Goal: Task Accomplishment & Management: Complete application form

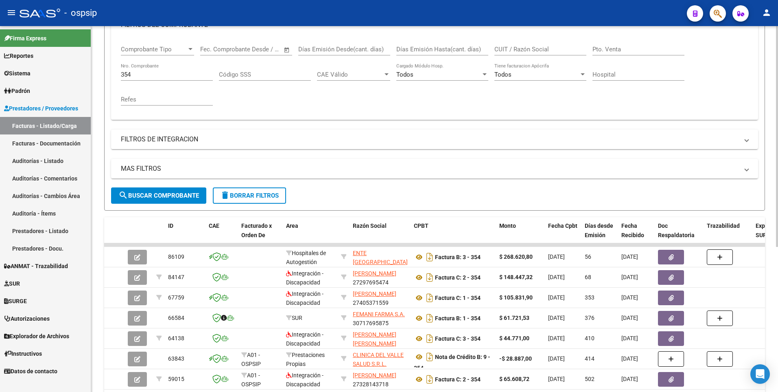
click at [254, 188] on button "delete Borrar Filtros" at bounding box center [249, 195] width 73 height 16
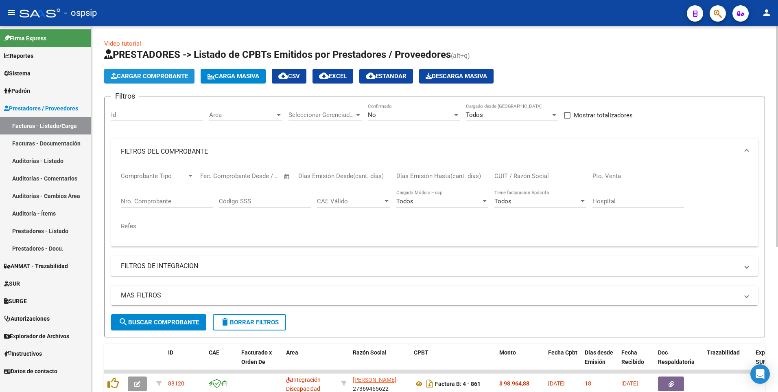
click at [153, 81] on button "Cargar Comprobante" at bounding box center [149, 76] width 90 height 15
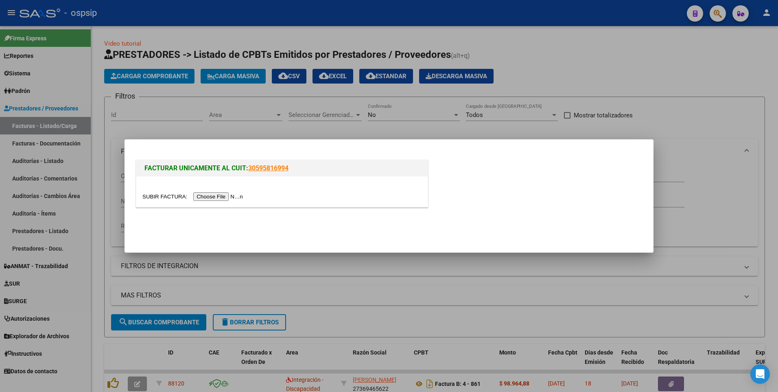
click at [200, 191] on div at bounding box center [281, 191] width 291 height 31
click at [200, 200] on input "file" at bounding box center [193, 196] width 103 height 9
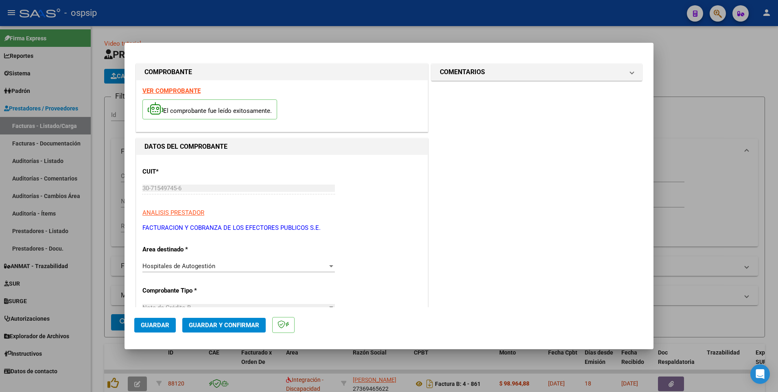
scroll to position [163, 0]
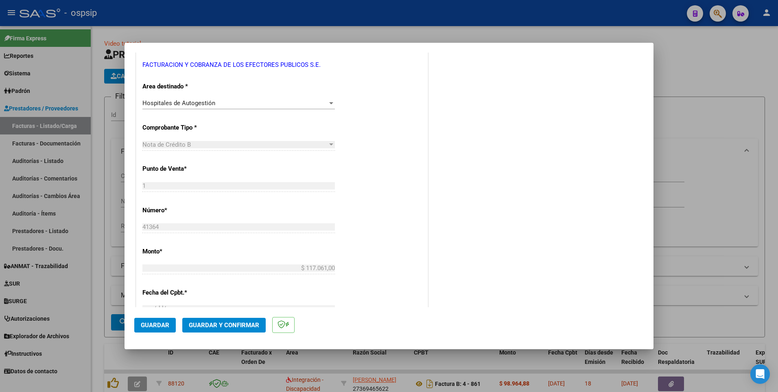
click at [167, 324] on span "Guardar" at bounding box center [155, 324] width 28 height 7
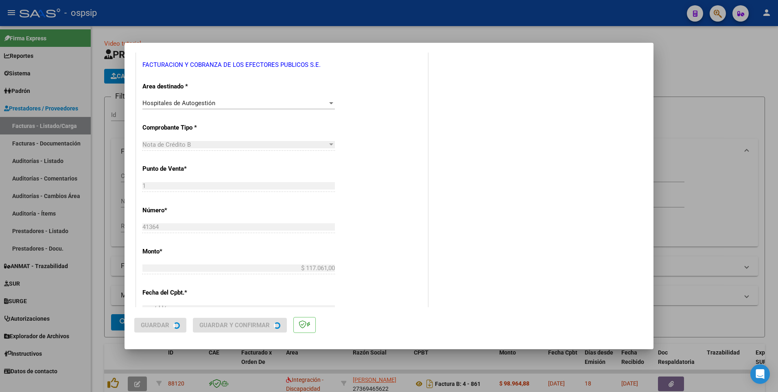
scroll to position [0, 0]
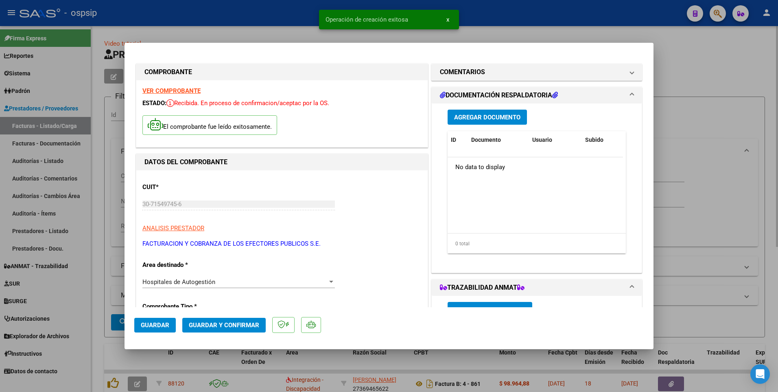
click at [267, 26] on div at bounding box center [389, 196] width 778 height 392
type input "$ 0,00"
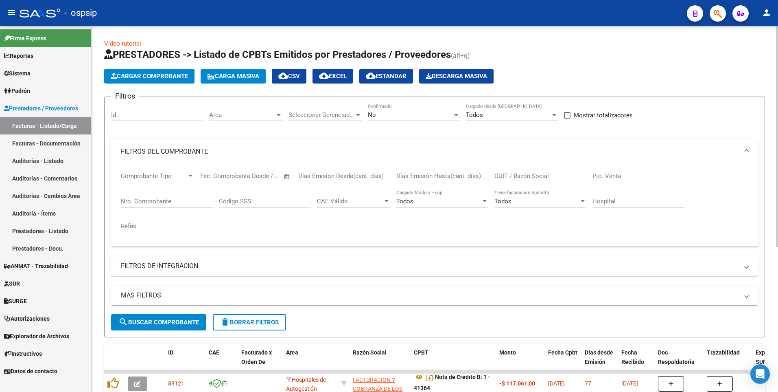
click at [169, 74] on span "Cargar Comprobante" at bounding box center [149, 75] width 77 height 7
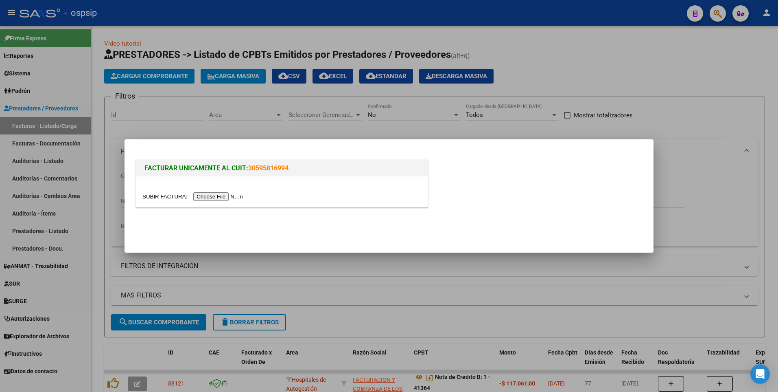
click at [210, 199] on input "file" at bounding box center [193, 196] width 103 height 9
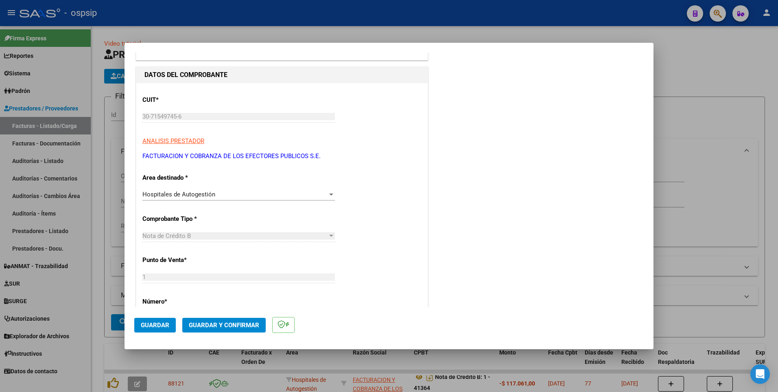
scroll to position [163, 0]
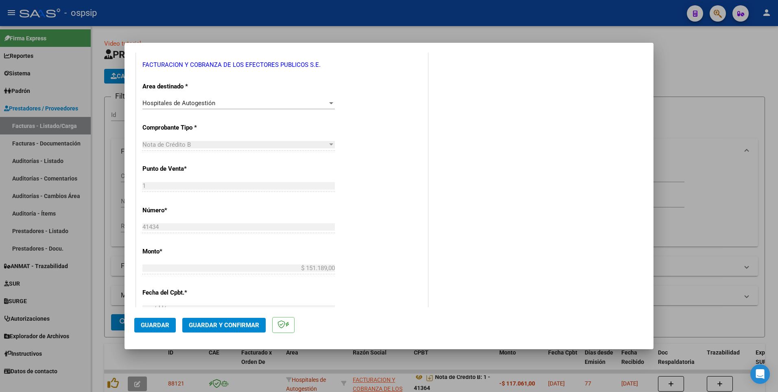
click at [161, 324] on span "Guardar" at bounding box center [155, 324] width 28 height 7
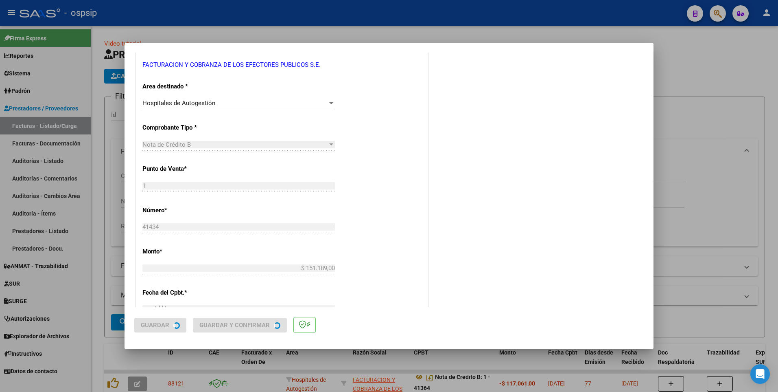
scroll to position [0, 0]
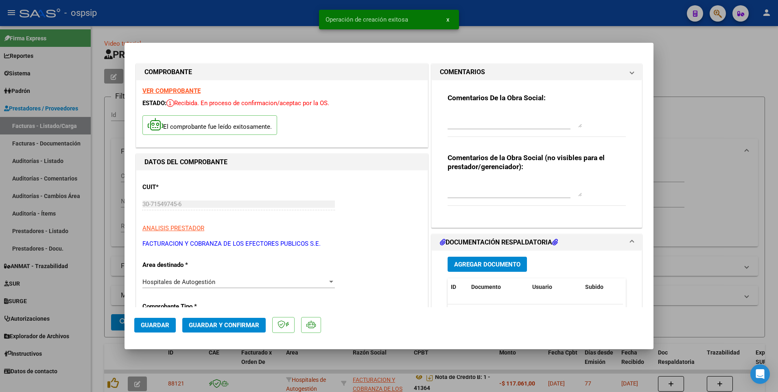
click at [241, 20] on div at bounding box center [389, 196] width 778 height 392
type input "$ 0,00"
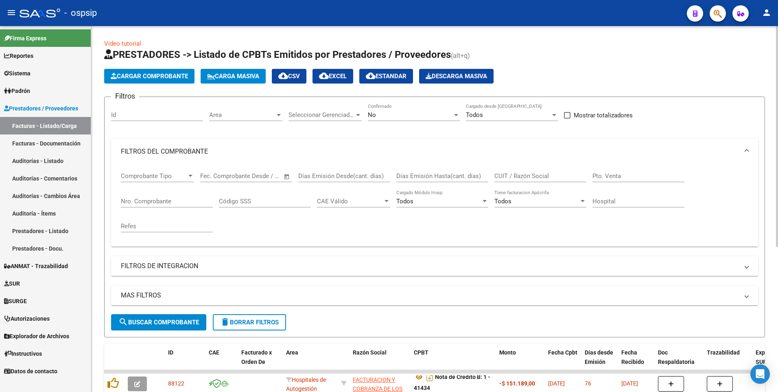
click at [165, 77] on span "Cargar Comprobante" at bounding box center [149, 75] width 77 height 7
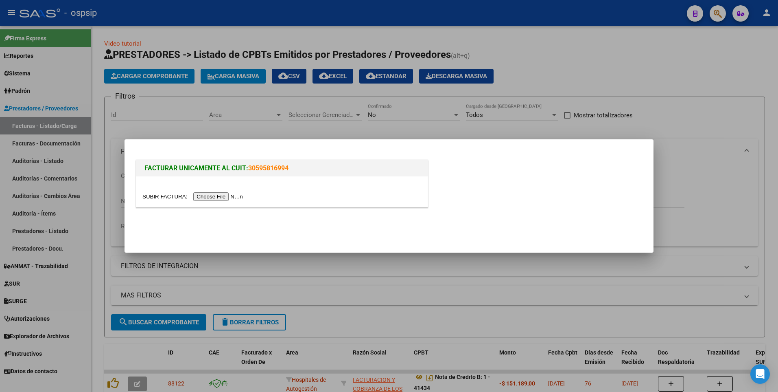
click at [199, 201] on div at bounding box center [281, 196] width 279 height 9
click at [196, 197] on input "file" at bounding box center [193, 196] width 103 height 9
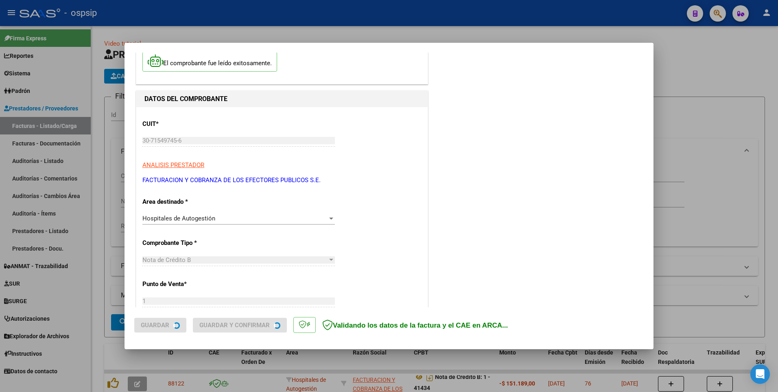
scroll to position [122, 0]
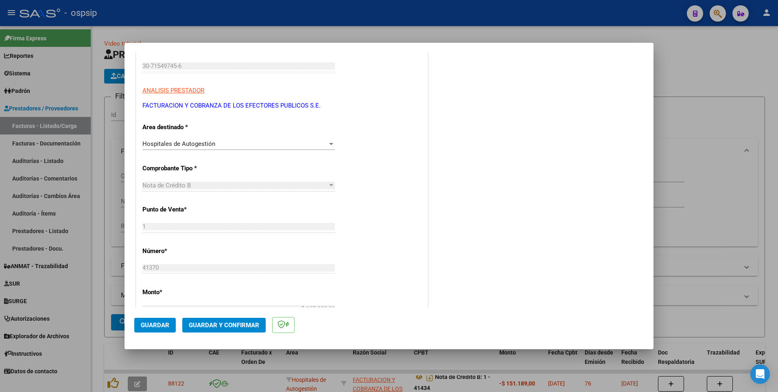
click at [169, 328] on button "Guardar" at bounding box center [155, 325] width 42 height 15
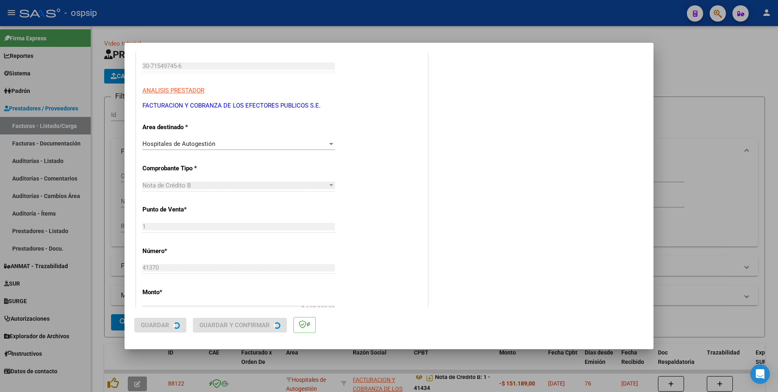
scroll to position [0, 0]
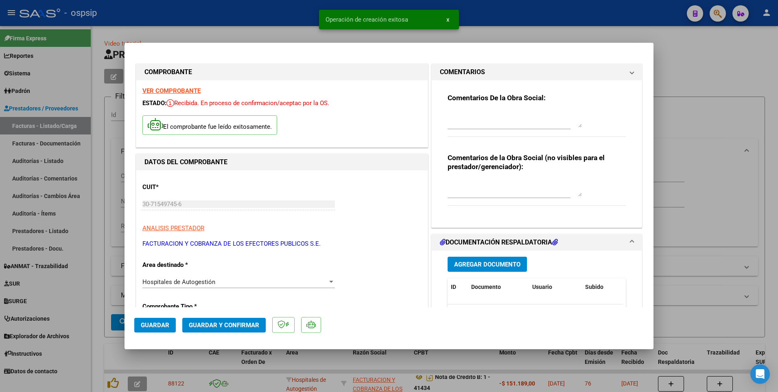
click at [197, 26] on div at bounding box center [389, 196] width 778 height 392
type input "$ 0,00"
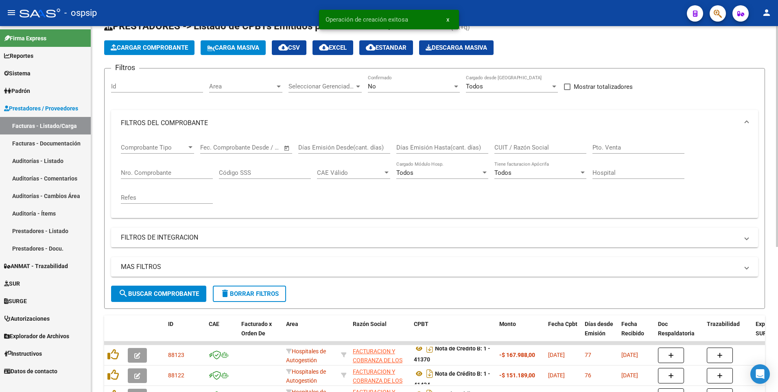
scroll to position [41, 0]
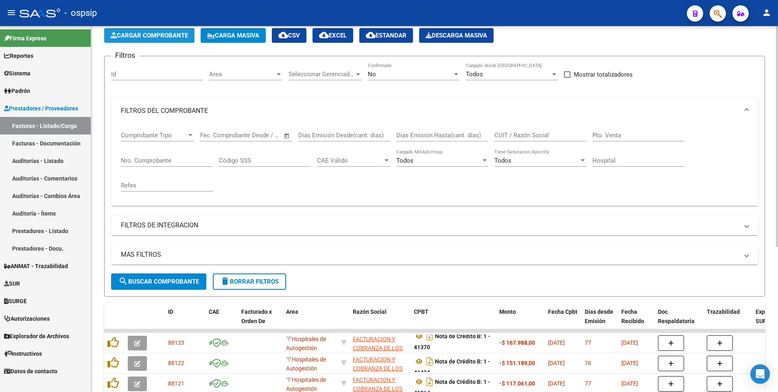
click at [159, 39] on span "Cargar Comprobante" at bounding box center [149, 35] width 77 height 7
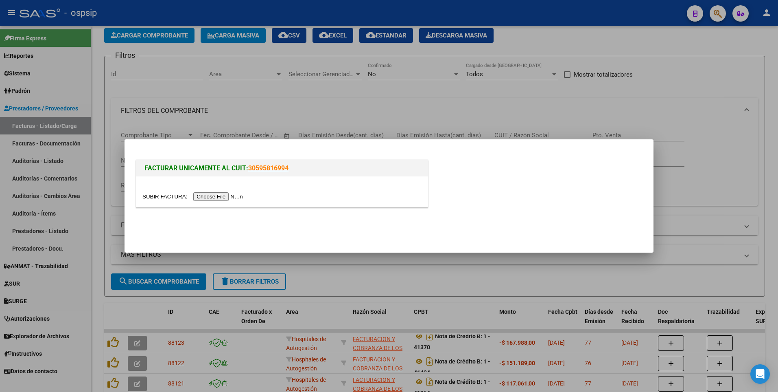
click at [214, 195] on input "file" at bounding box center [193, 196] width 103 height 9
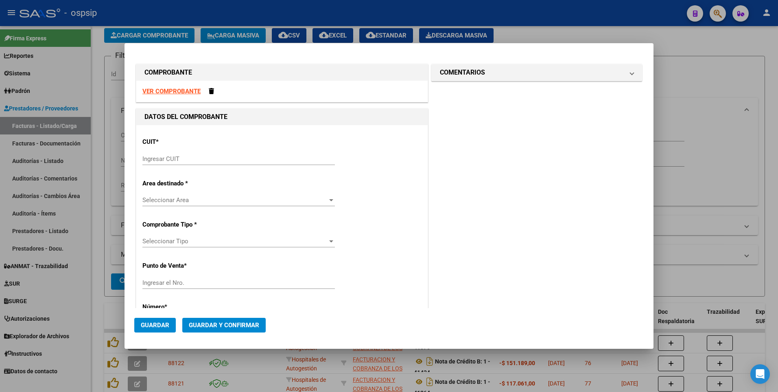
click at [179, 92] on strong "VER COMPROBANTE" at bounding box center [171, 91] width 58 height 7
click at [188, 92] on strong "VER COMPROBANTE" at bounding box center [171, 91] width 58 height 7
click at [251, 160] on input "Ingresar CUIT" at bounding box center [238, 158] width 193 height 7
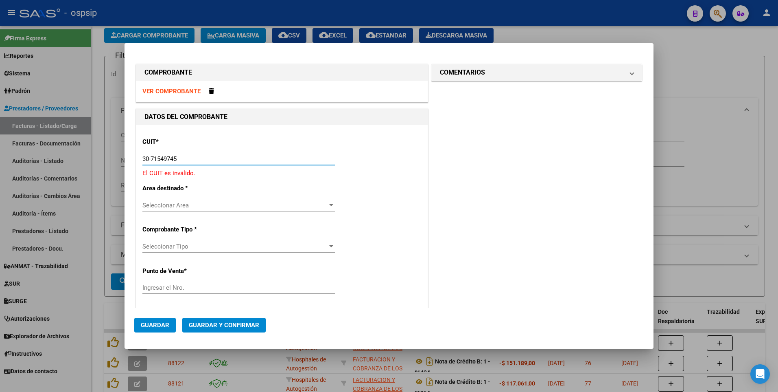
type input "30-71549745-6"
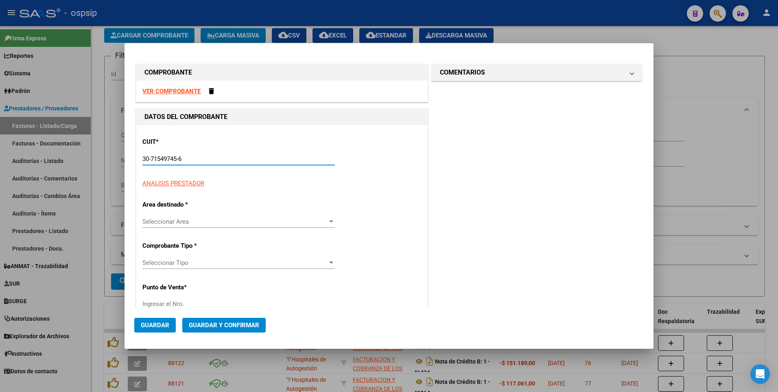
type input "1"
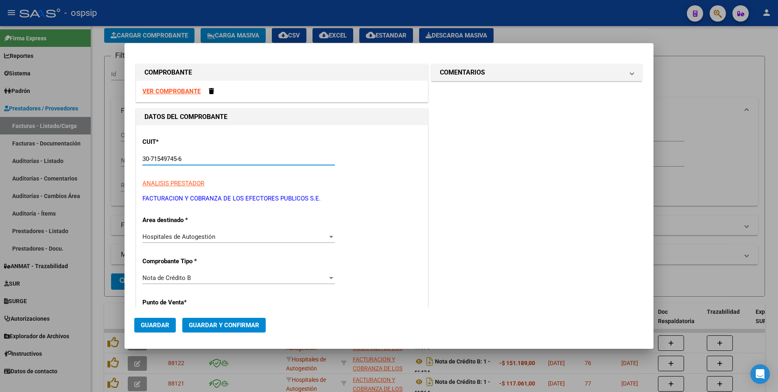
scroll to position [122, 0]
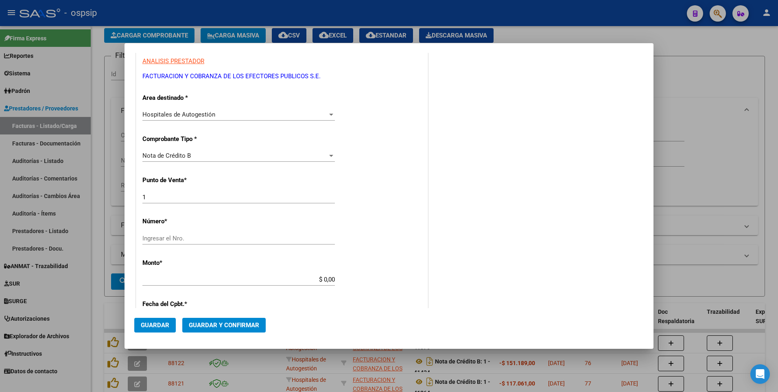
type input "30-71549745-6"
click at [233, 237] on input "Ingresar el Nro." at bounding box center [238, 237] width 193 height 7
type input "40696"
click at [381, 173] on div "CUIT * 30-71549745-6 Ingresar CUIT ANALISIS PRESTADOR FACTURACION Y COBRANZA DE…" at bounding box center [281, 291] width 291 height 577
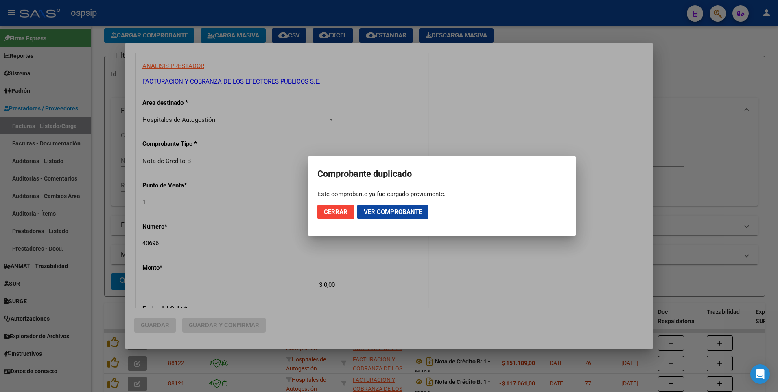
scroll to position [127, 0]
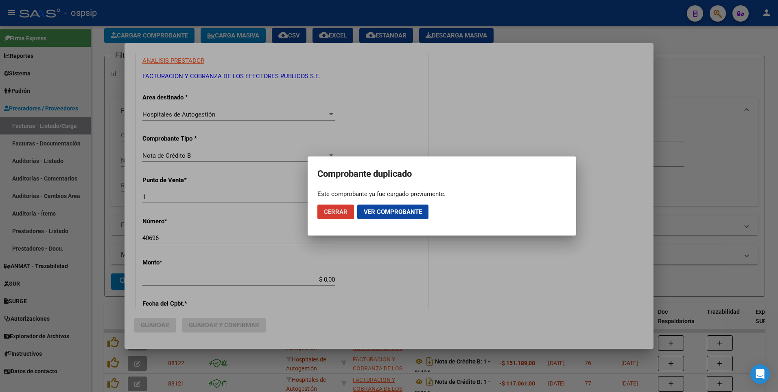
click at [403, 146] on div at bounding box center [389, 196] width 778 height 392
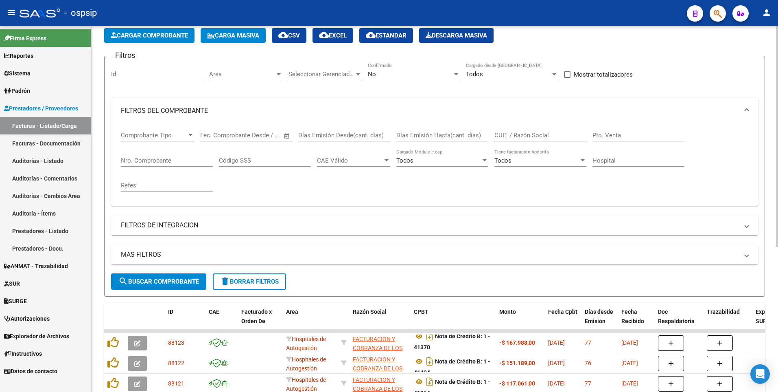
click at [167, 163] on input "Nro. Comprobante" at bounding box center [167, 160] width 92 height 7
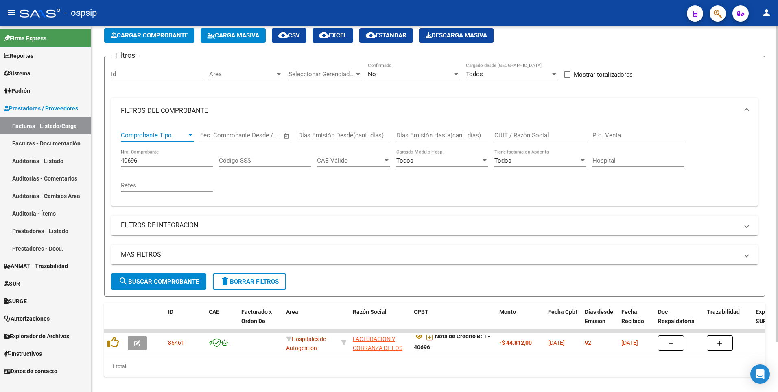
click at [170, 133] on span "Comprobante Tipo" at bounding box center [154, 134] width 66 height 7
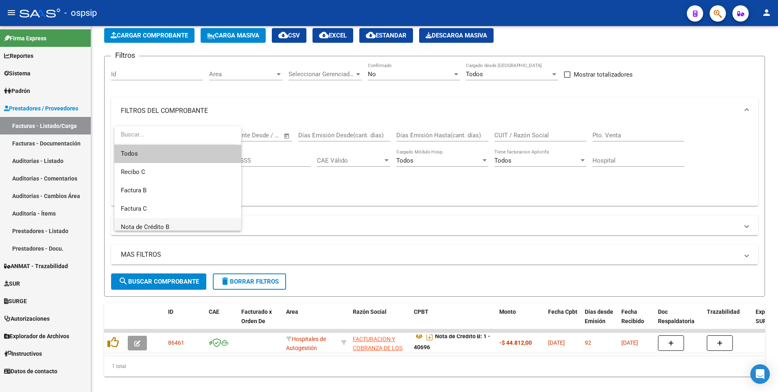
click at [174, 225] on span "Nota de Crédito B" at bounding box center [178, 227] width 114 height 18
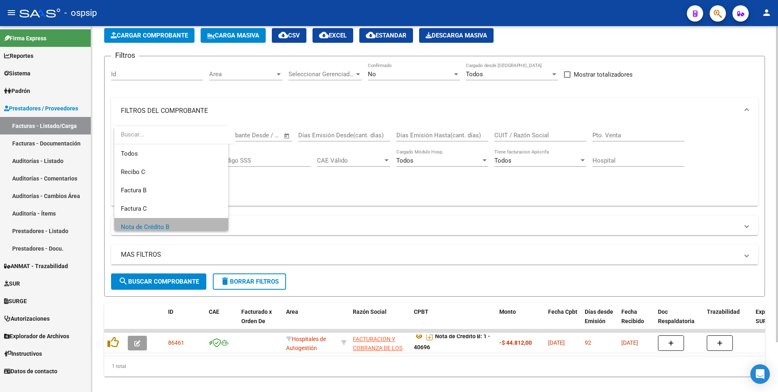
scroll to position [6, 0]
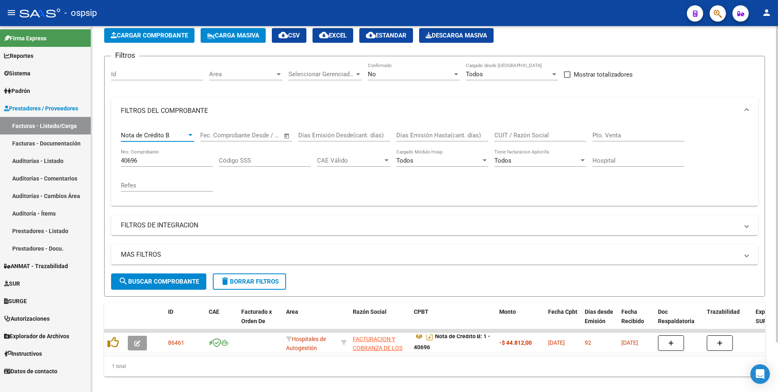
click at [168, 283] on span "search Buscar Comprobante" at bounding box center [158, 281] width 81 height 7
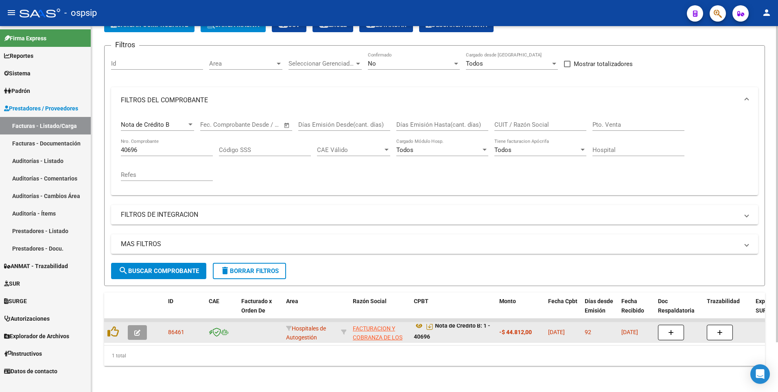
scroll to position [57, 0]
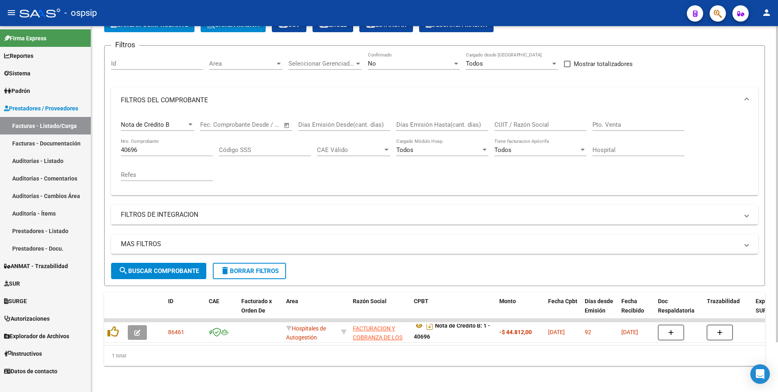
click at [171, 147] on input "40696" at bounding box center [167, 149] width 92 height 7
click at [170, 147] on div "40696 Nro. Comprobante" at bounding box center [167, 147] width 92 height 18
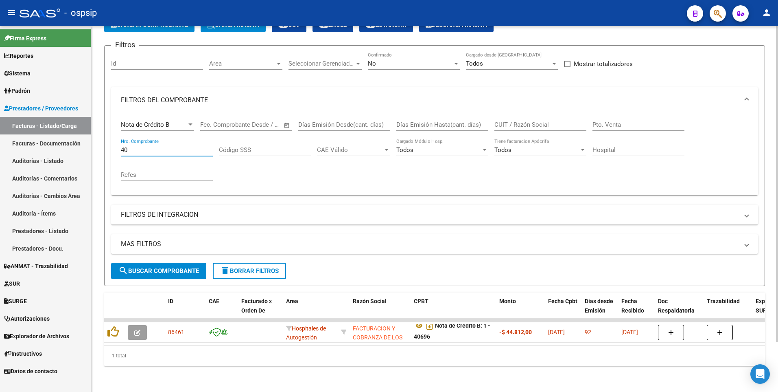
type input "4"
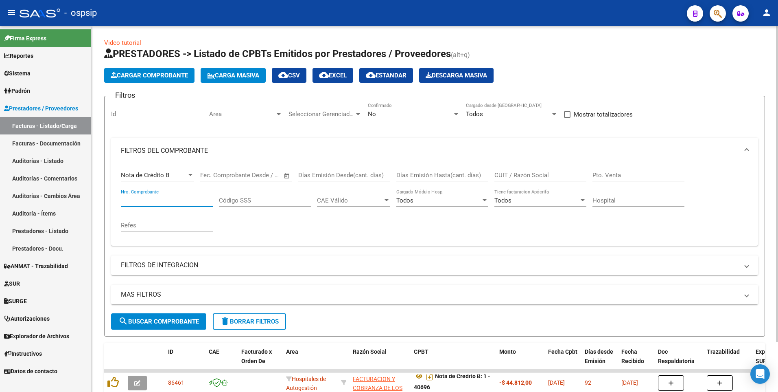
scroll to position [0, 0]
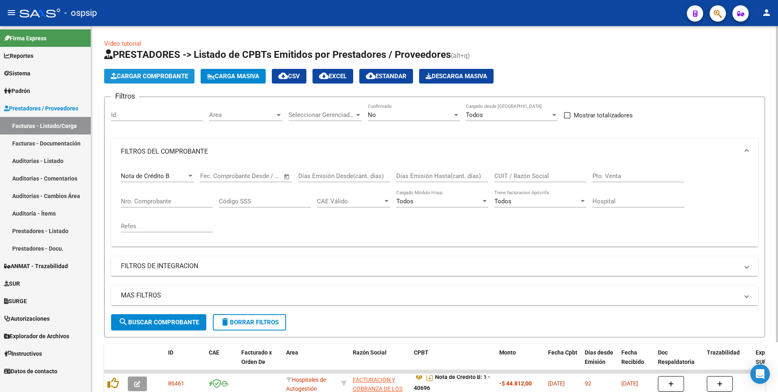
click at [151, 71] on button "Cargar Comprobante" at bounding box center [149, 76] width 90 height 15
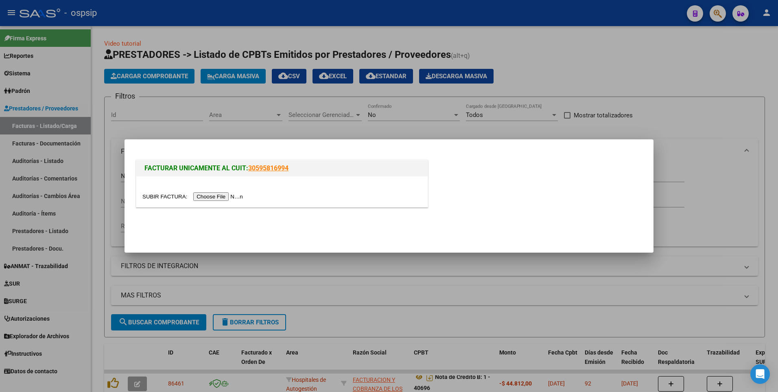
click at [201, 197] on input "file" at bounding box center [193, 196] width 103 height 9
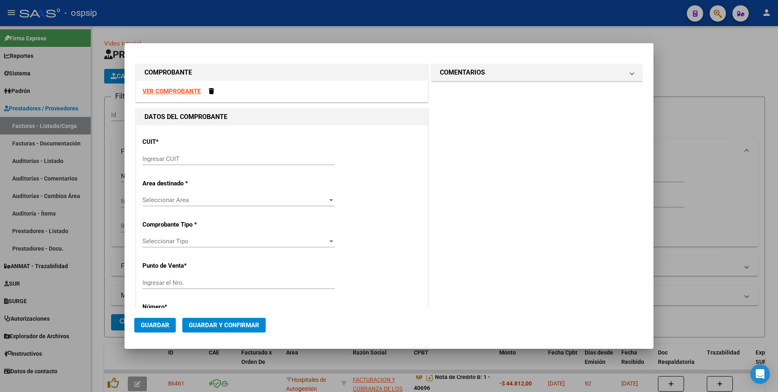
click at [163, 93] on strong "VER COMPROBANTE" at bounding box center [171, 91] width 58 height 7
click at [232, 161] on input "Ingresar CUIT" at bounding box center [238, 158] width 193 height 7
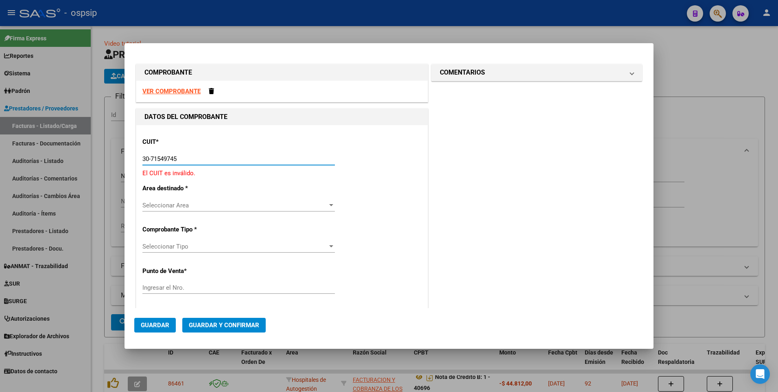
type input "30-71549745-6"
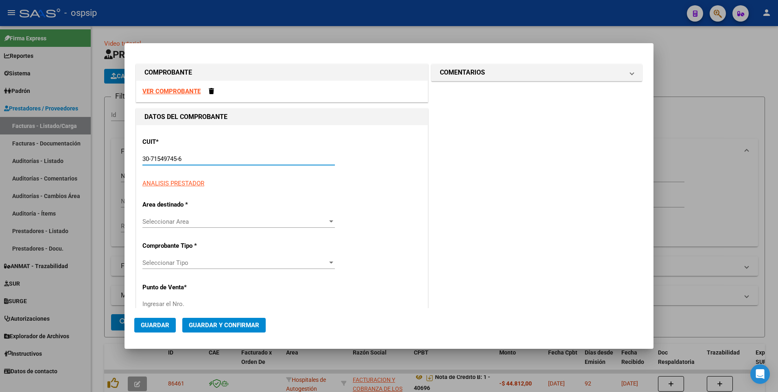
type input "1"
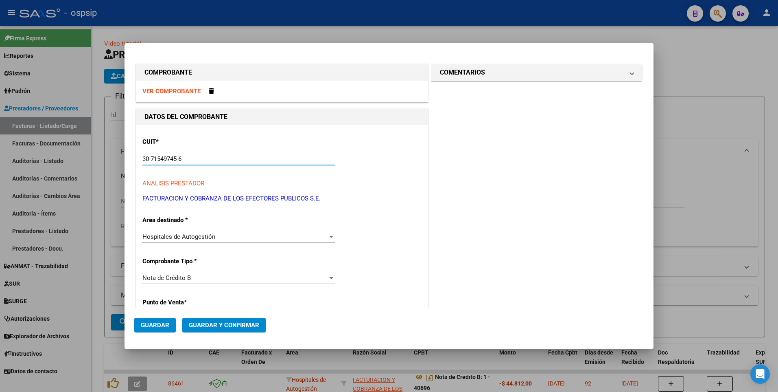
type input "30-71549745-6"
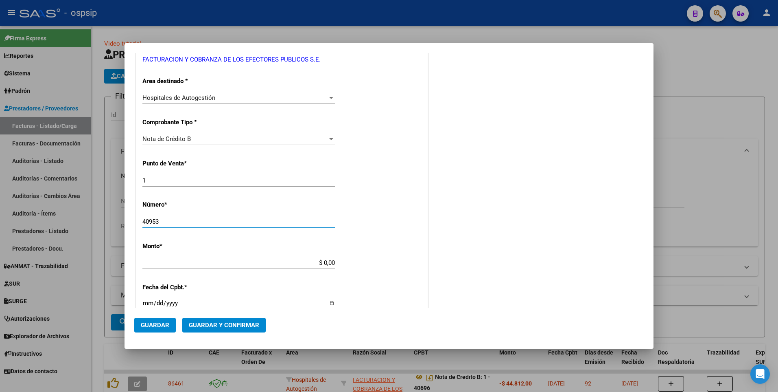
type input "40953"
type input "$ 443.598,00"
type input "2025-05-26"
type input "75216345971170"
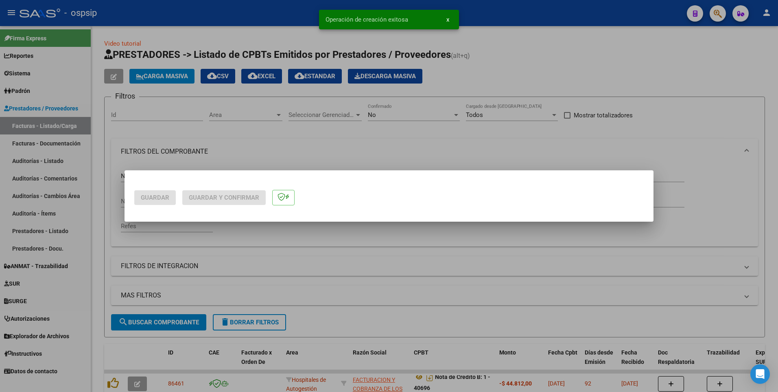
scroll to position [0, 0]
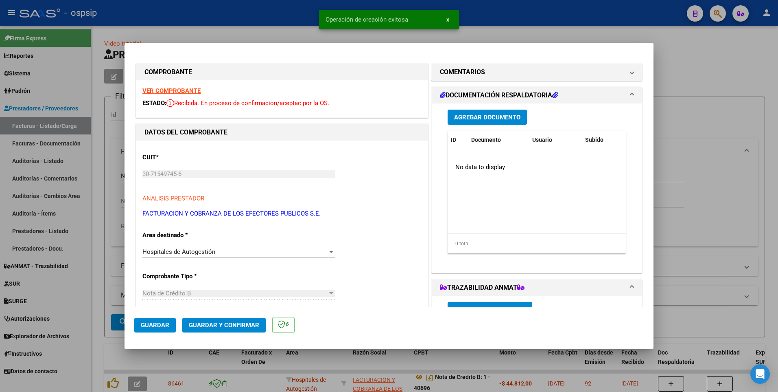
click at [288, 19] on div at bounding box center [389, 196] width 778 height 392
type input "$ 0,00"
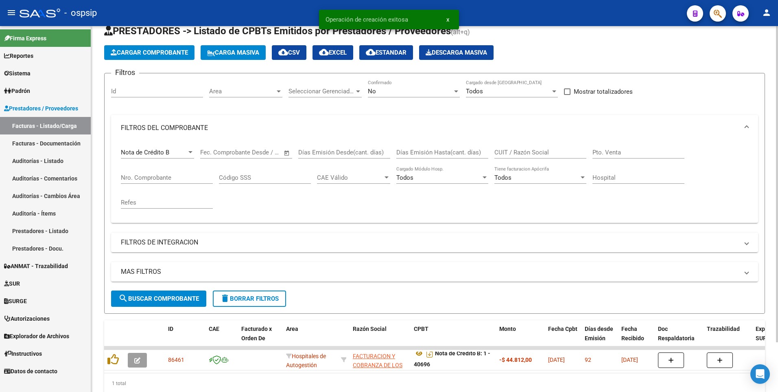
scroll to position [41, 0]
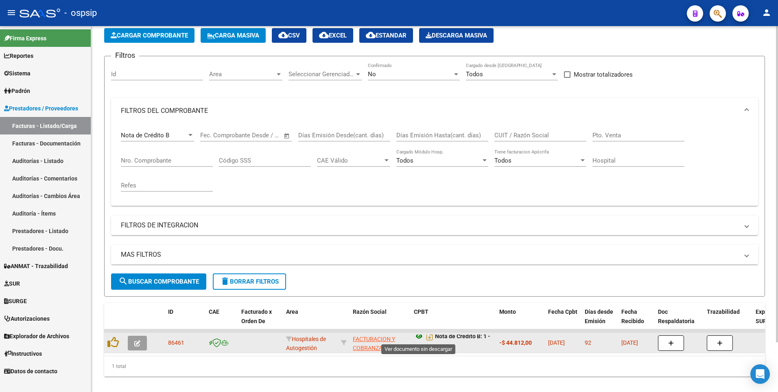
click at [418, 337] on icon at bounding box center [419, 336] width 11 height 10
click at [417, 336] on icon at bounding box center [419, 336] width 11 height 10
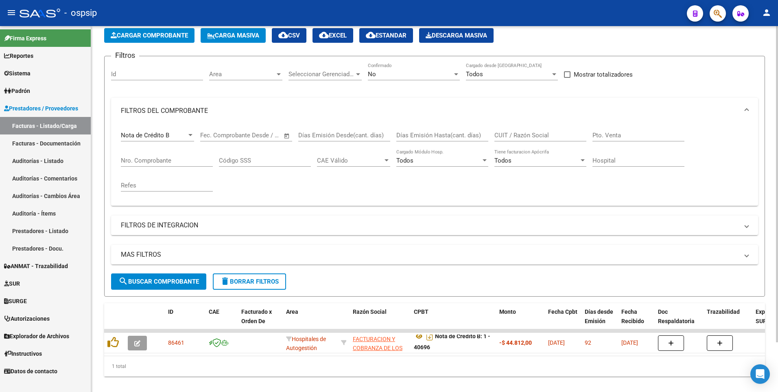
click at [255, 283] on span "delete Borrar Filtros" at bounding box center [249, 281] width 59 height 7
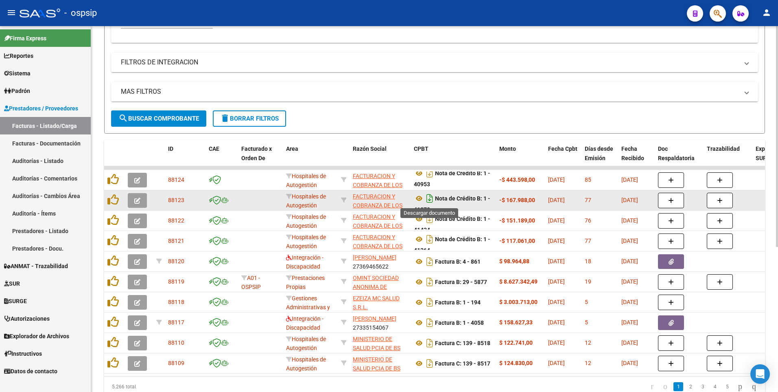
scroll to position [5, 0]
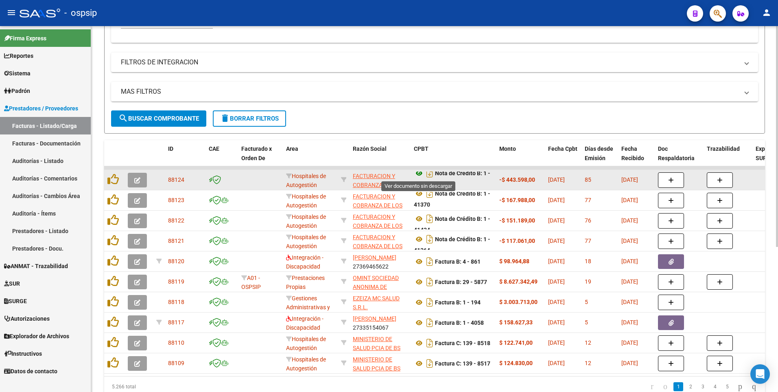
click at [417, 177] on icon at bounding box center [419, 173] width 11 height 10
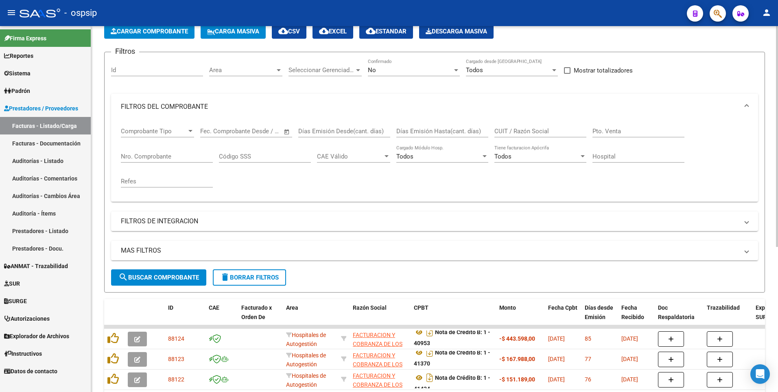
scroll to position [41, 0]
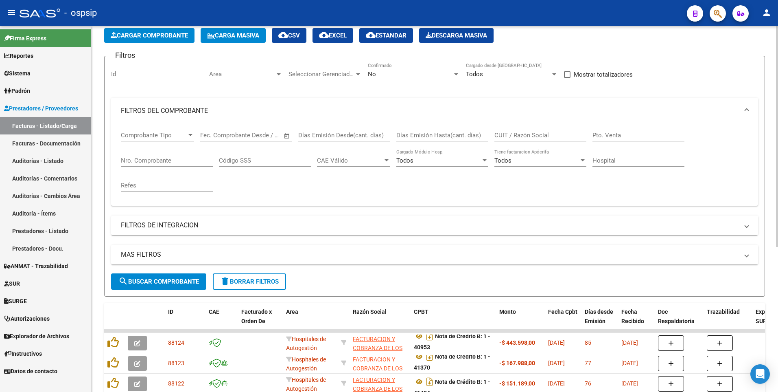
click at [154, 39] on span "Cargar Comprobante" at bounding box center [149, 35] width 77 height 7
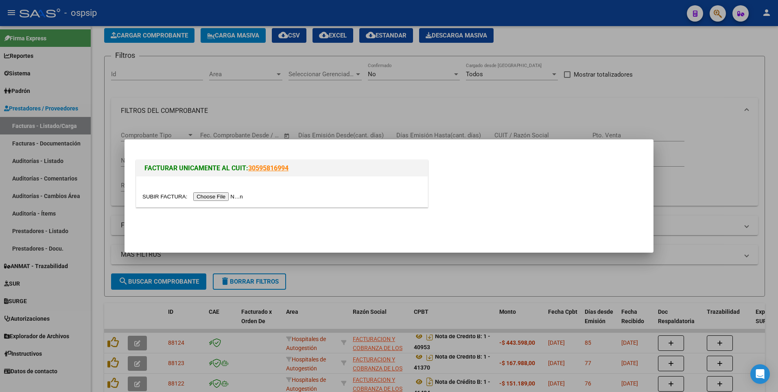
click at [222, 193] on input "file" at bounding box center [193, 196] width 103 height 9
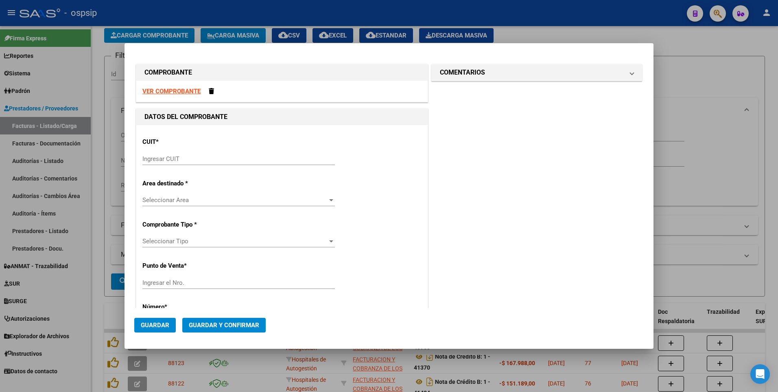
click at [176, 94] on strong "VER COMPROBANTE" at bounding box center [171, 91] width 58 height 7
click at [245, 160] on input "Ingresar CUIT" at bounding box center [238, 158] width 193 height 7
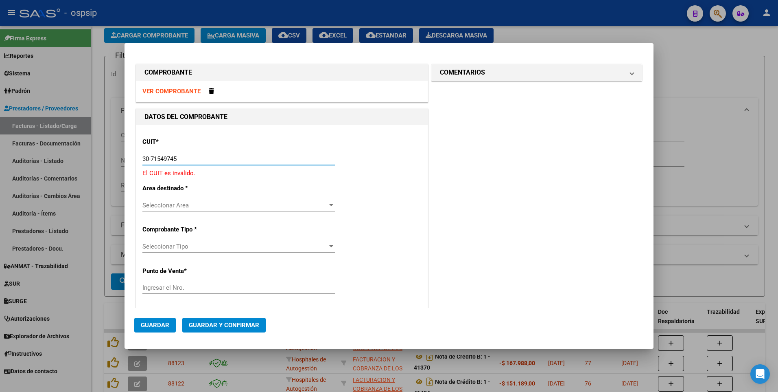
type input "30-71549745-6"
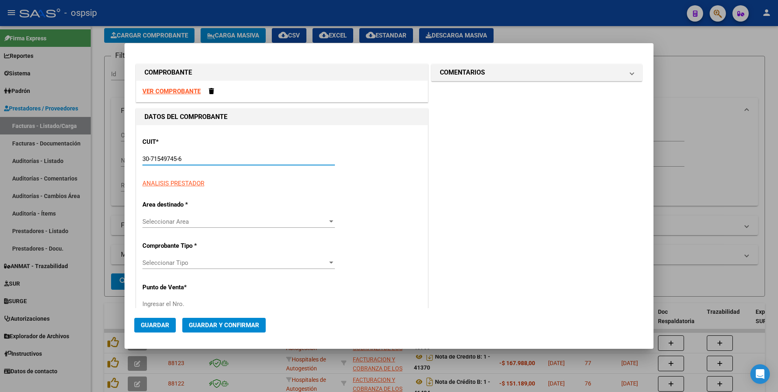
type input "1"
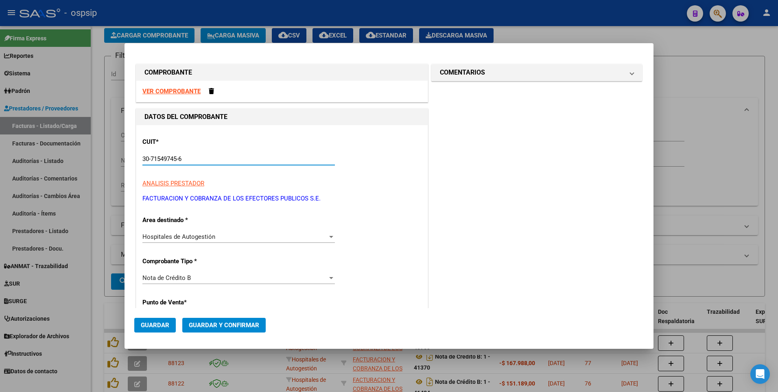
type input "30-71549745-6"
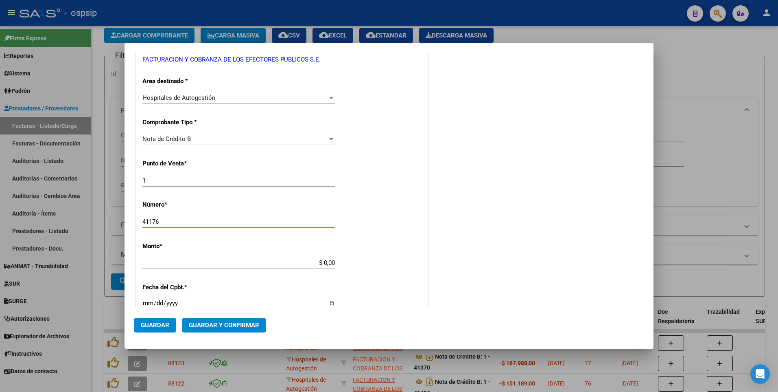
type input "41176"
type input "$ 98.106,00"
type input "2025-05-29"
type input "75226776451941"
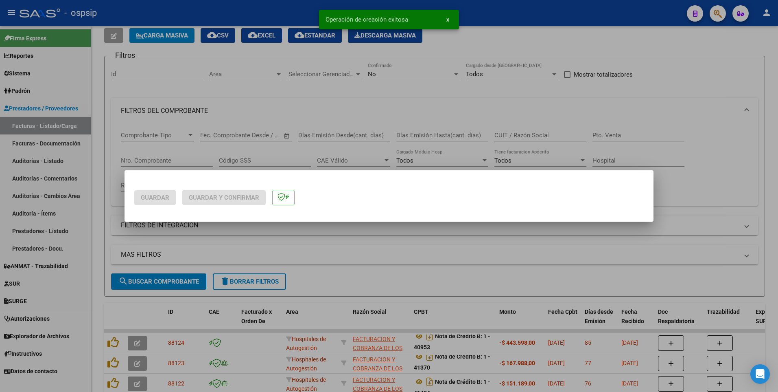
scroll to position [0, 0]
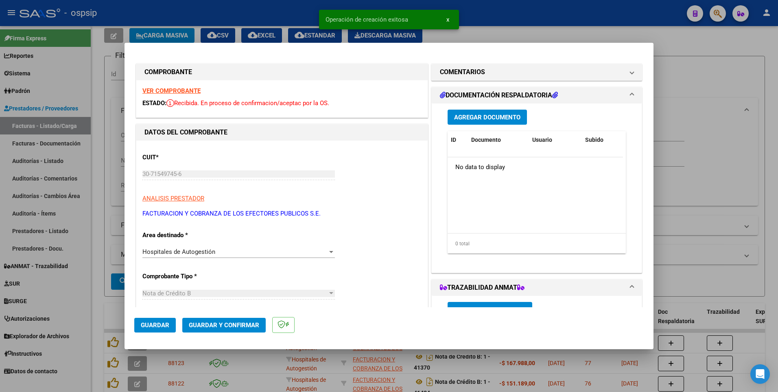
click at [151, 322] on span "Guardar" at bounding box center [155, 324] width 28 height 7
click at [196, 18] on div at bounding box center [389, 196] width 778 height 392
type input "$ 0,00"
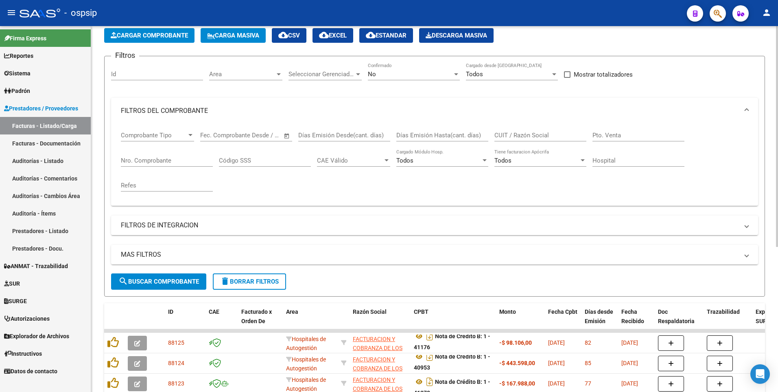
click at [257, 280] on span "delete Borrar Filtros" at bounding box center [249, 281] width 59 height 7
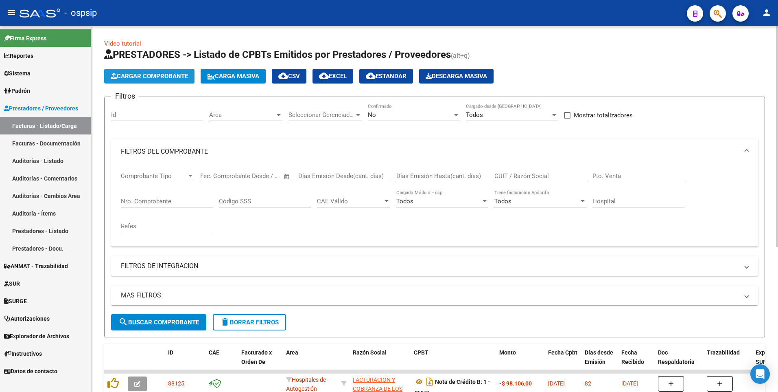
click at [177, 72] on button "Cargar Comprobante" at bounding box center [149, 76] width 90 height 15
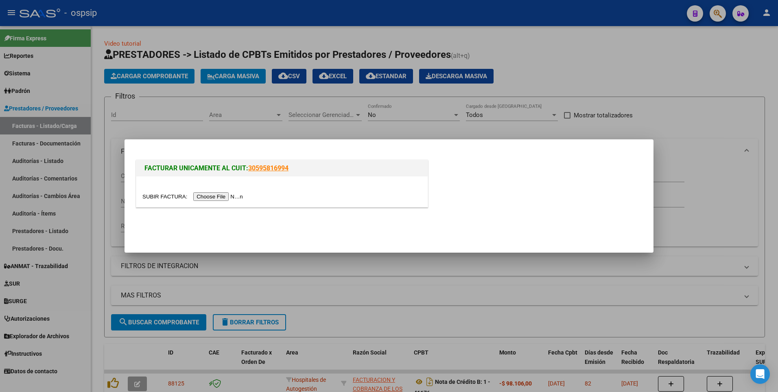
click at [216, 194] on input "file" at bounding box center [193, 196] width 103 height 9
click at [408, 85] on div at bounding box center [389, 196] width 778 height 392
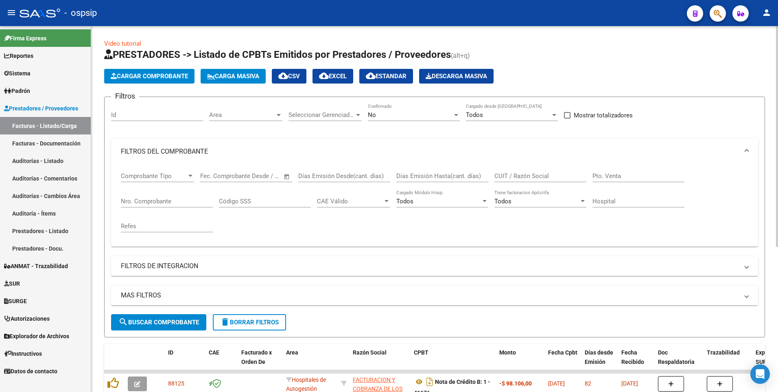
click at [238, 321] on span "delete Borrar Filtros" at bounding box center [249, 321] width 59 height 7
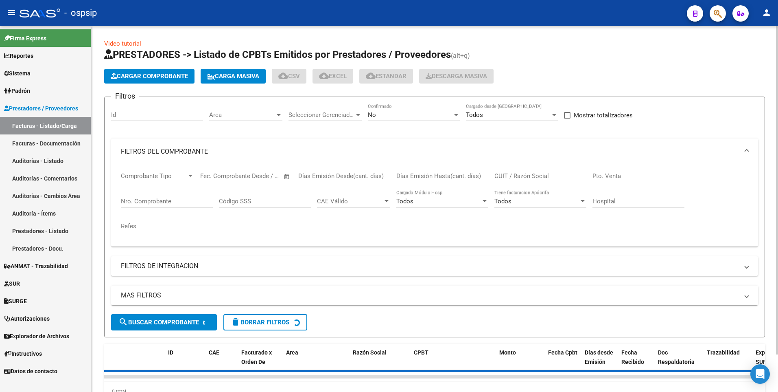
click at [154, 74] on span "Cargar Comprobante" at bounding box center [149, 75] width 77 height 7
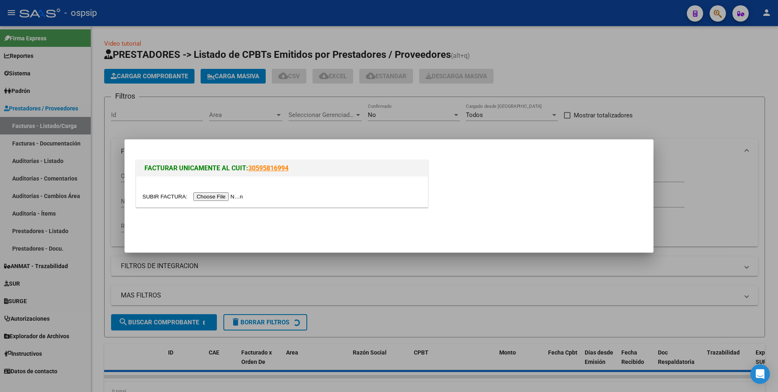
click at [204, 192] on input "file" at bounding box center [193, 196] width 103 height 9
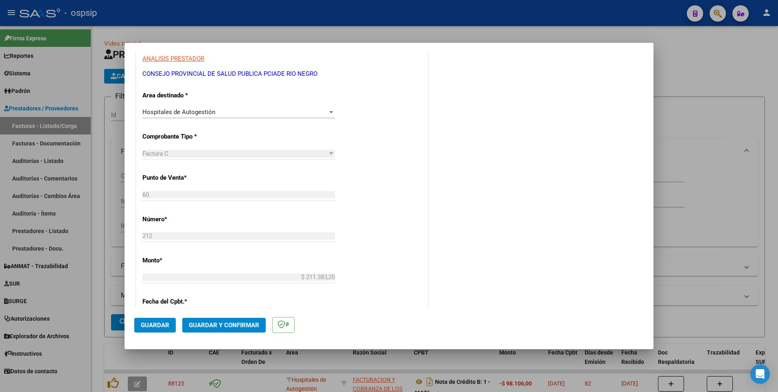
scroll to position [244, 0]
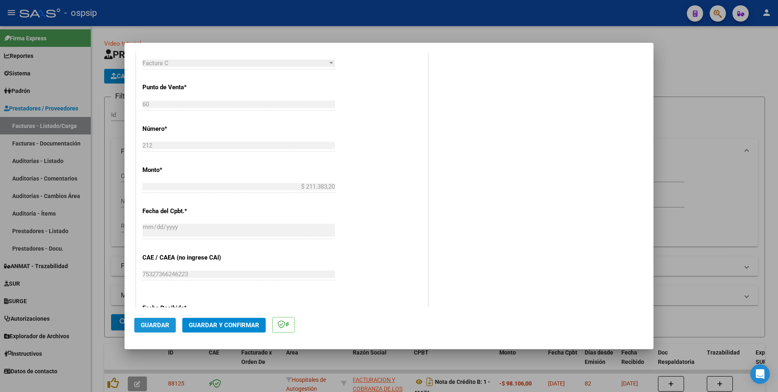
click at [159, 327] on span "Guardar" at bounding box center [155, 324] width 28 height 7
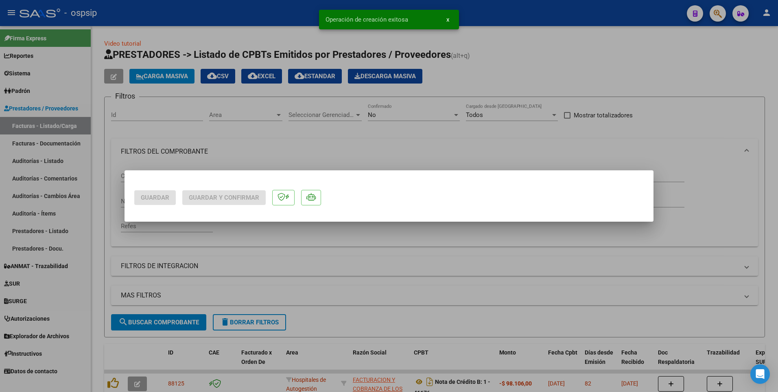
scroll to position [0, 0]
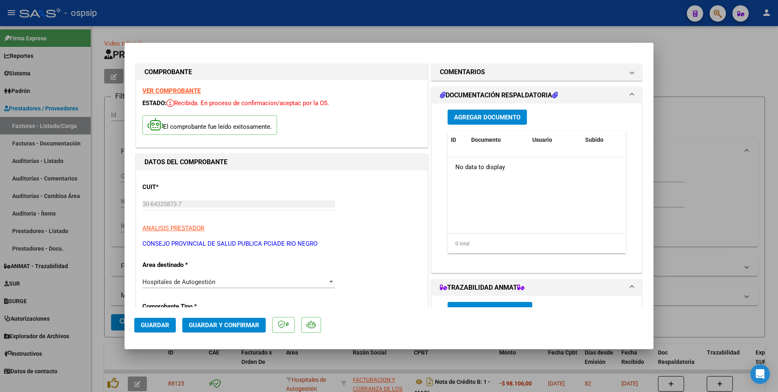
click at [470, 114] on span "Agregar Documento" at bounding box center [487, 117] width 66 height 7
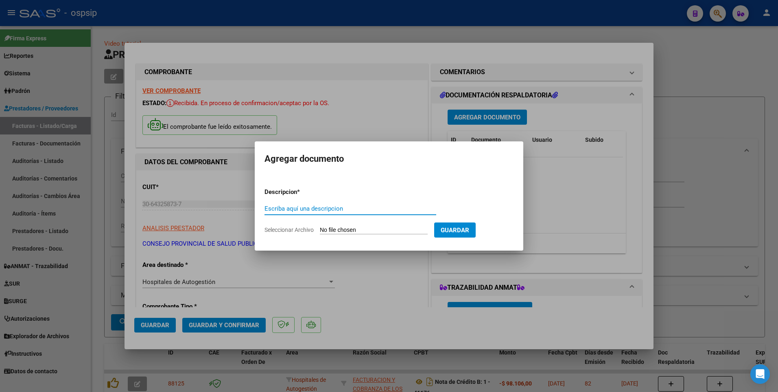
paste input "facturacionhospitalroca@gmail.com"
type input "facturacionhospitalroca@gmail.com"
click at [335, 226] on app-file-uploader "Seleccionar Archivo" at bounding box center [350, 229] width 170 height 7
click at [327, 230] on input "Seleccionar Archivo" at bounding box center [374, 230] width 108 height 8
type input "C:\fakepath\RV_ FACTURA Nº 00060-0000212.zip"
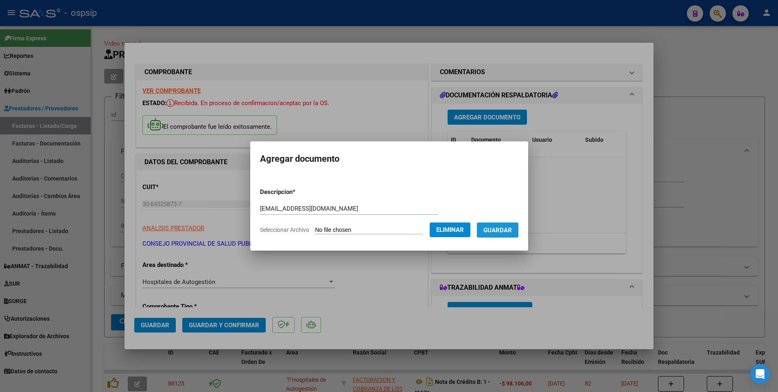
click at [511, 230] on span "Guardar" at bounding box center [498, 229] width 28 height 7
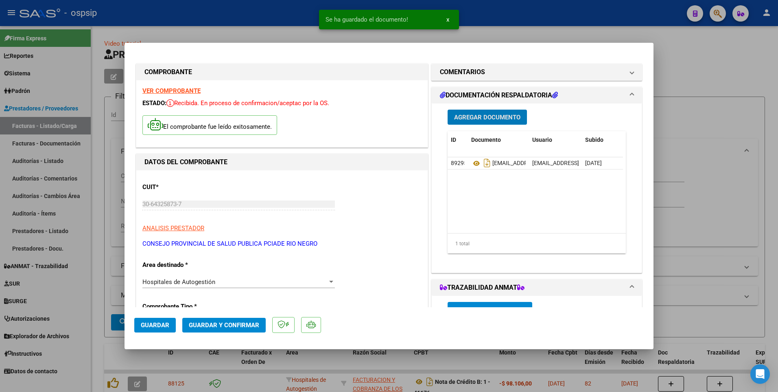
click at [168, 329] on button "Guardar" at bounding box center [155, 325] width 42 height 15
click at [285, 13] on div at bounding box center [389, 196] width 778 height 392
type input "$ 0,00"
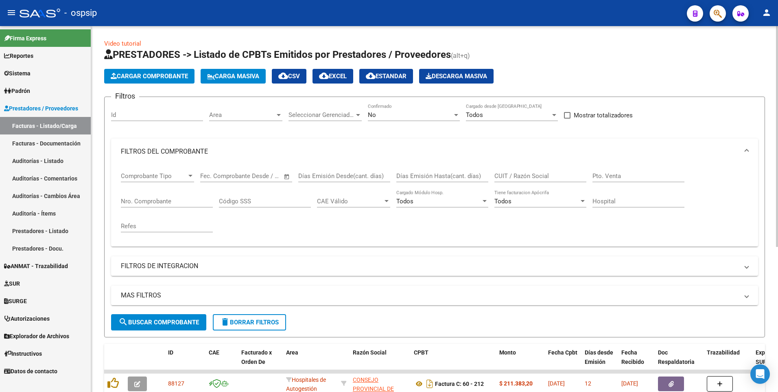
click at [156, 71] on button "Cargar Comprobante" at bounding box center [149, 76] width 90 height 15
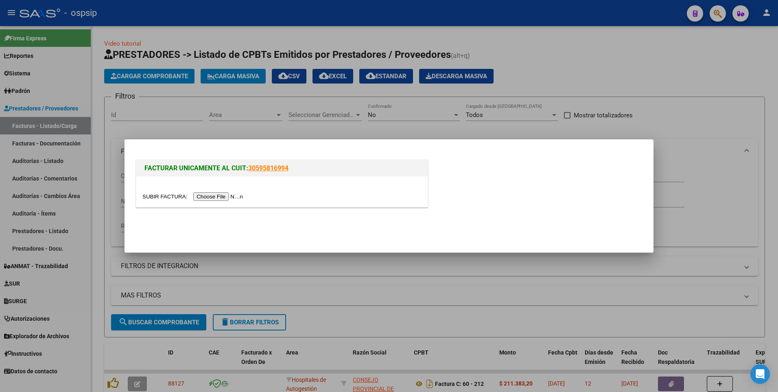
click at [202, 197] on input "file" at bounding box center [193, 196] width 103 height 9
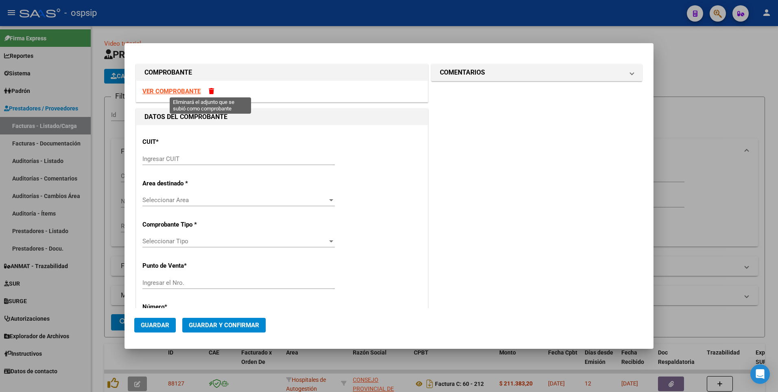
click at [212, 90] on span at bounding box center [211, 91] width 5 height 6
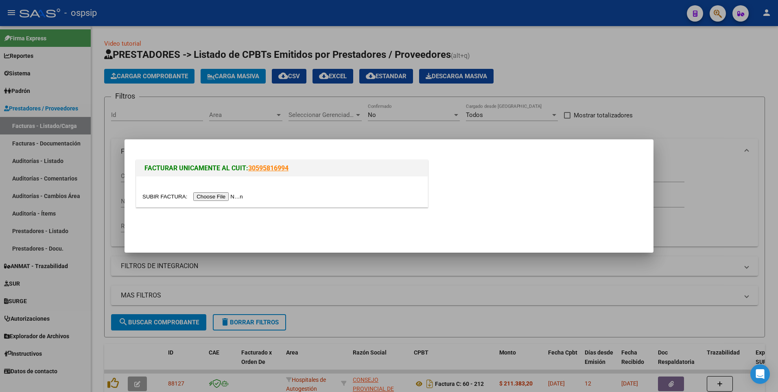
click at [188, 13] on div at bounding box center [389, 196] width 778 height 392
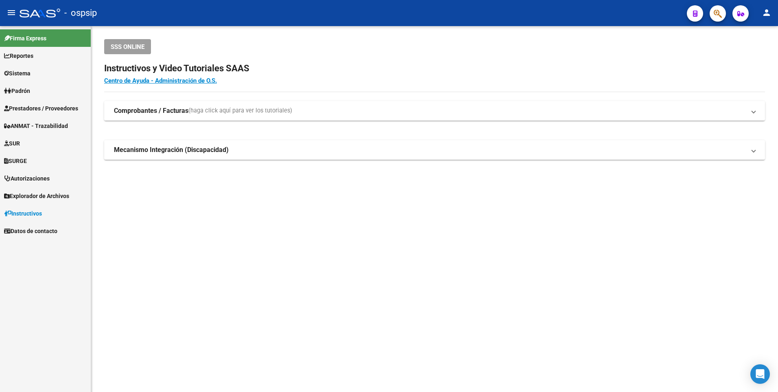
click at [53, 101] on link "Prestadores / Proveedores" at bounding box center [45, 108] width 91 height 18
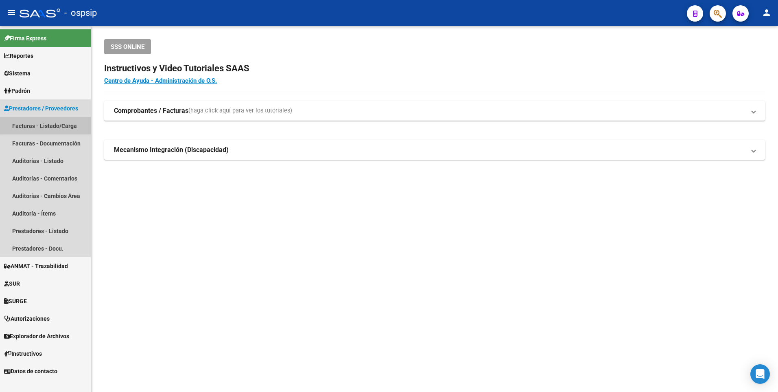
click at [53, 123] on link "Facturas - Listado/Carga" at bounding box center [45, 126] width 91 height 18
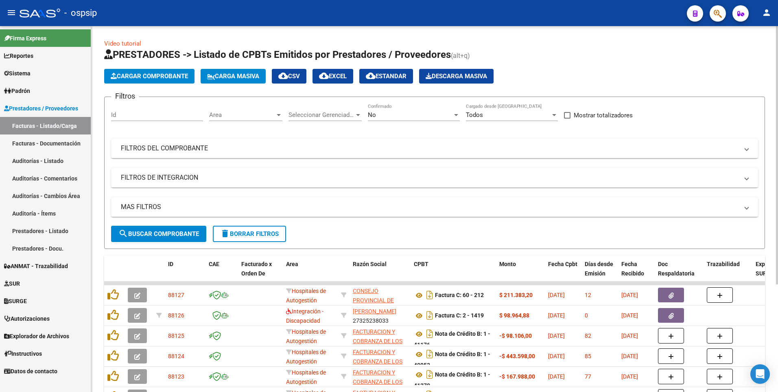
click at [183, 79] on span "Cargar Comprobante" at bounding box center [149, 75] width 77 height 7
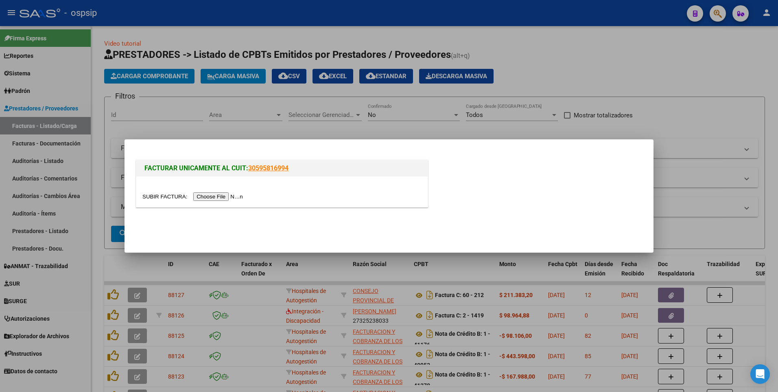
click at [206, 196] on input "file" at bounding box center [193, 196] width 103 height 9
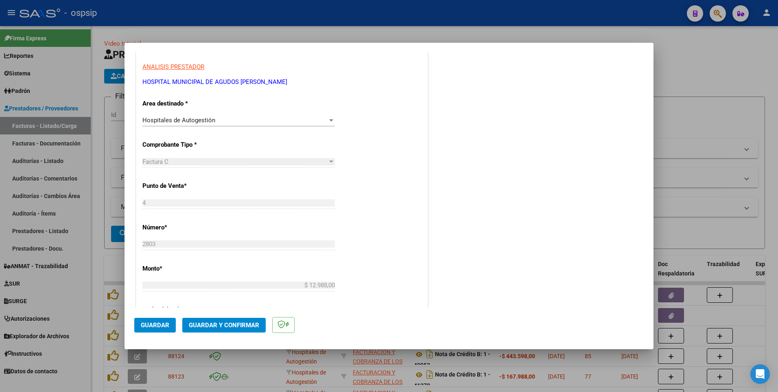
scroll to position [204, 0]
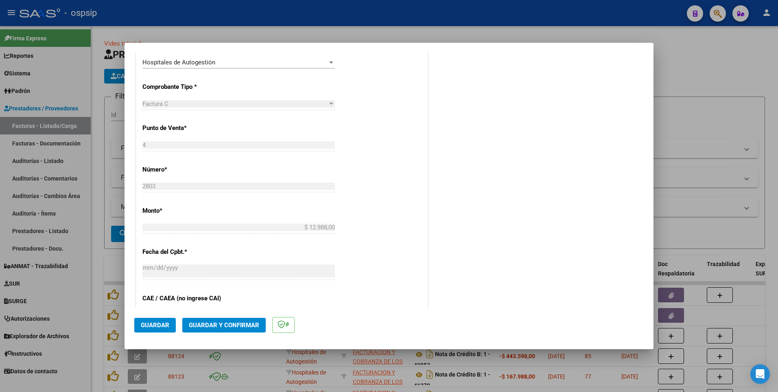
click at [159, 330] on button "Guardar" at bounding box center [155, 325] width 42 height 15
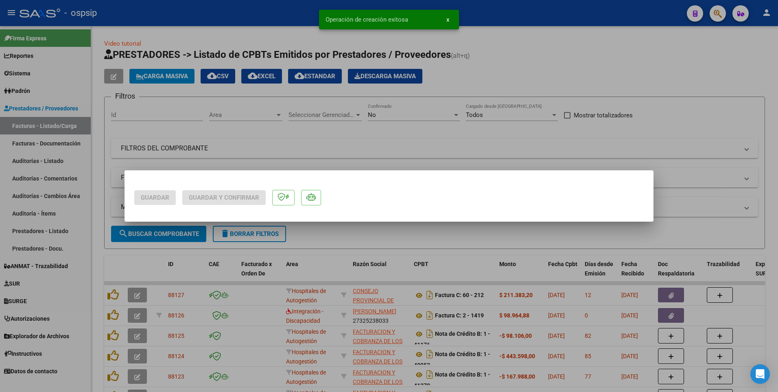
scroll to position [0, 0]
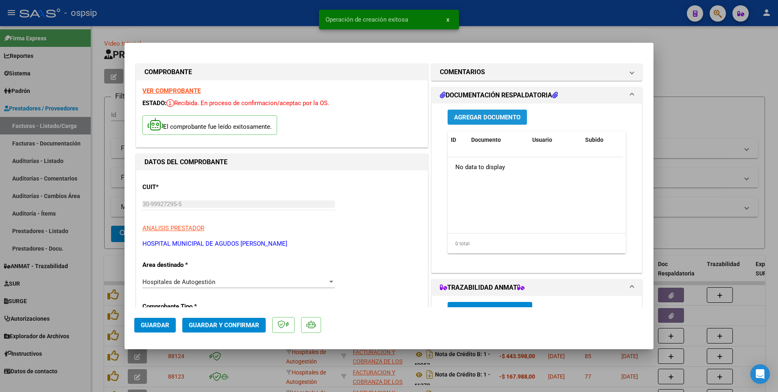
click at [480, 122] on button "Agregar Documento" at bounding box center [487, 117] width 79 height 15
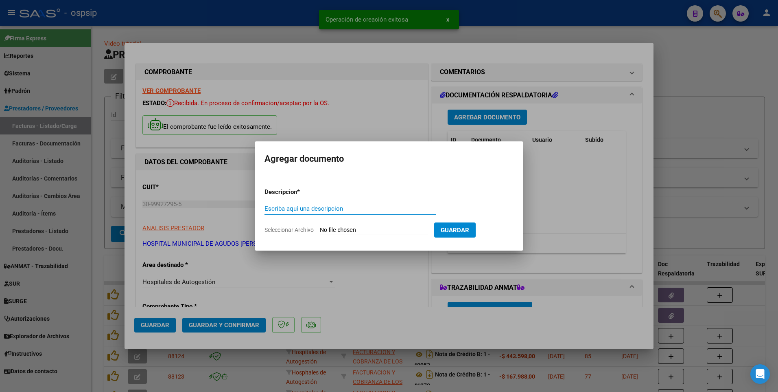
paste input "[EMAIL_ADDRESS][DOMAIN_NAME]"
type input "[EMAIL_ADDRESS][DOMAIN_NAME]"
click at [346, 230] on input "Seleccionar Archivo" at bounding box center [374, 230] width 108 height 8
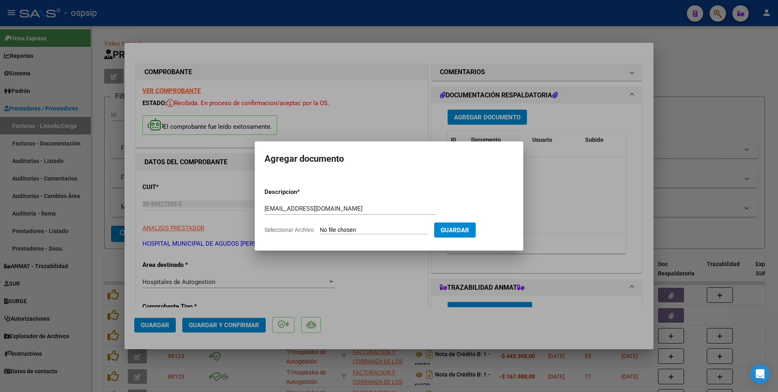
type input "C:\fakepath\FACT Nº 4-2803.pdf"
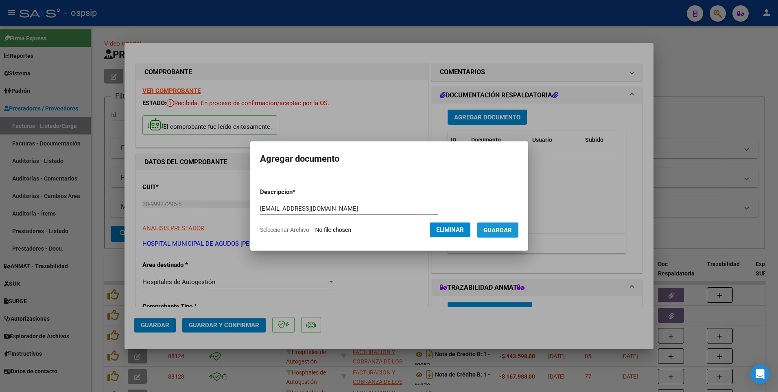
click at [507, 235] on button "Guardar" at bounding box center [498, 229] width 42 height 15
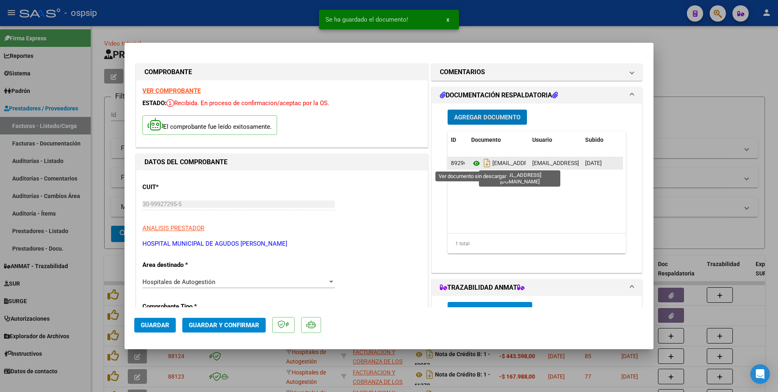
click at [473, 165] on icon at bounding box center [476, 163] width 11 height 10
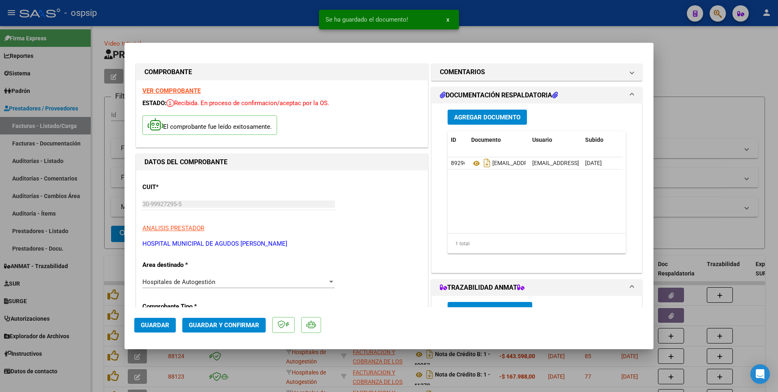
click at [153, 326] on span "Guardar" at bounding box center [155, 324] width 28 height 7
click at [241, 9] on div at bounding box center [389, 196] width 778 height 392
type input "$ 0,00"
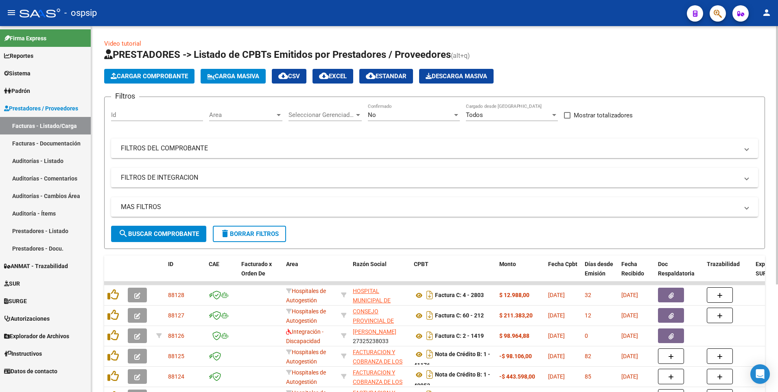
click at [168, 81] on button "Cargar Comprobante" at bounding box center [149, 76] width 90 height 15
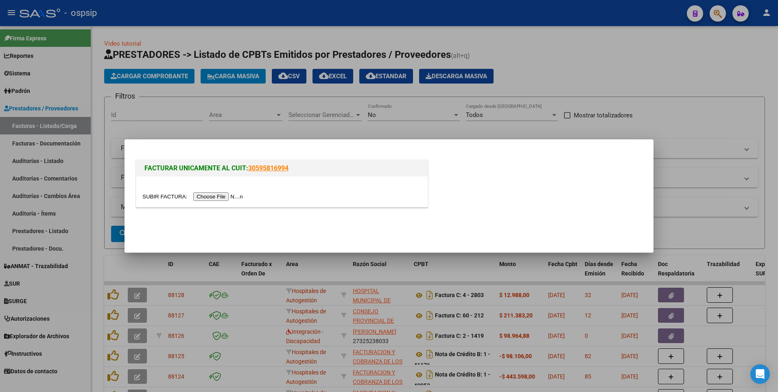
click at [218, 199] on input "file" at bounding box center [193, 196] width 103 height 9
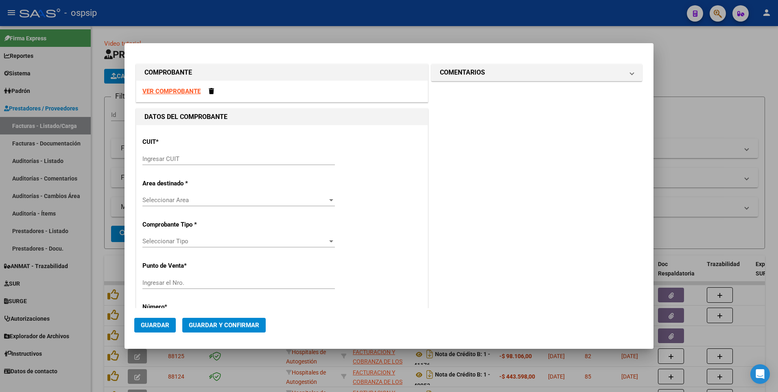
click at [178, 96] on div "VER COMPROBANTE" at bounding box center [281, 92] width 291 height 22
click at [179, 91] on strong "VER COMPROBANTE" at bounding box center [171, 91] width 58 height 7
click at [257, 156] on input "Ingresar CUIT" at bounding box center [238, 158] width 193 height 7
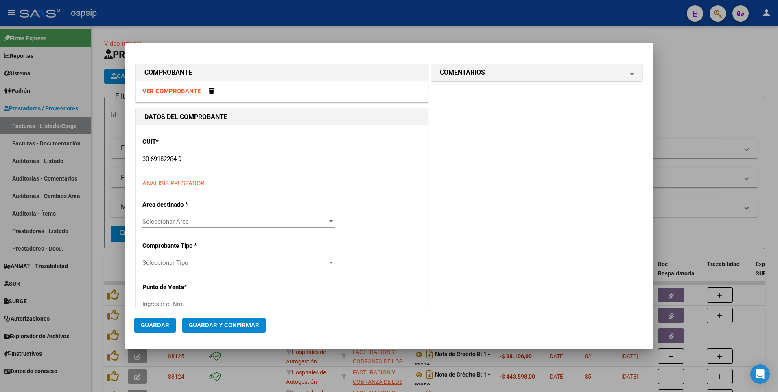
type input "30-69182284-9"
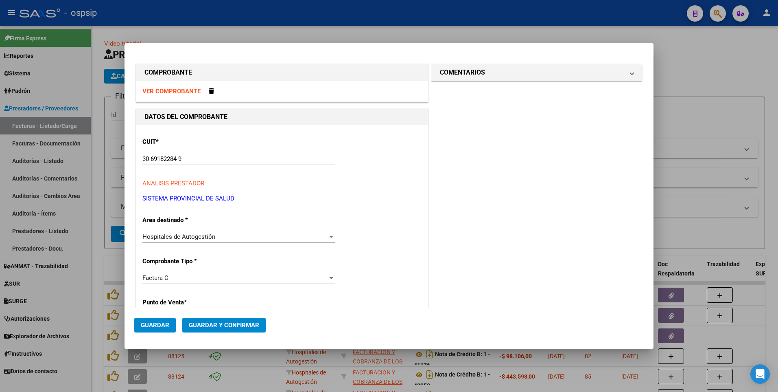
scroll to position [139, 0]
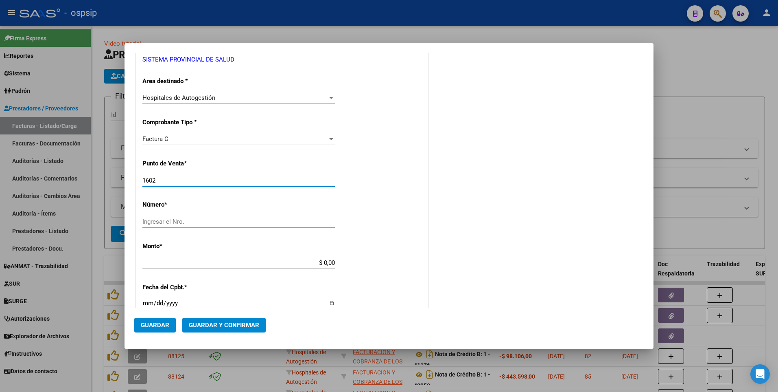
type input "1602"
type input "34188"
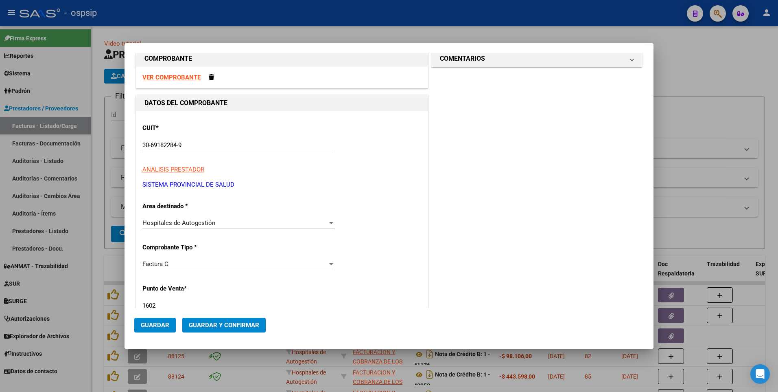
scroll to position [0, 0]
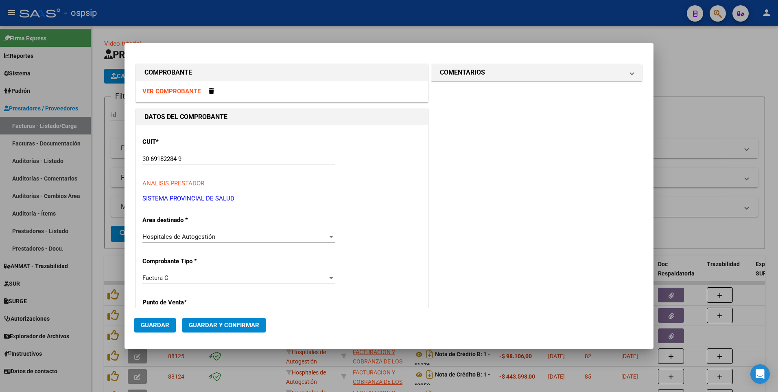
click at [180, 94] on strong "VER COMPROBANTE" at bounding box center [171, 91] width 58 height 7
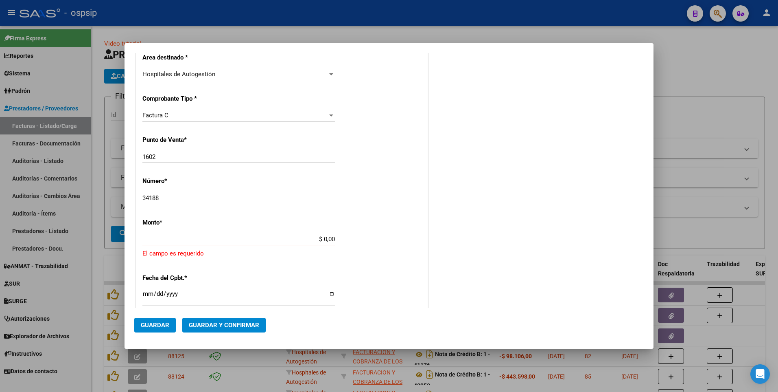
scroll to position [163, 0]
click at [197, 235] on input "$ 0,00" at bounding box center [238, 238] width 193 height 7
type input "$ 84.272,20"
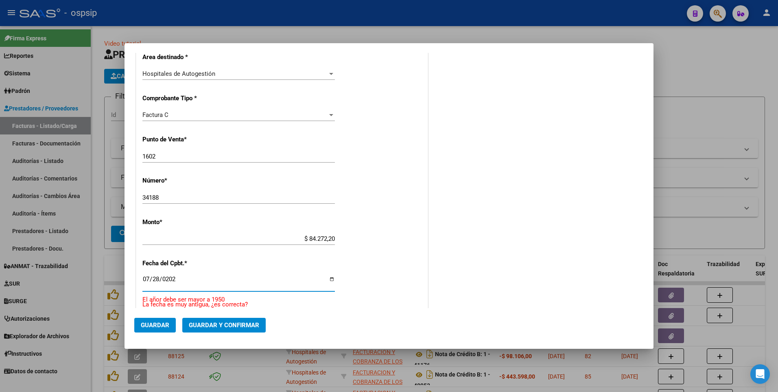
type input "[DATE]"
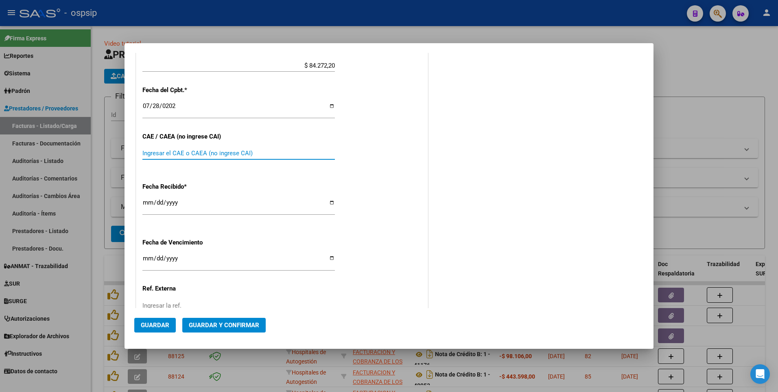
scroll to position [356, 0]
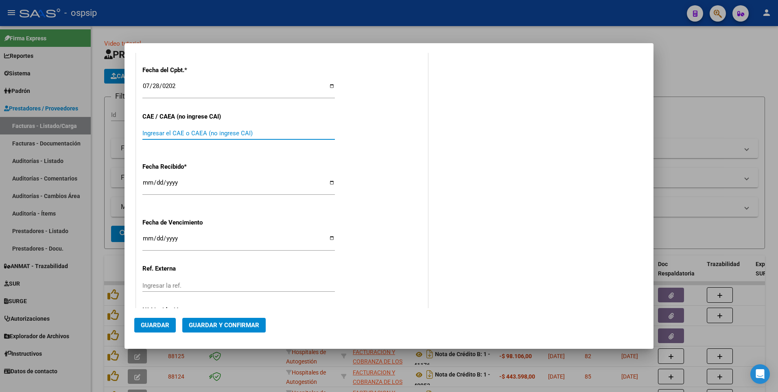
click at [167, 324] on span "Guardar" at bounding box center [155, 324] width 28 height 7
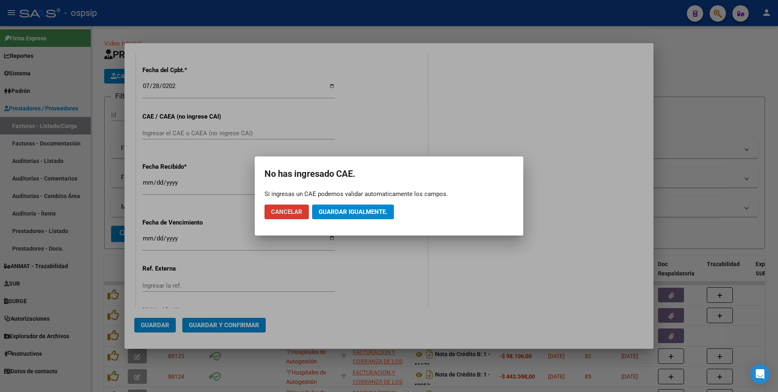
click at [349, 214] on span "Guardar igualmente." at bounding box center [353, 211] width 69 height 7
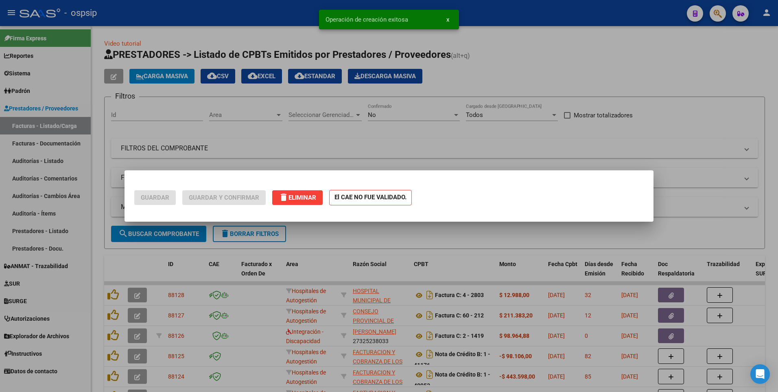
scroll to position [0, 0]
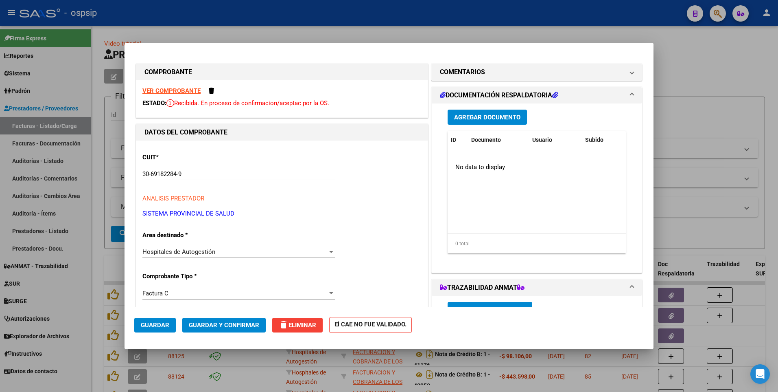
click at [158, 326] on span "Guardar" at bounding box center [155, 324] width 28 height 7
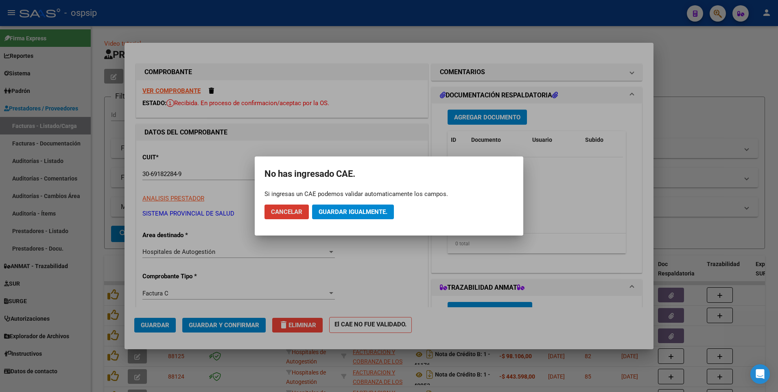
click at [370, 134] on div at bounding box center [389, 196] width 778 height 392
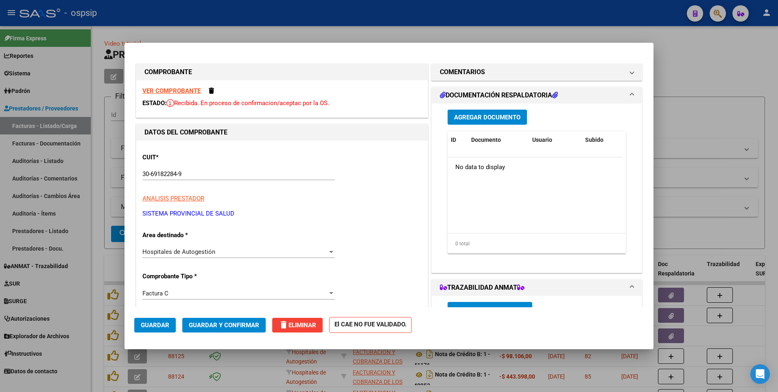
click at [499, 122] on button "Agregar Documento" at bounding box center [487, 117] width 79 height 15
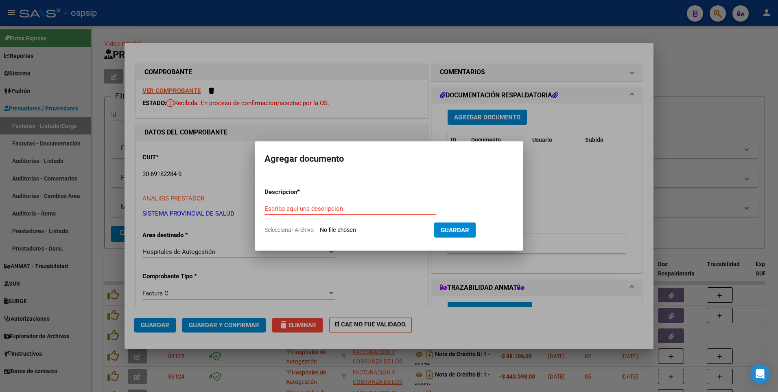
paste input "[EMAIL_ADDRESS][DOMAIN_NAME]"
type input "[EMAIL_ADDRESS][DOMAIN_NAME]"
click at [353, 228] on input "Seleccionar Archivo" at bounding box center [374, 230] width 108 height 8
type input "C:\fakepath\1602-00034188-119708.pdf"
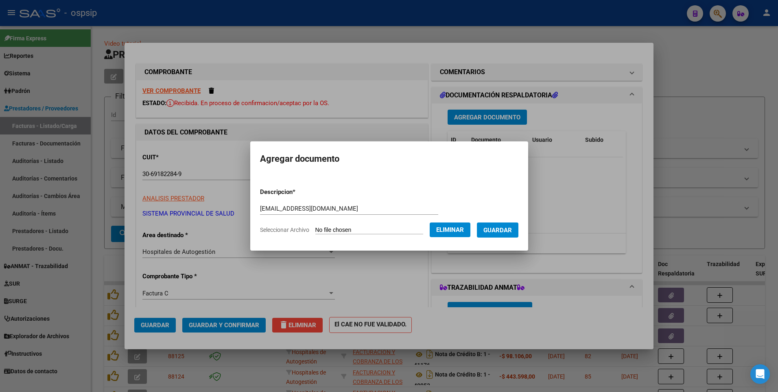
click at [504, 223] on button "Guardar" at bounding box center [498, 229] width 42 height 15
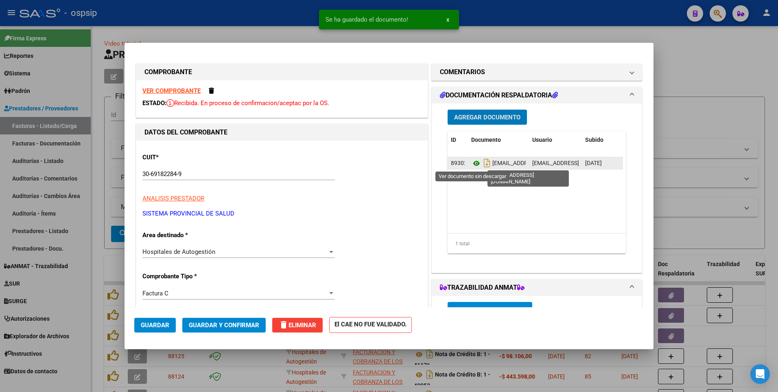
click at [474, 164] on icon at bounding box center [476, 163] width 11 height 10
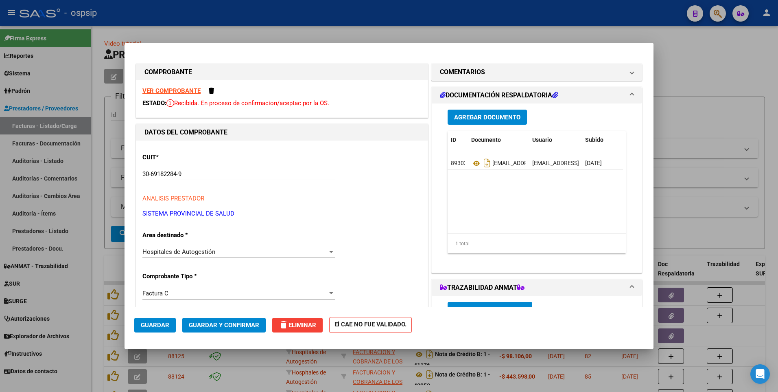
click at [169, 325] on button "Guardar" at bounding box center [155, 325] width 42 height 15
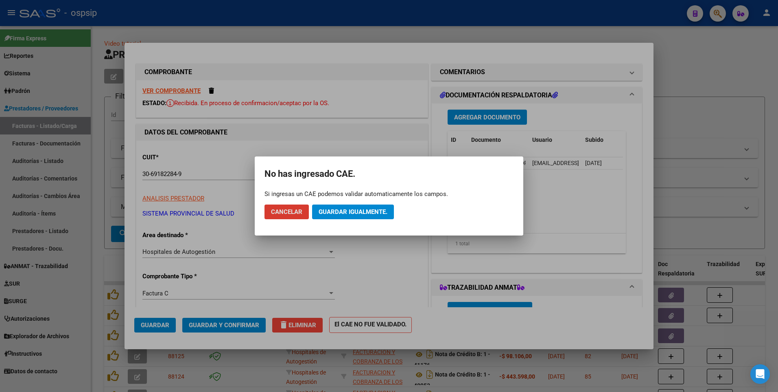
click at [378, 214] on span "Guardar igualmente." at bounding box center [353, 211] width 69 height 7
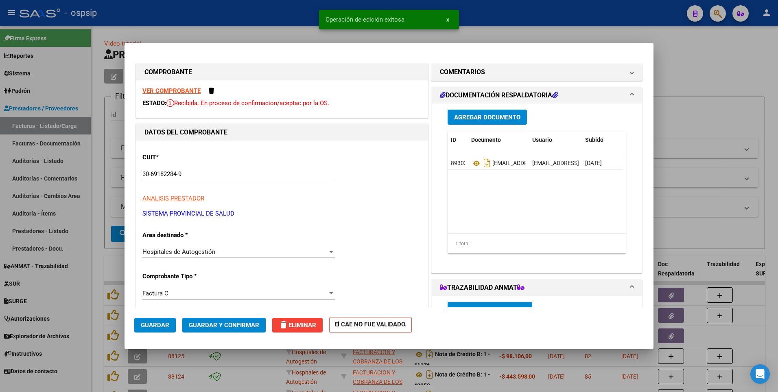
click at [287, 22] on div at bounding box center [389, 196] width 778 height 392
type input "$ 0,00"
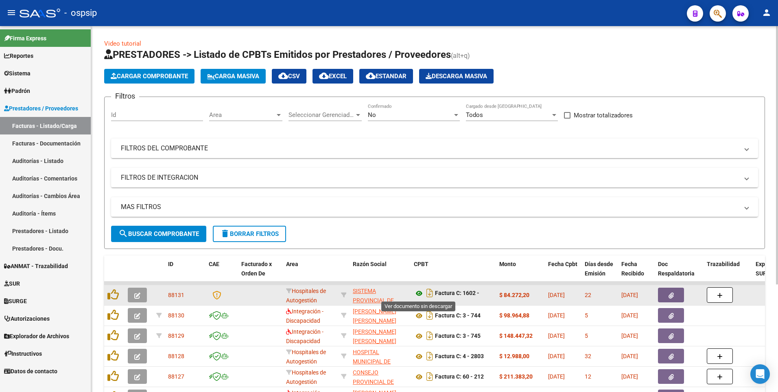
scroll to position [5, 0]
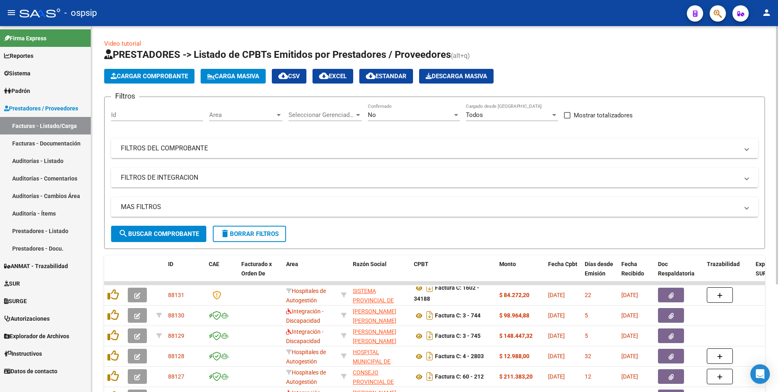
click at [164, 79] on span "Cargar Comprobante" at bounding box center [149, 75] width 77 height 7
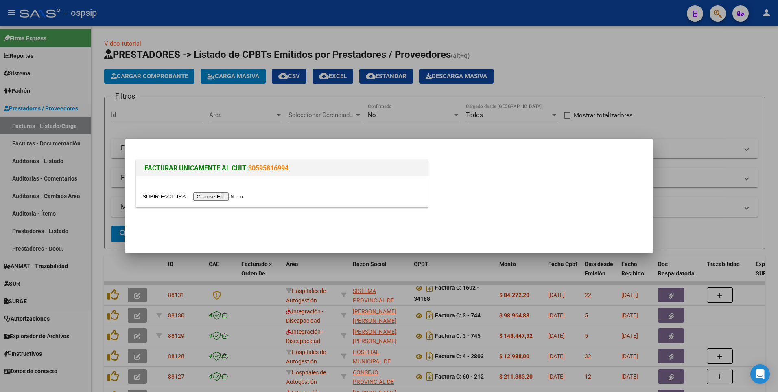
click at [210, 196] on input "file" at bounding box center [193, 196] width 103 height 9
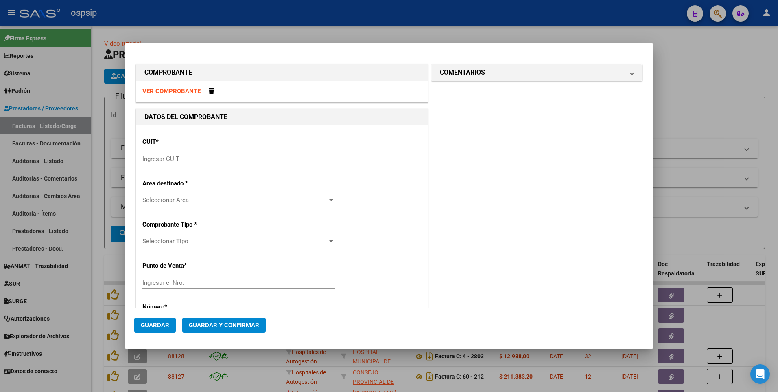
click at [175, 92] on strong "VER COMPROBANTE" at bounding box center [171, 91] width 58 height 7
click at [245, 155] on input "Ingresar CUIT" at bounding box center [238, 158] width 193 height 7
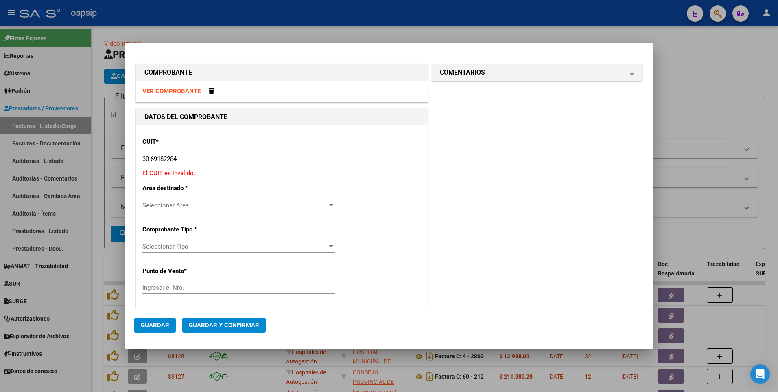
type input "30-69182284-9"
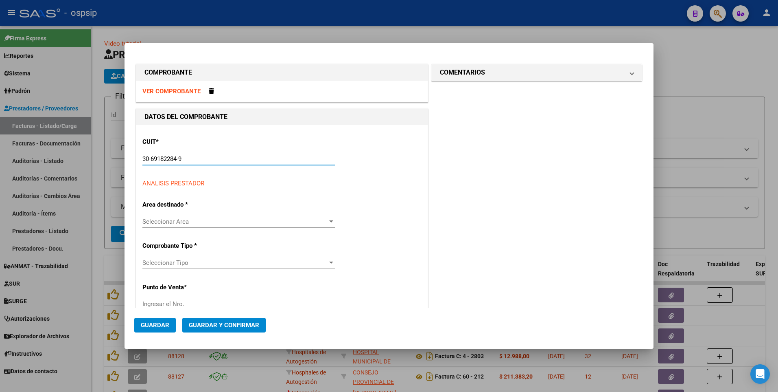
type input "1602"
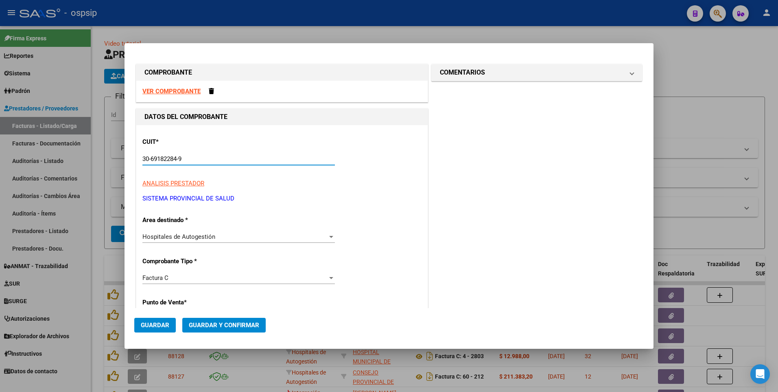
type input "30-69182284-9"
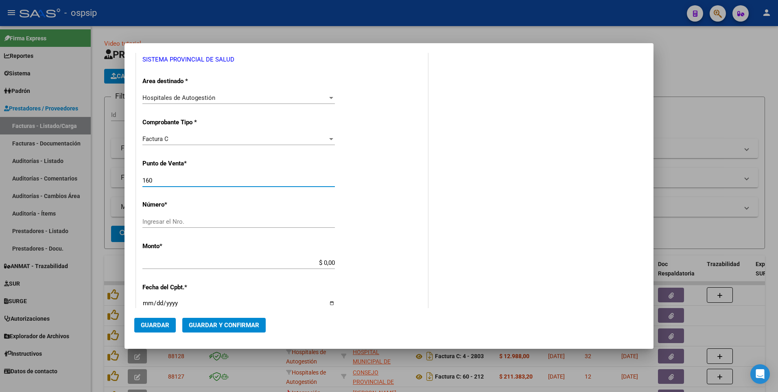
type input "1602"
type input "34365"
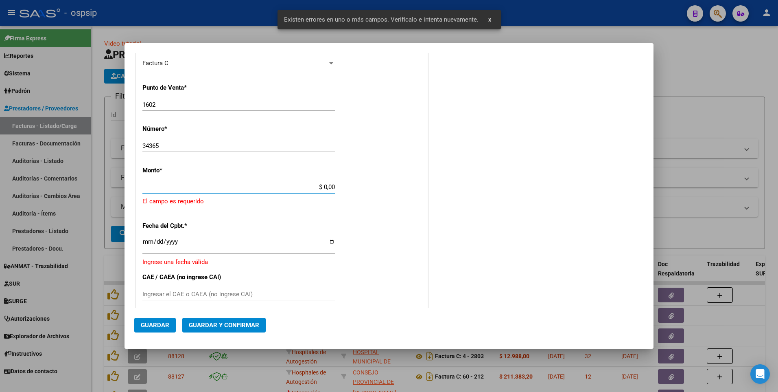
scroll to position [217, 0]
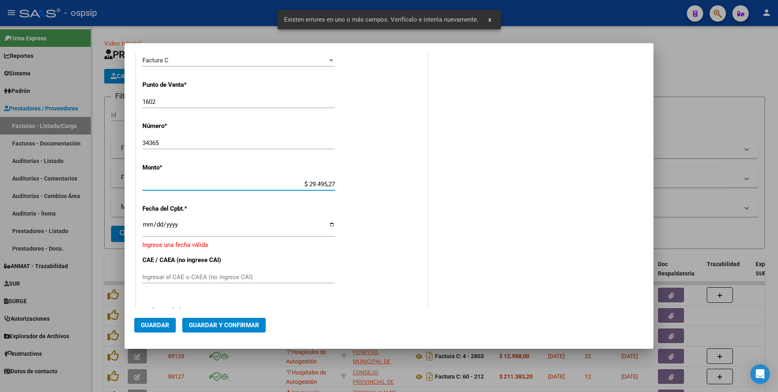
type input "$ 294.952,76"
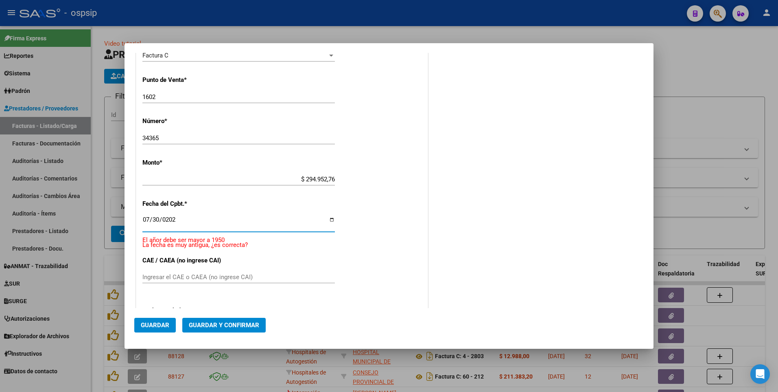
type input "[DATE]"
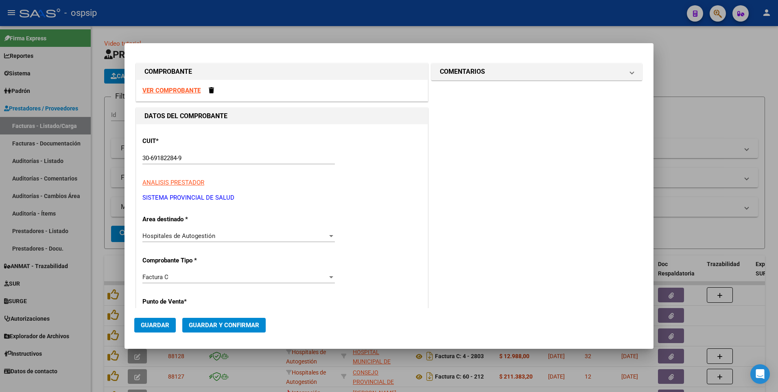
scroll to position [0, 0]
click at [174, 88] on strong "VER COMPROBANTE" at bounding box center [171, 91] width 58 height 7
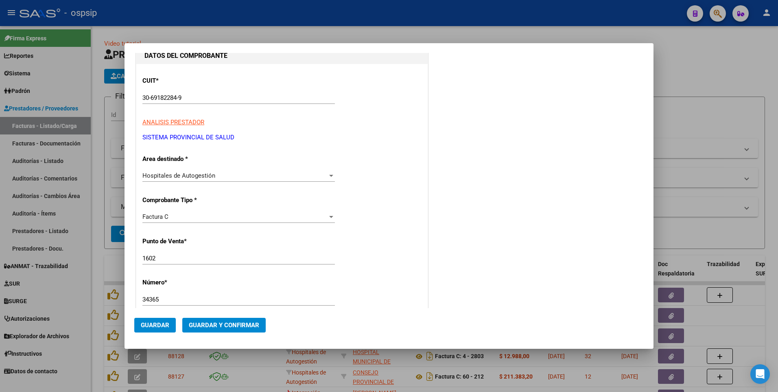
scroll to position [163, 0]
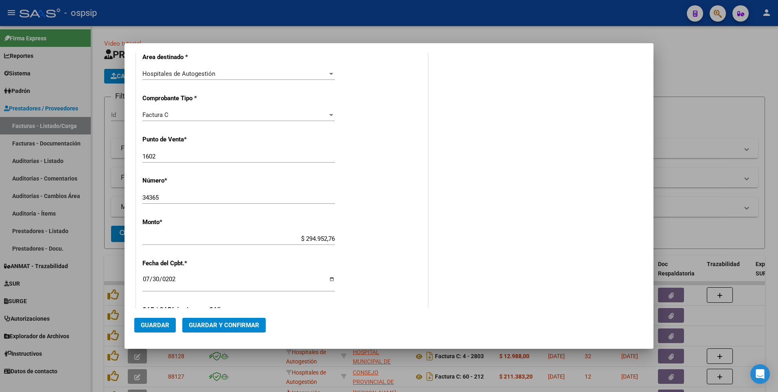
click at [170, 329] on button "Guardar" at bounding box center [155, 325] width 42 height 15
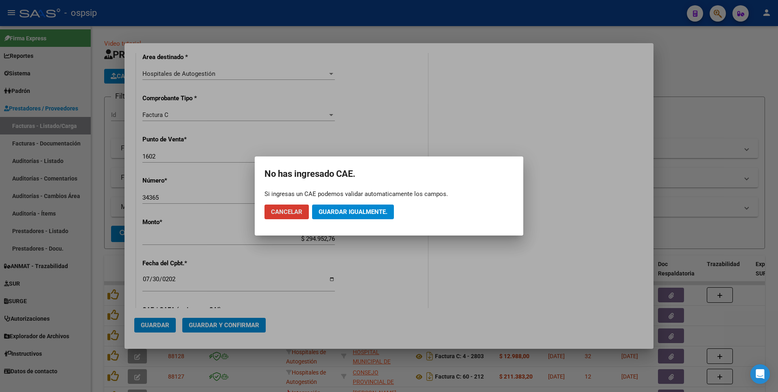
click at [378, 214] on span "Guardar igualmente." at bounding box center [353, 211] width 69 height 7
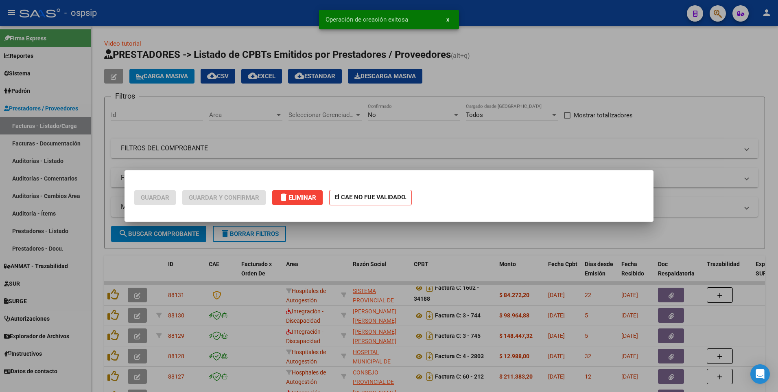
scroll to position [0, 0]
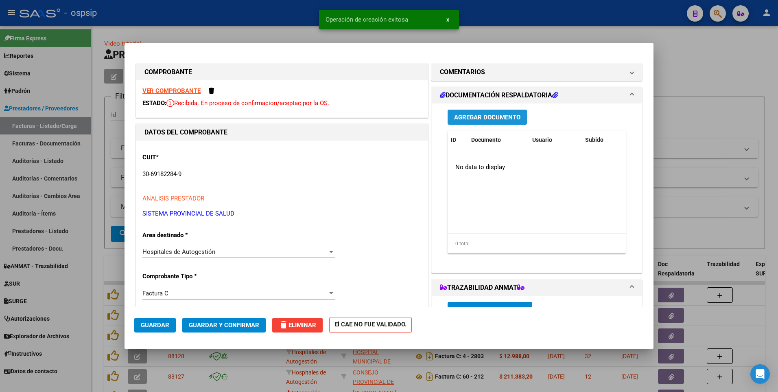
click at [481, 118] on span "Agregar Documento" at bounding box center [487, 117] width 66 height 7
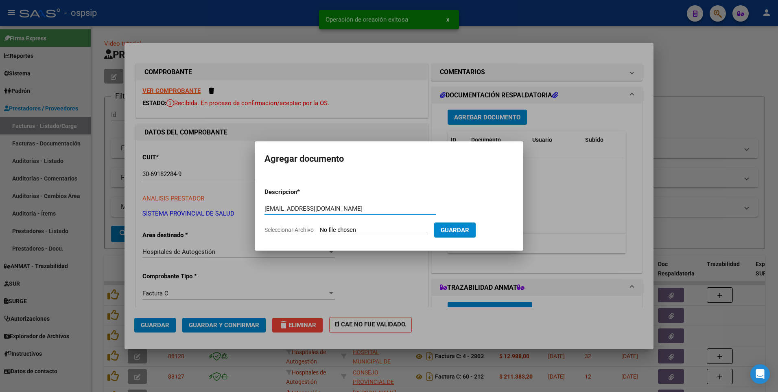
type input "[EMAIL_ADDRESS][DOMAIN_NAME]"
click at [356, 228] on input "Seleccionar Archivo" at bounding box center [374, 230] width 108 height 8
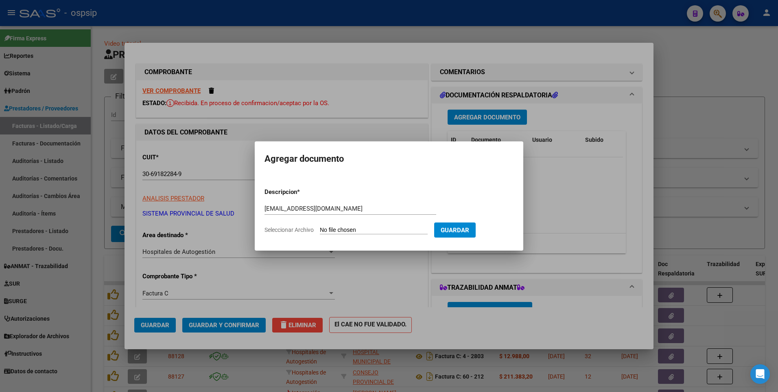
type input "C:\fakepath\1602-00034365-119708.pdf"
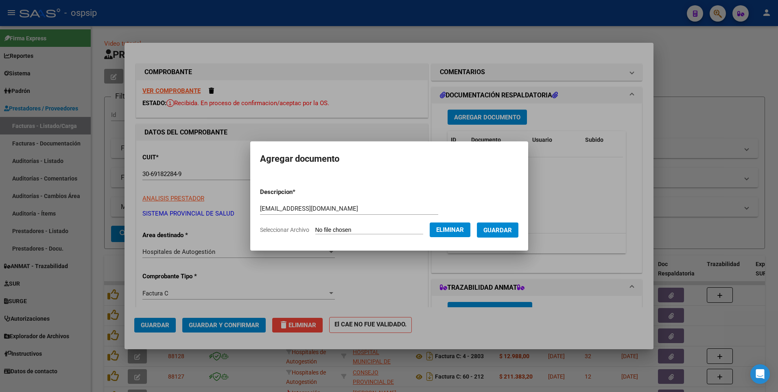
click at [511, 232] on span "Guardar" at bounding box center [498, 229] width 28 height 7
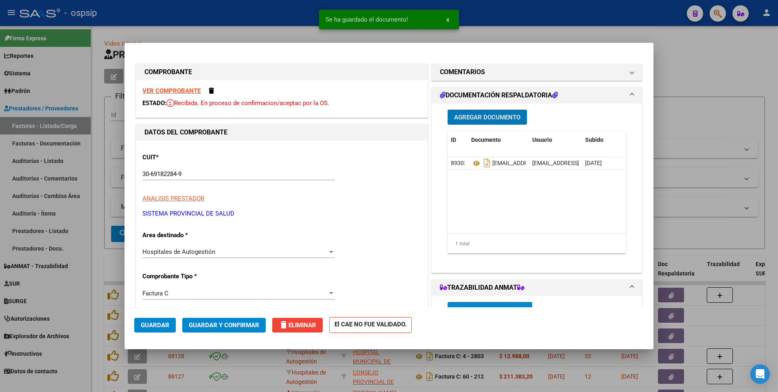
click at [143, 324] on span "Guardar" at bounding box center [155, 324] width 28 height 7
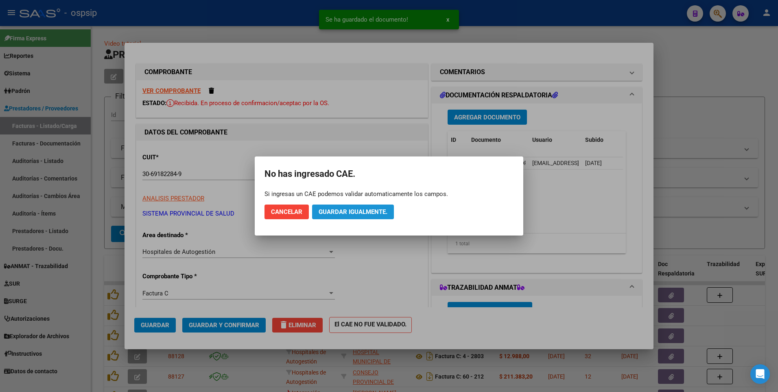
click at [355, 211] on span "Guardar igualmente." at bounding box center [353, 211] width 69 height 7
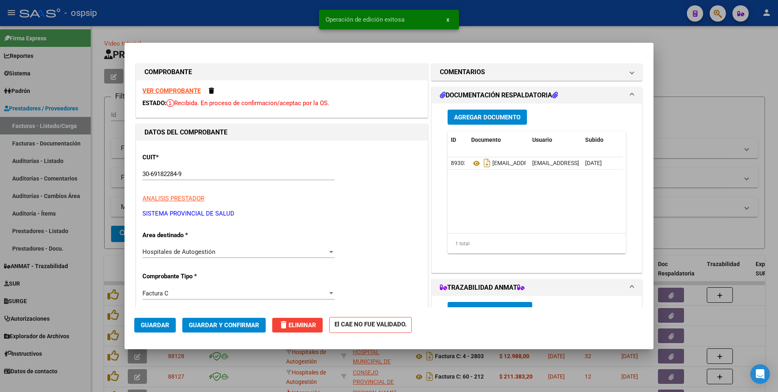
click at [274, 24] on div at bounding box center [389, 196] width 778 height 392
type input "$ 0,00"
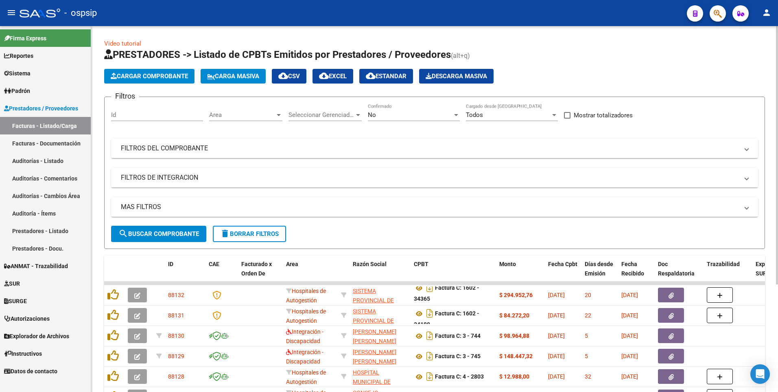
click at [147, 79] on span "Cargar Comprobante" at bounding box center [149, 75] width 77 height 7
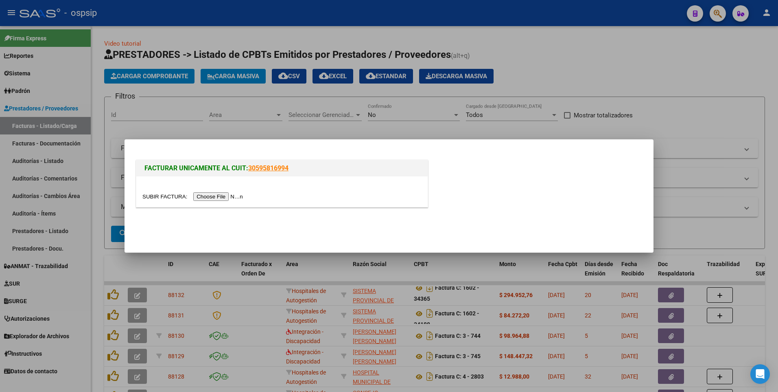
click at [216, 197] on input "file" at bounding box center [193, 196] width 103 height 9
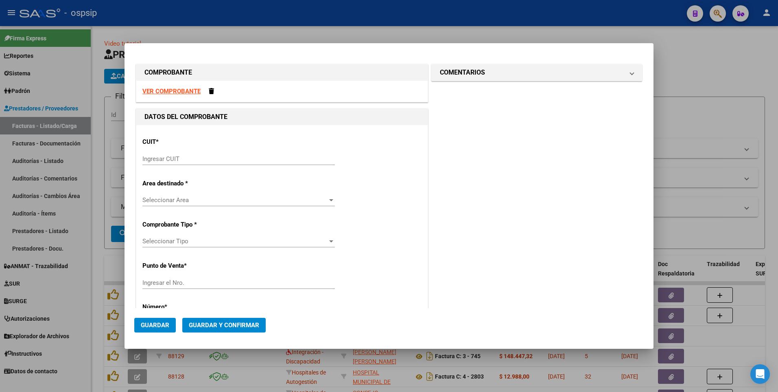
click at [197, 89] on strong "VER COMPROBANTE" at bounding box center [171, 91] width 58 height 7
drag, startPoint x: 252, startPoint y: 160, endPoint x: 246, endPoint y: 159, distance: 6.6
click at [252, 160] on input "Ingresar CUIT" at bounding box center [238, 158] width 193 height 7
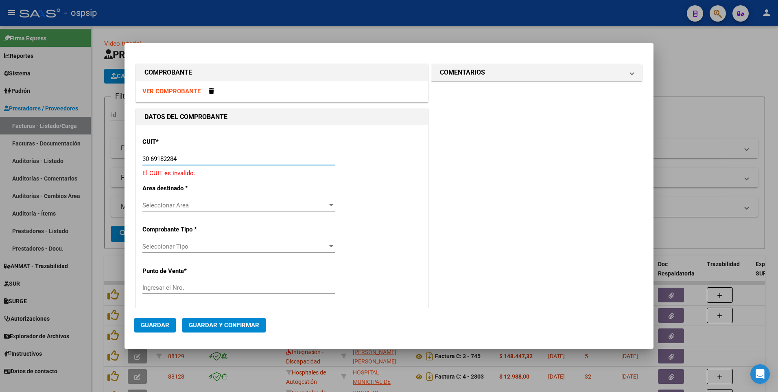
type input "30-69182284-9"
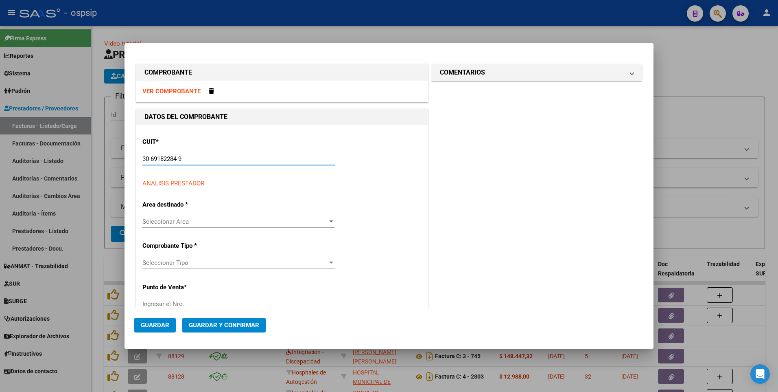
type input "1602"
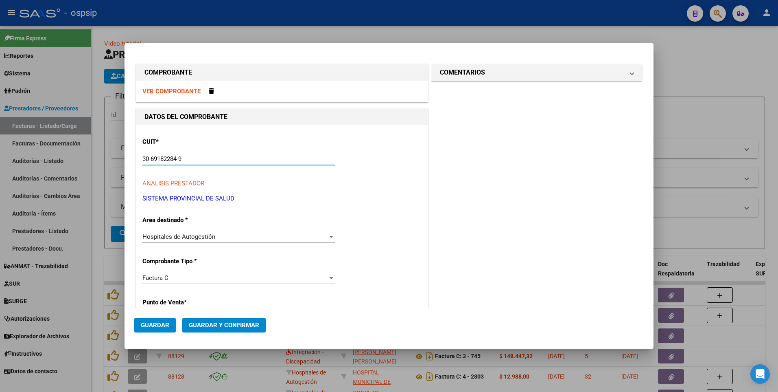
type input "30-69182284-9"
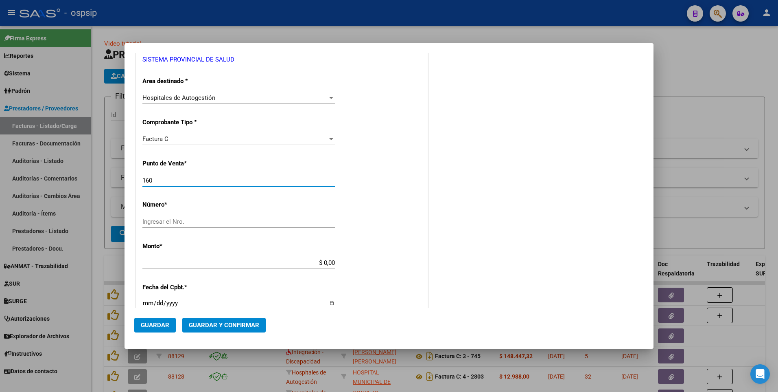
type input "1602"
type input "34427"
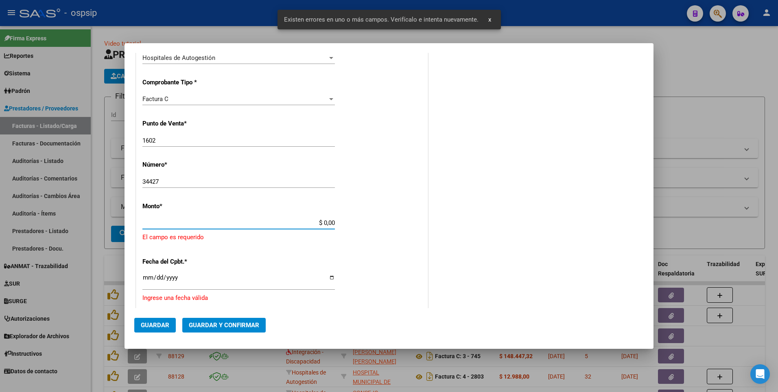
scroll to position [217, 0]
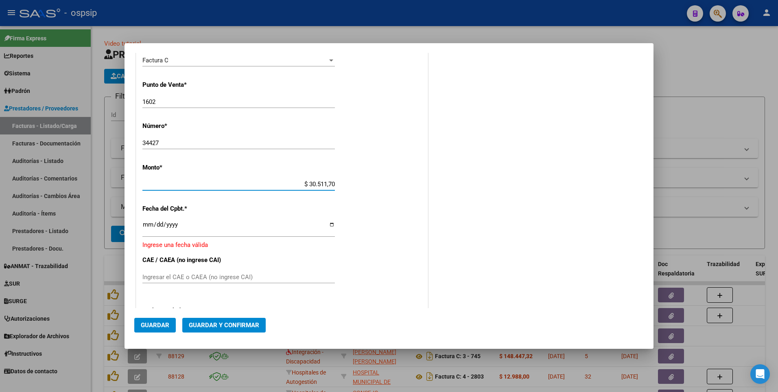
type input "$ 300.511,70"
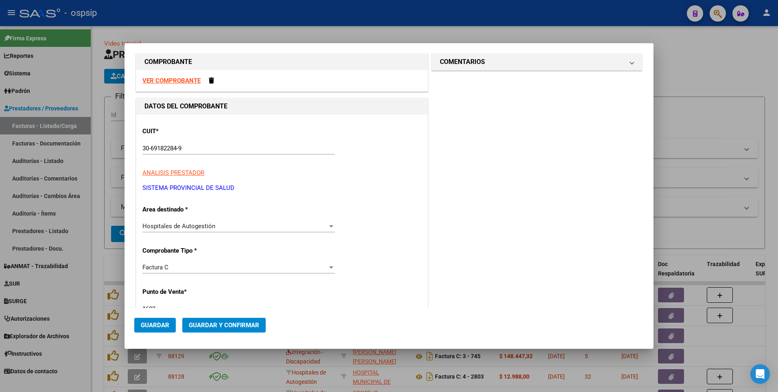
scroll to position [0, 0]
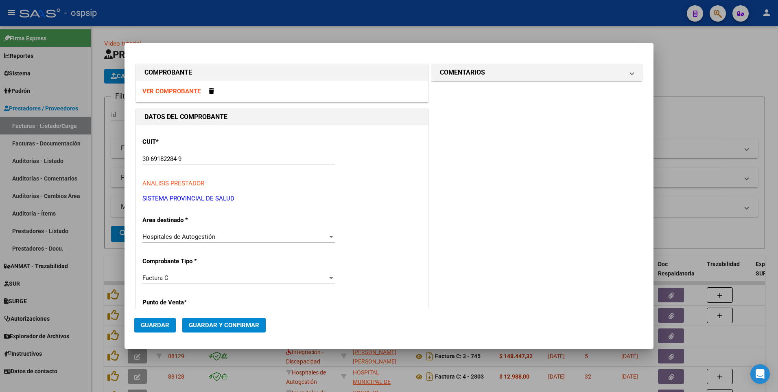
click at [195, 91] on strong "VER COMPROBANTE" at bounding box center [171, 91] width 58 height 7
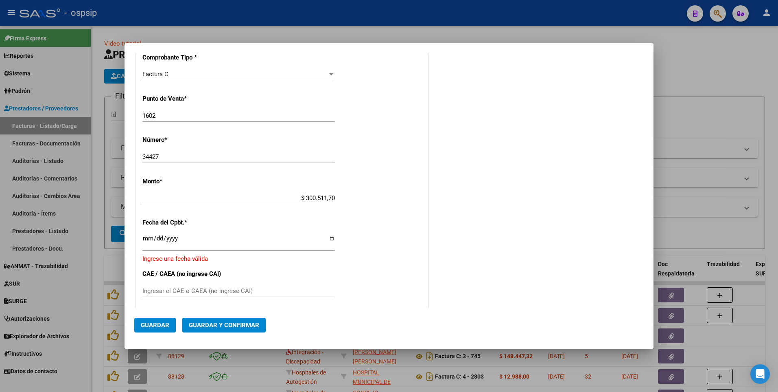
click at [143, 233] on div "Ingresar la fecha" at bounding box center [238, 242] width 193 height 18
type input "[DATE]"
click at [167, 322] on span "Guardar" at bounding box center [155, 324] width 28 height 7
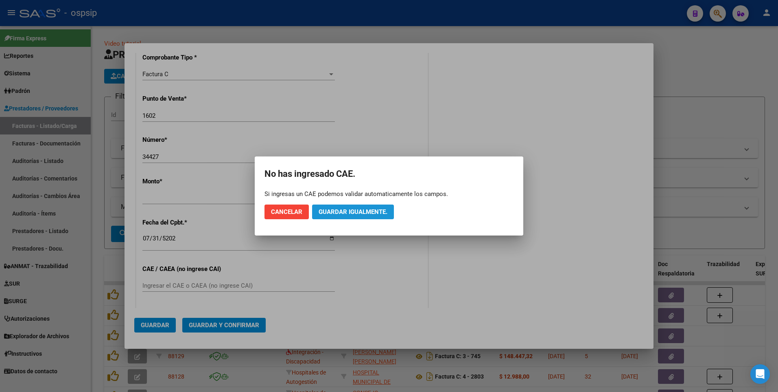
click at [337, 215] on span "Guardar igualmente." at bounding box center [353, 211] width 69 height 7
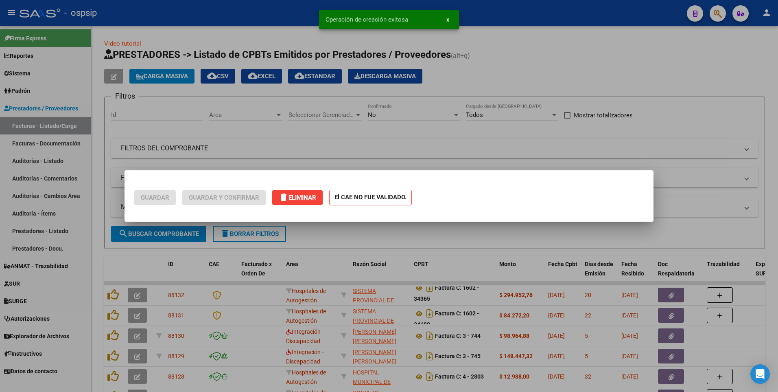
scroll to position [0, 0]
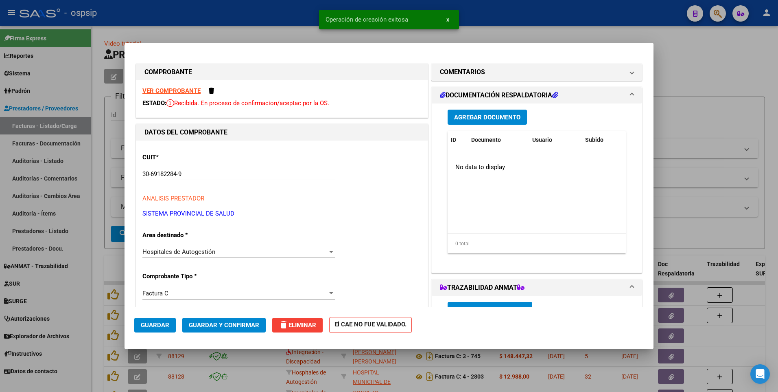
click at [484, 117] on span "Agregar Documento" at bounding box center [487, 117] width 66 height 7
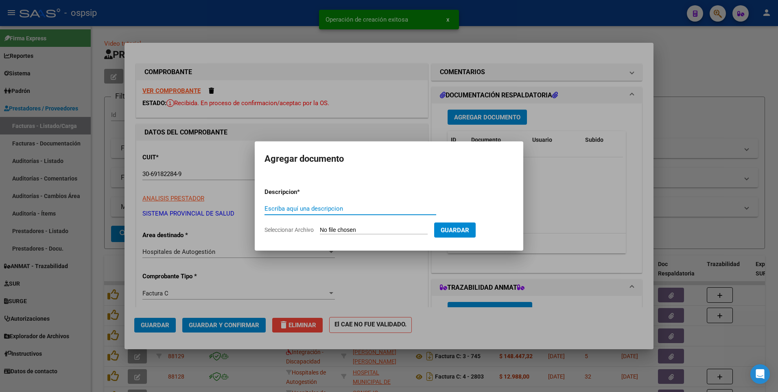
paste input "[EMAIL_ADDRESS][DOMAIN_NAME]"
type input "[EMAIL_ADDRESS][DOMAIN_NAME]"
click at [335, 227] on input "Seleccionar Archivo" at bounding box center [374, 230] width 108 height 8
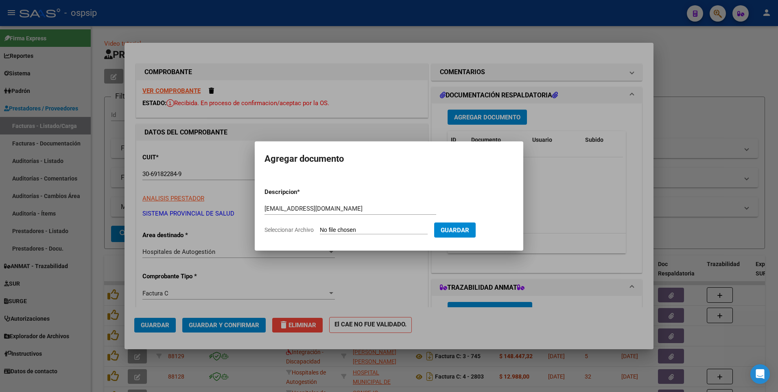
type input "C:\fakepath\1602-00034427-119708.pdf"
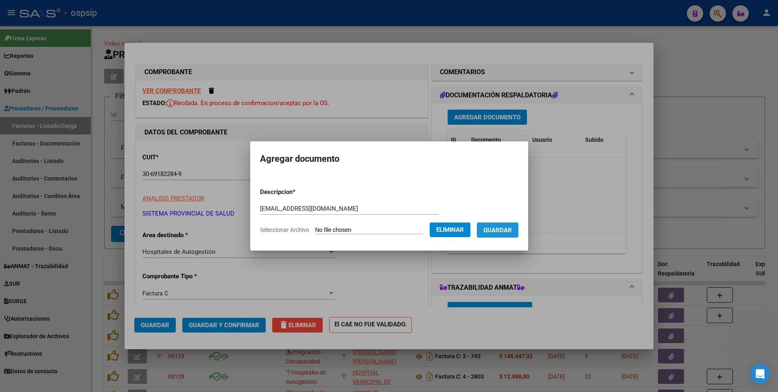
click at [502, 234] on button "Guardar" at bounding box center [498, 229] width 42 height 15
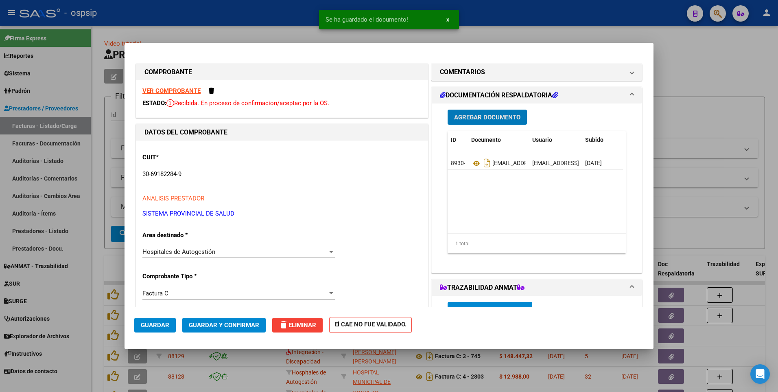
click at [153, 325] on span "Guardar" at bounding box center [155, 324] width 28 height 7
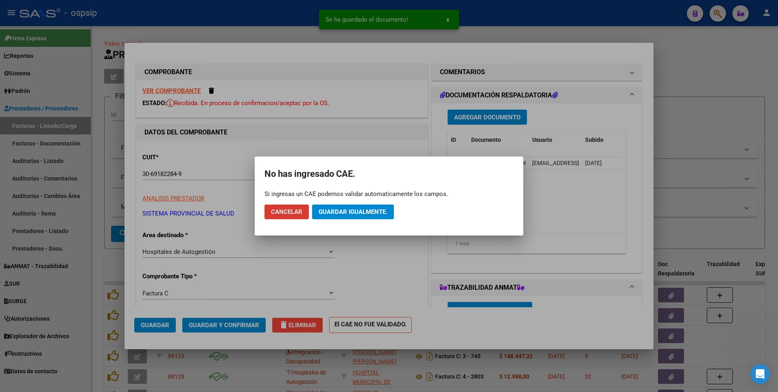
click at [359, 212] on span "Guardar igualmente." at bounding box center [353, 211] width 69 height 7
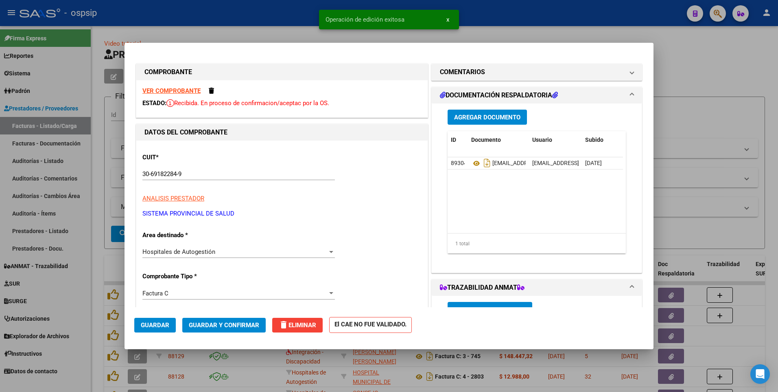
click at [286, 22] on div at bounding box center [389, 196] width 778 height 392
type input "$ 0,00"
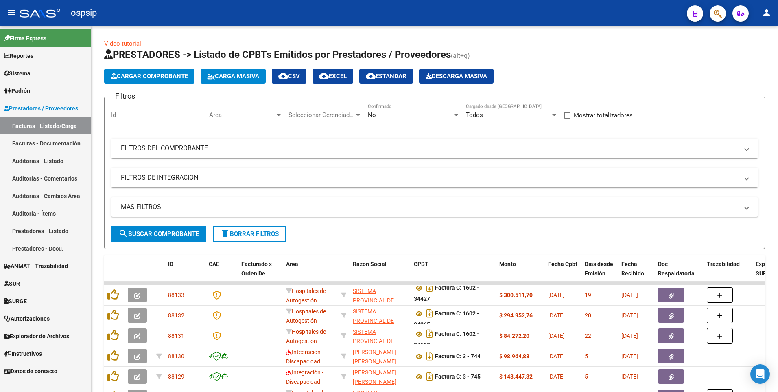
click at [256, 24] on mat-toolbar "menu - ospsip person" at bounding box center [389, 13] width 778 height 26
click at [176, 75] on span "Cargar Comprobante" at bounding box center [149, 75] width 77 height 7
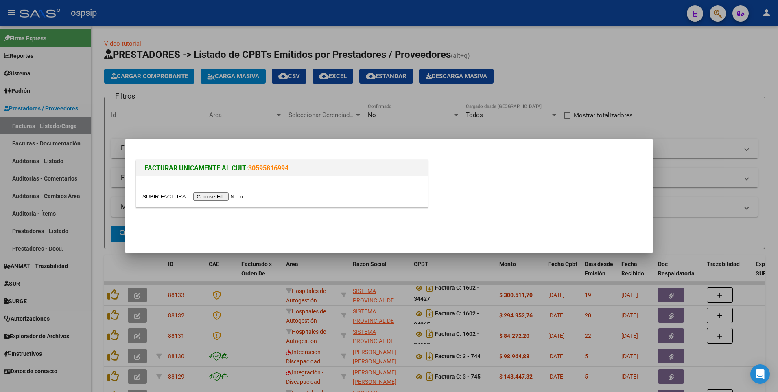
click at [197, 197] on input "file" at bounding box center [193, 196] width 103 height 9
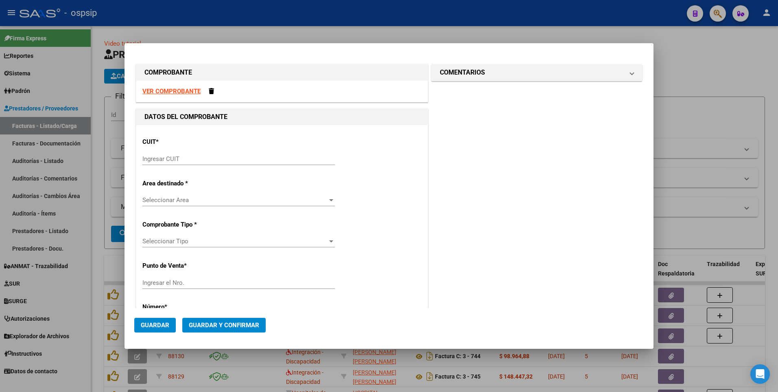
click at [193, 91] on strong "VER COMPROBANTE" at bounding box center [171, 91] width 58 height 7
click at [230, 156] on input "Ingresar CUIT" at bounding box center [238, 158] width 193 height 7
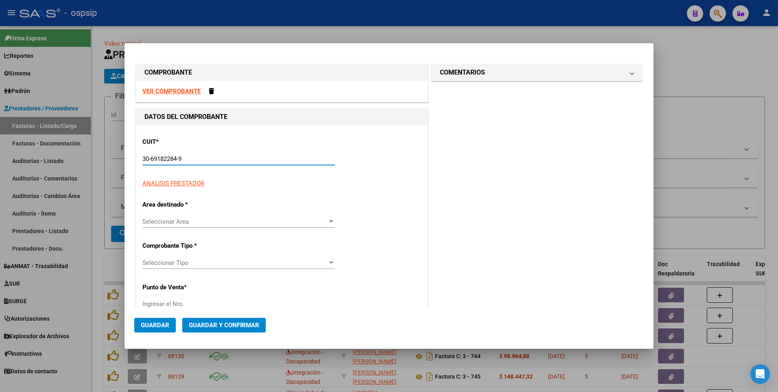
type input "30-69182284-9"
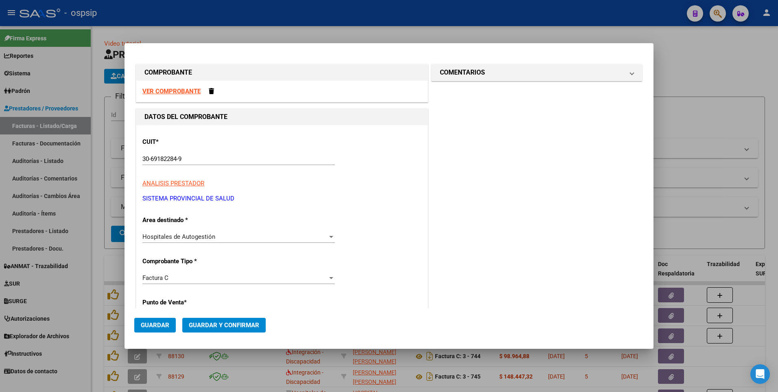
scroll to position [139, 0]
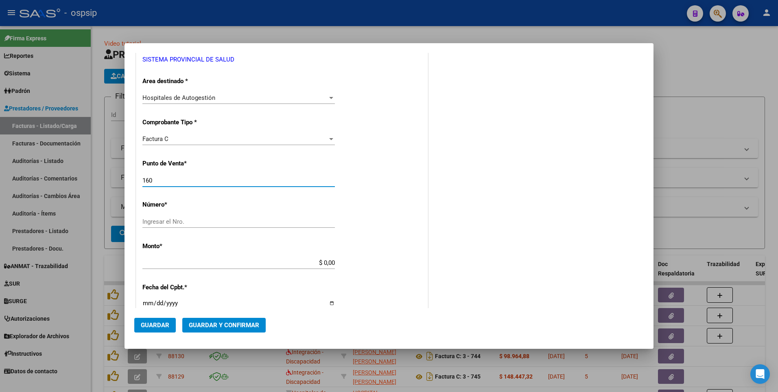
type input "1602"
type input "34109"
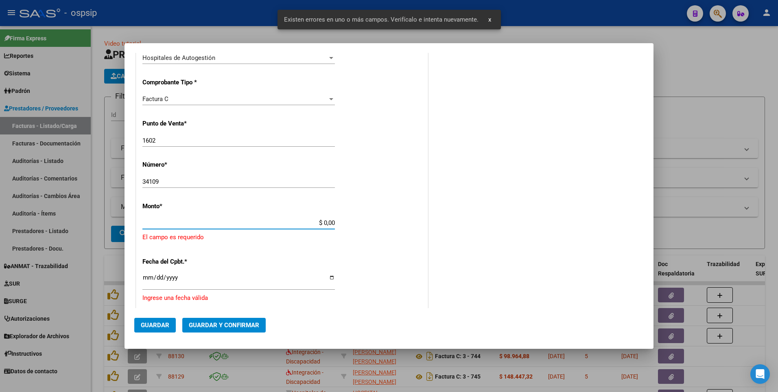
scroll to position [217, 0]
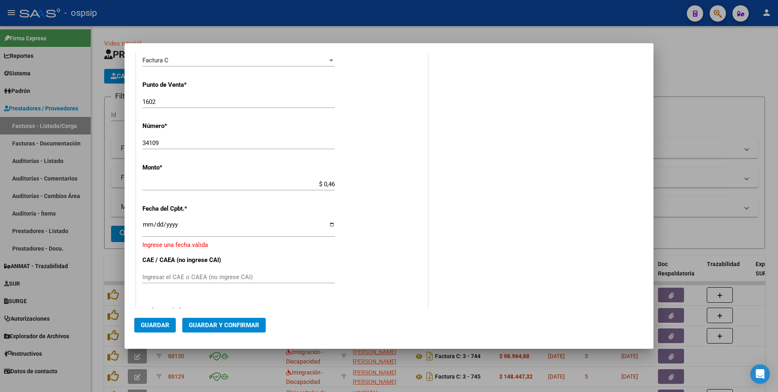
click at [202, 192] on div "$ 0,46 Ingresar el monto" at bounding box center [238, 188] width 193 height 20
click at [200, 184] on input "$ 0,46" at bounding box center [238, 183] width 193 height 7
click at [200, 183] on input "$ 0,46" at bounding box center [238, 183] width 193 height 7
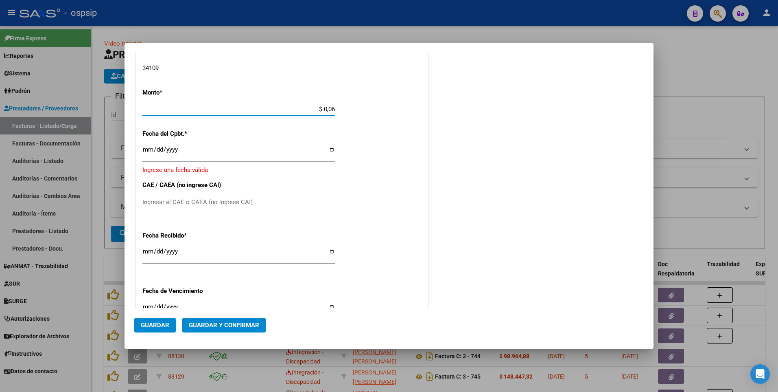
scroll to position [182, 0]
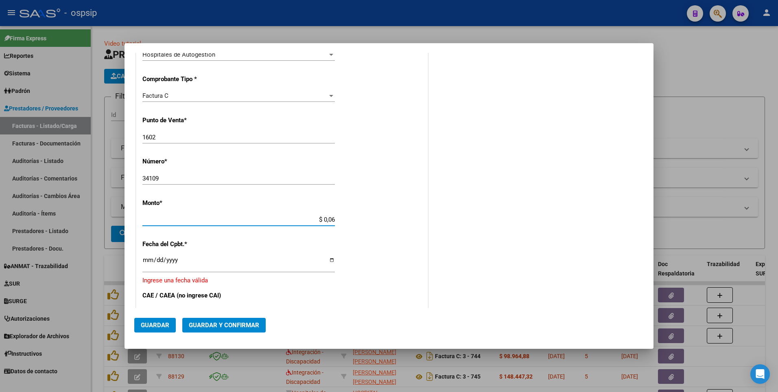
click at [172, 216] on input "$ 0,06" at bounding box center [238, 219] width 193 height 7
click at [194, 219] on input "$ 0,06" at bounding box center [238, 219] width 193 height 7
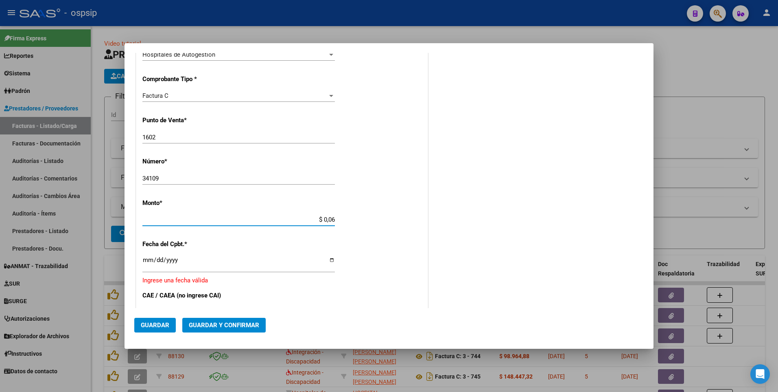
click at [194, 219] on input "$ 0,06" at bounding box center [238, 219] width 193 height 7
type input "$ 1.371.324,56"
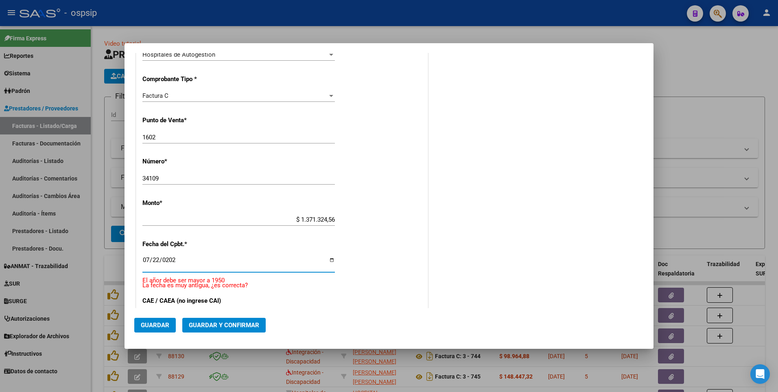
type input "[DATE]"
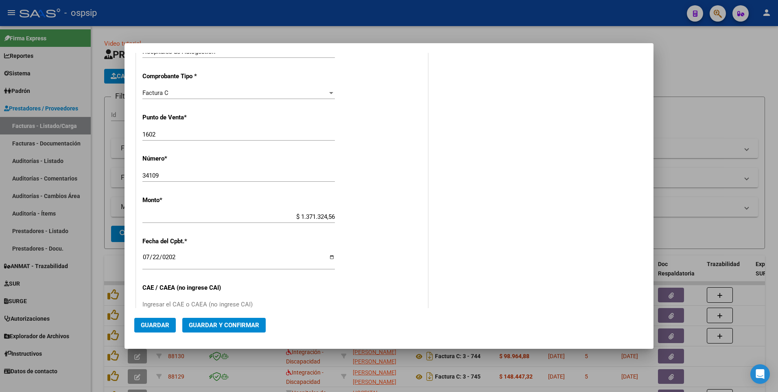
scroll to position [361, 0]
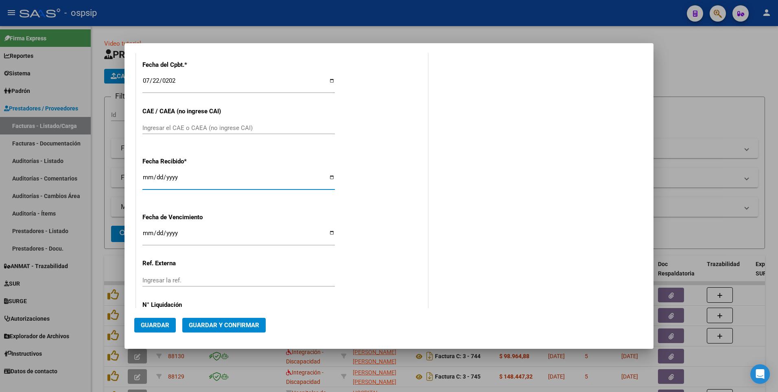
click at [149, 325] on span "Guardar" at bounding box center [155, 324] width 28 height 7
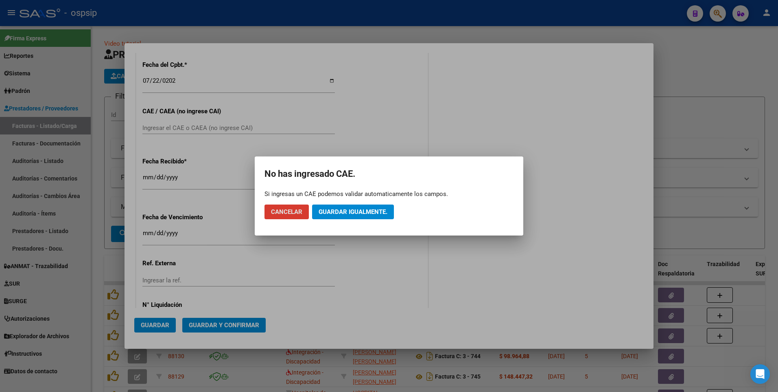
click at [330, 213] on span "Guardar igualmente." at bounding box center [353, 211] width 69 height 7
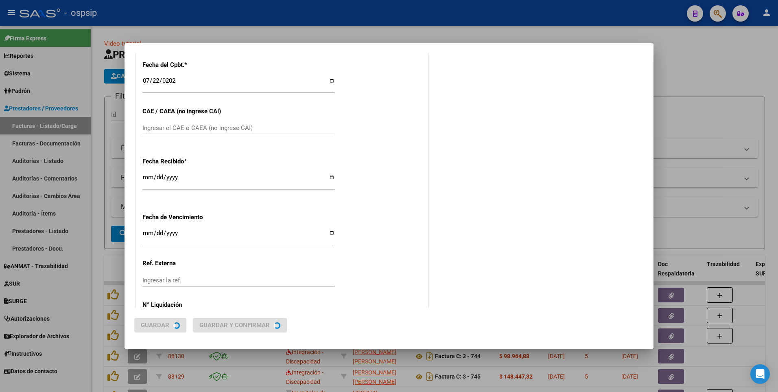
scroll to position [0, 0]
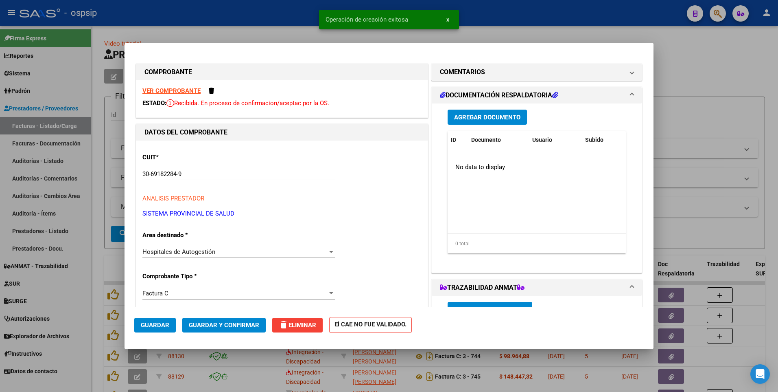
click at [491, 114] on span "Agregar Documento" at bounding box center [487, 117] width 66 height 7
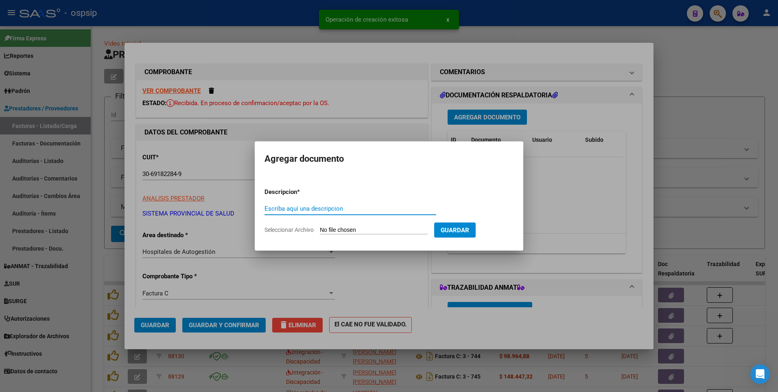
paste input "[EMAIL_ADDRESS][DOMAIN_NAME]"
type input "[EMAIL_ADDRESS][DOMAIN_NAME]"
click at [361, 228] on input "Seleccionar Archivo" at bounding box center [374, 230] width 108 height 8
type input "C:\fakepath\1602-00034109-119708.pdf"
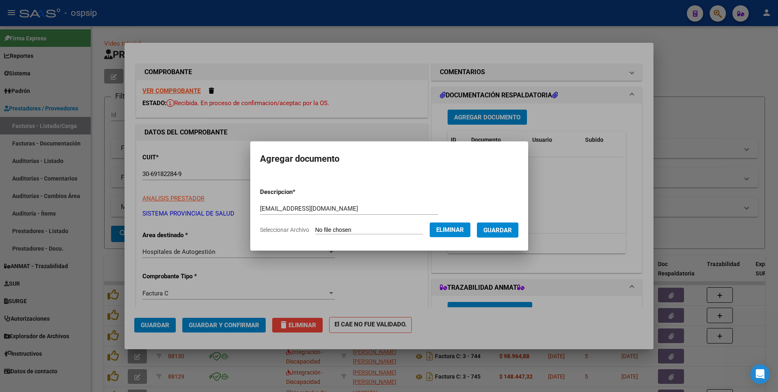
click at [512, 231] on span "Guardar" at bounding box center [498, 229] width 28 height 7
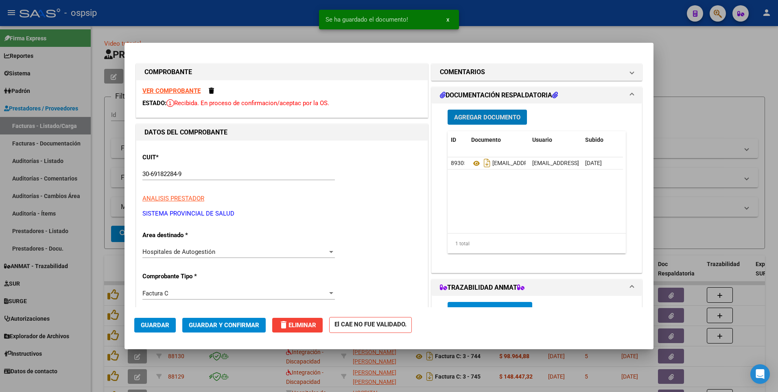
click at [156, 326] on span "Guardar" at bounding box center [155, 324] width 28 height 7
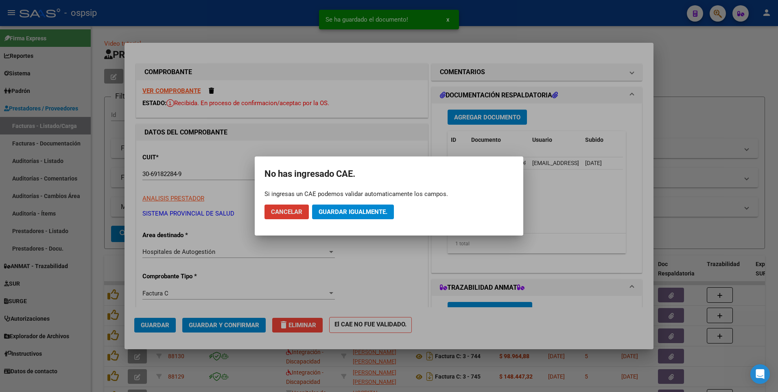
click at [349, 208] on span "Guardar igualmente." at bounding box center [353, 211] width 69 height 7
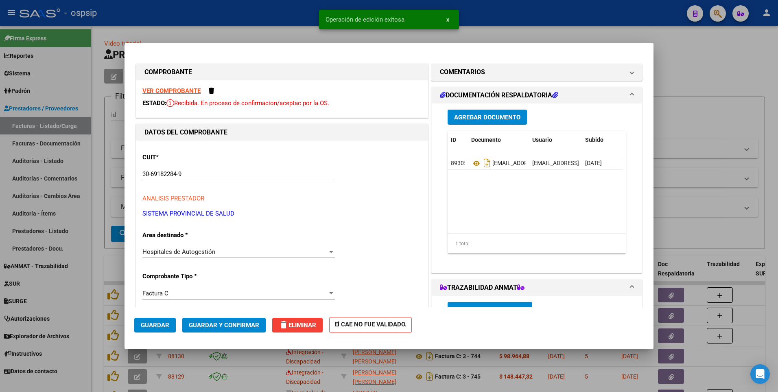
click at [272, 18] on div at bounding box center [389, 196] width 778 height 392
type input "$ 0,00"
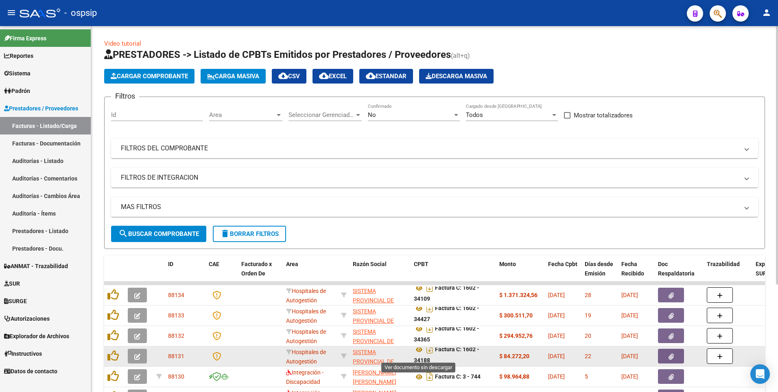
scroll to position [5, 0]
click at [418, 349] on icon at bounding box center [419, 349] width 11 height 10
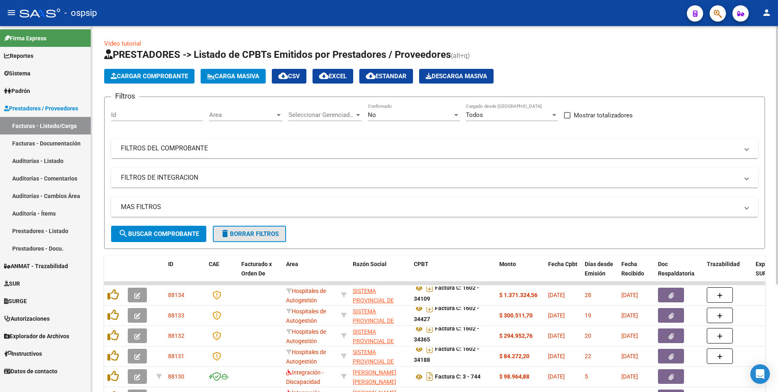
click at [230, 236] on mat-icon "delete" at bounding box center [225, 233] width 10 height 10
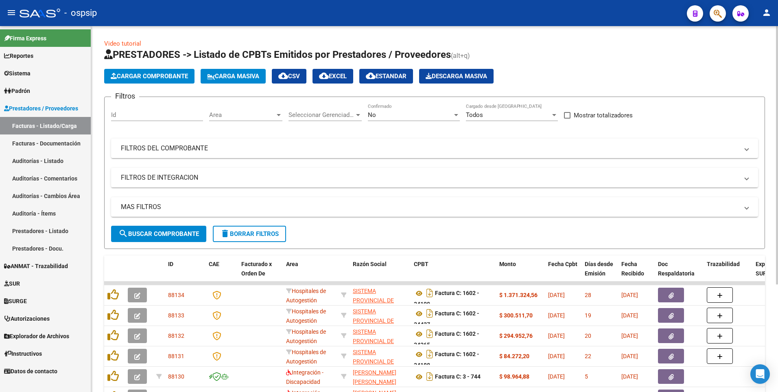
click at [164, 78] on span "Cargar Comprobante" at bounding box center [149, 75] width 77 height 7
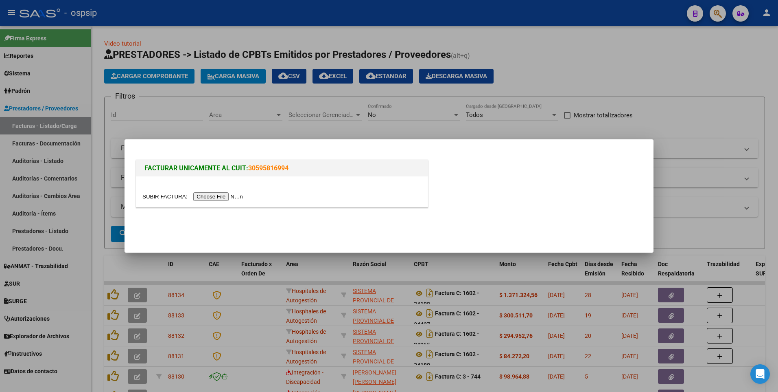
click at [215, 199] on input "file" at bounding box center [193, 196] width 103 height 9
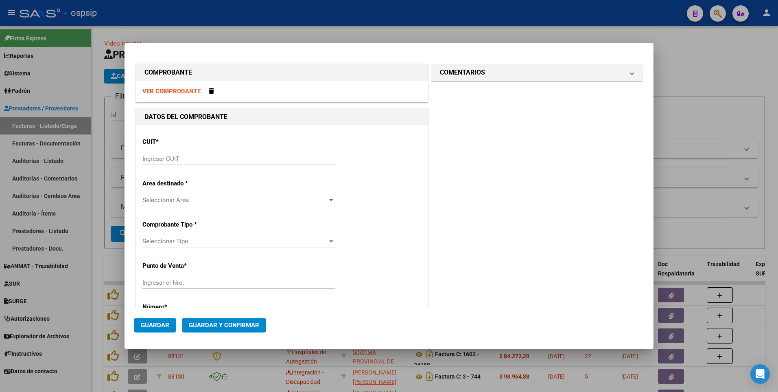
click at [163, 93] on strong "VER COMPROBANTE" at bounding box center [171, 91] width 58 height 7
click at [210, 96] on div "VER COMPROBANTE" at bounding box center [281, 92] width 291 height 22
click at [210, 92] on span at bounding box center [211, 91] width 5 height 6
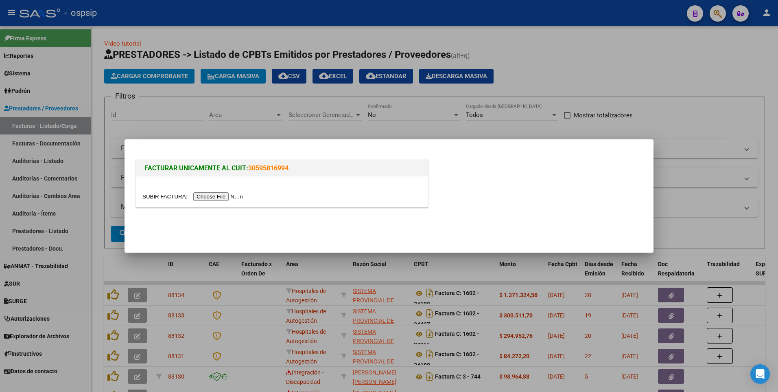
click at [222, 201] on div at bounding box center [281, 191] width 291 height 31
click at [219, 191] on div at bounding box center [281, 191] width 291 height 31
click at [217, 195] on input "file" at bounding box center [193, 196] width 103 height 9
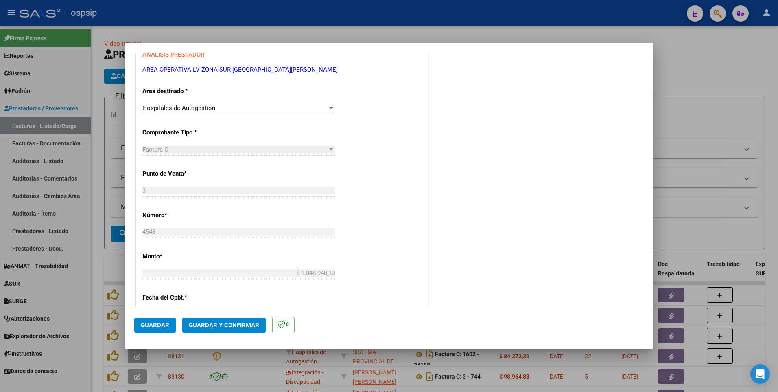
scroll to position [204, 0]
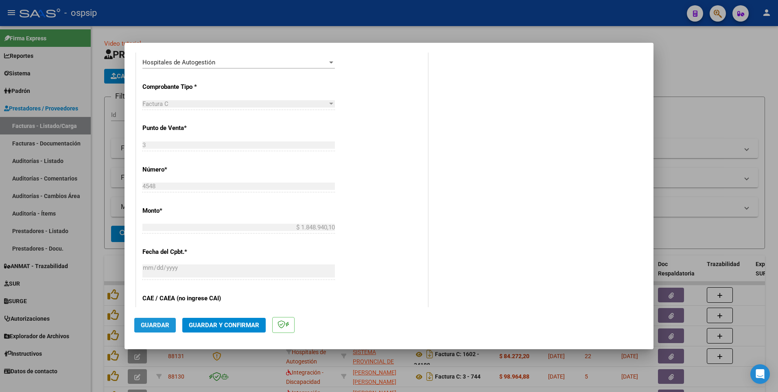
click at [168, 325] on span "Guardar" at bounding box center [155, 324] width 28 height 7
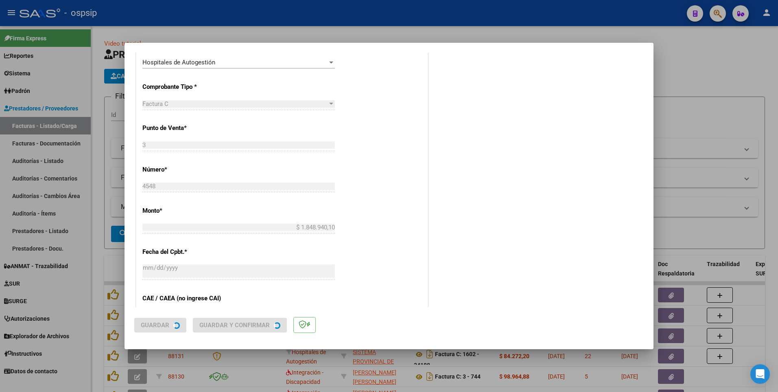
scroll to position [0, 0]
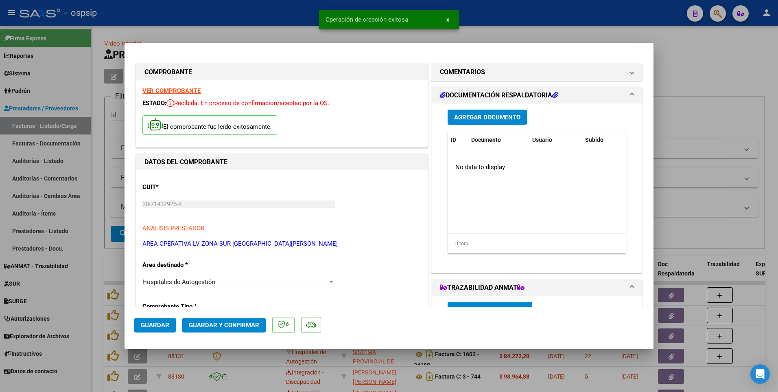
click at [460, 118] on span "Agregar Documento" at bounding box center [487, 117] width 66 height 7
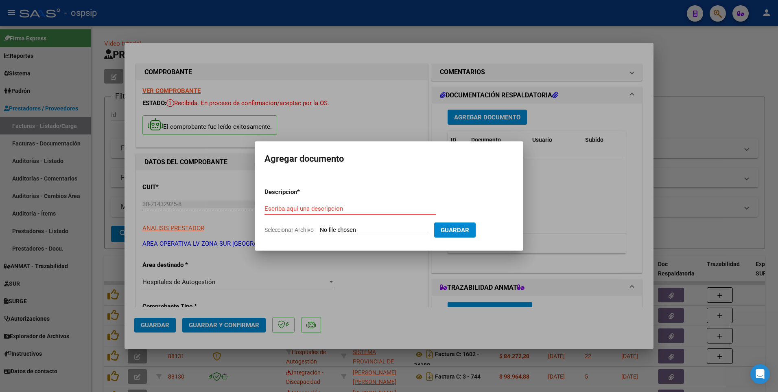
paste input "[EMAIL_ADDRESS][DOMAIN_NAME]"
type input "[EMAIL_ADDRESS][DOMAIN_NAME]"
click at [340, 231] on input "Seleccionar Archivo" at bounding box center [374, 230] width 108 height 8
type input "C:\fakepath\RV_ FACTURA N° 4548 PERIODO [DATE] 119708.zip"
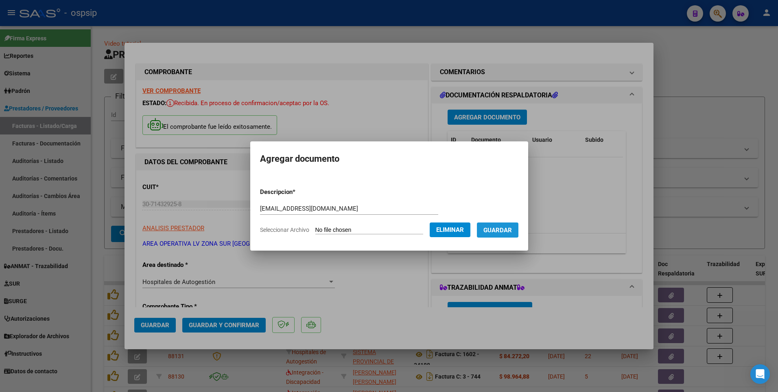
click at [502, 225] on button "Guardar" at bounding box center [498, 229] width 42 height 15
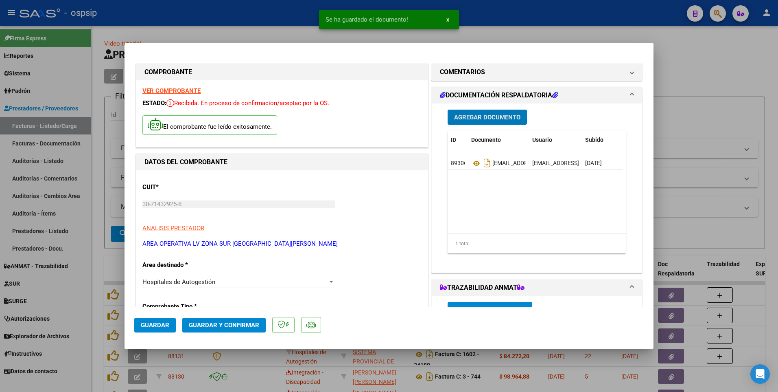
click at [151, 330] on button "Guardar" at bounding box center [155, 325] width 42 height 15
click at [298, 11] on div at bounding box center [389, 196] width 778 height 392
type input "$ 0,00"
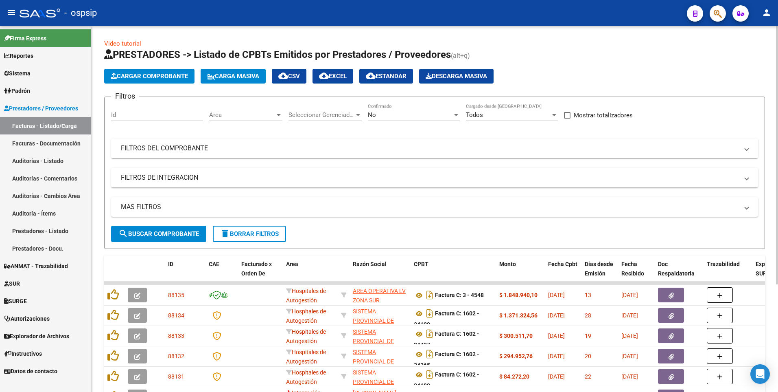
click at [162, 77] on span "Cargar Comprobante" at bounding box center [149, 75] width 77 height 7
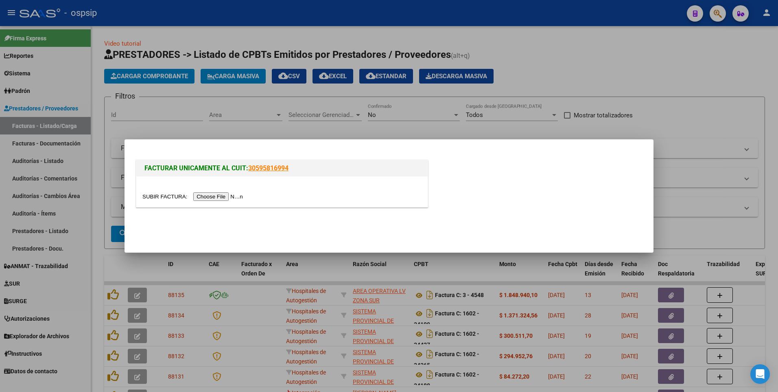
click at [210, 198] on input "file" at bounding box center [193, 196] width 103 height 9
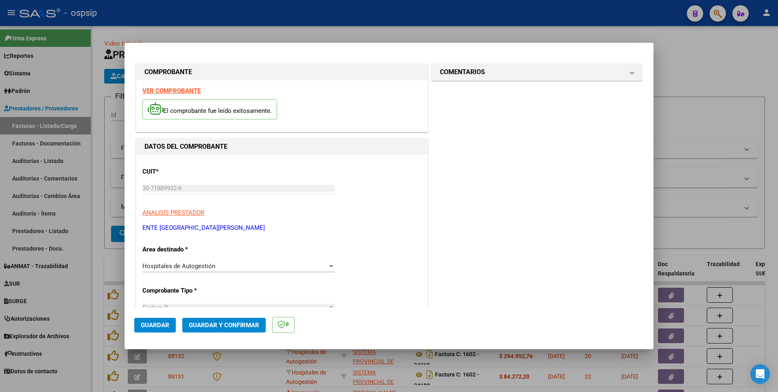
click at [183, 90] on strong "VER COMPROBANTE" at bounding box center [171, 90] width 58 height 7
click at [154, 323] on span "Guardar" at bounding box center [155, 324] width 28 height 7
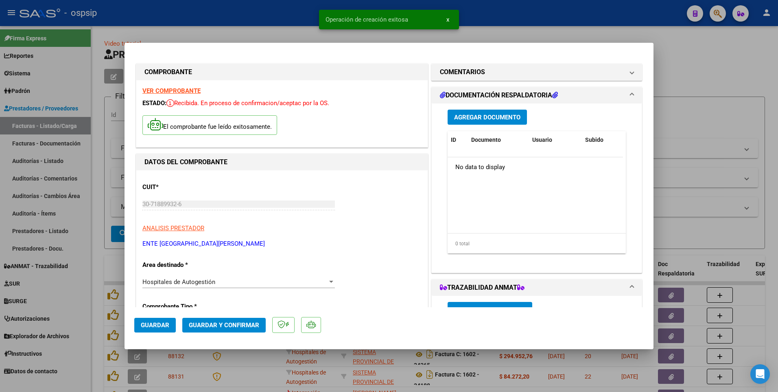
click at [469, 116] on span "Agregar Documento" at bounding box center [487, 117] width 66 height 7
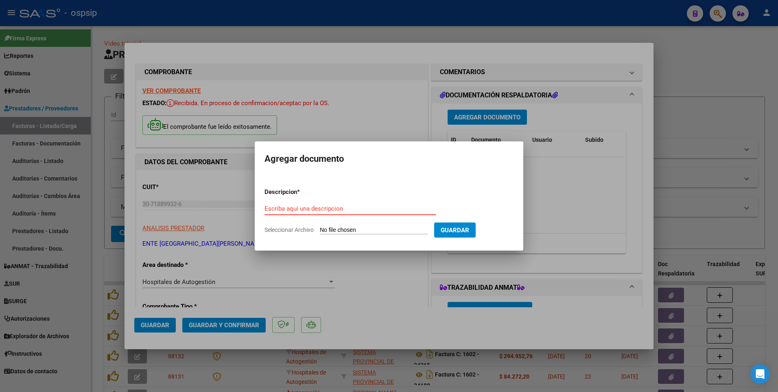
paste input "[EMAIL_ADDRESS][DOMAIN_NAME]"
type input "[EMAIL_ADDRESS][DOMAIN_NAME]"
click at [386, 229] on input "Seleccionar Archivo" at bounding box center [374, 230] width 108 height 8
type input "C:\fakepath\RV_ Facturacion Hospital [GEOGRAPHIC_DATA][PERSON_NAME] (6).zip"
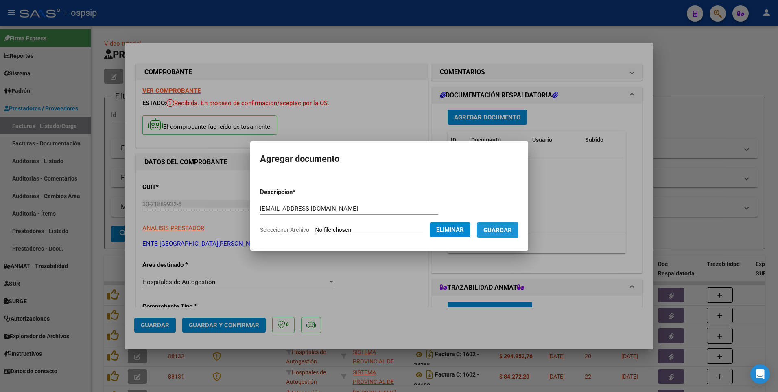
click at [499, 231] on span "Guardar" at bounding box center [498, 229] width 28 height 7
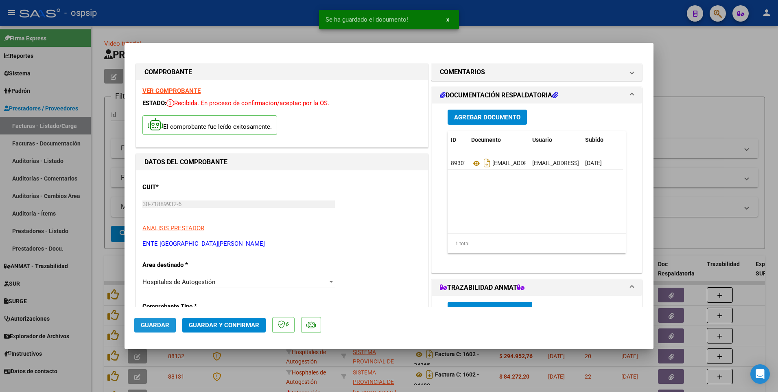
click at [150, 325] on span "Guardar" at bounding box center [155, 324] width 28 height 7
click at [255, 13] on div at bounding box center [389, 196] width 778 height 392
type input "$ 0,00"
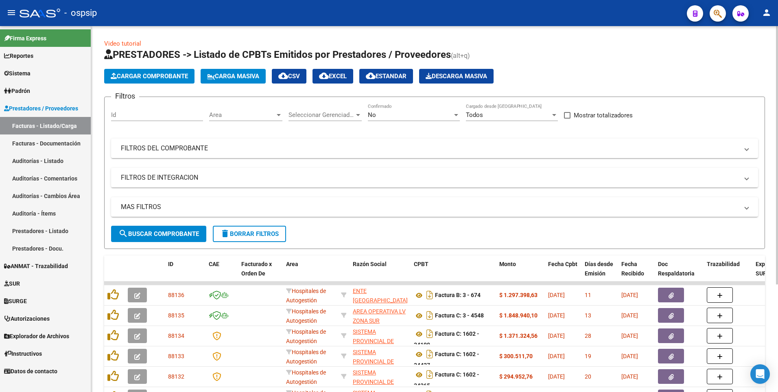
click at [162, 79] on span "Cargar Comprobante" at bounding box center [149, 75] width 77 height 7
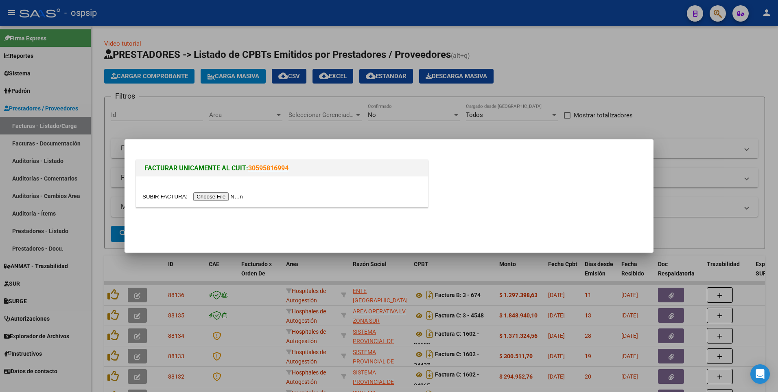
click at [198, 195] on input "file" at bounding box center [193, 196] width 103 height 9
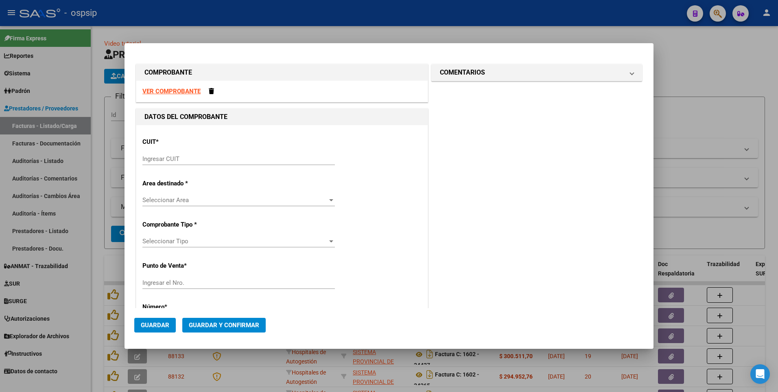
click at [179, 91] on strong "VER COMPROBANTE" at bounding box center [171, 91] width 58 height 7
click at [259, 156] on input "Ingresar CUIT" at bounding box center [238, 158] width 193 height 7
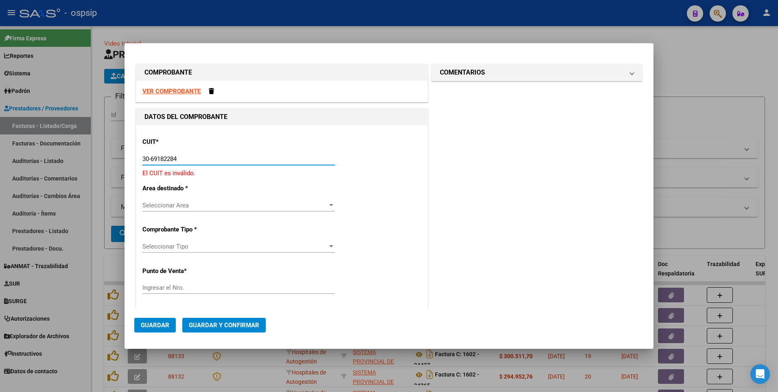
type input "30-69182284-9"
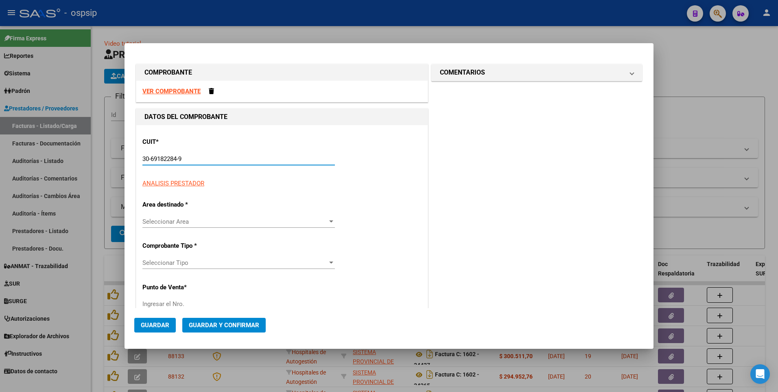
type input "1602"
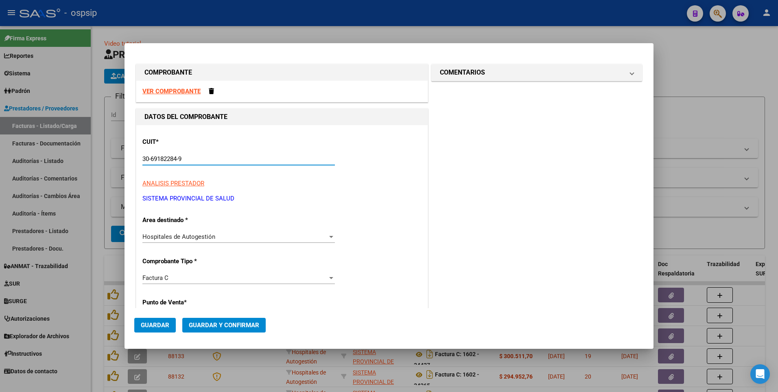
type input "30-69182284-9"
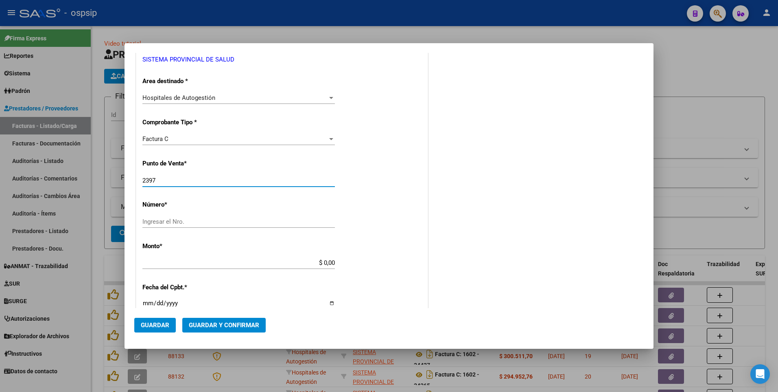
type input "2397"
type input "316"
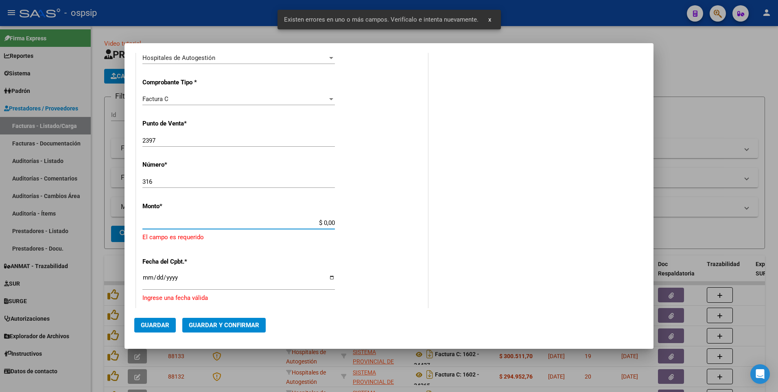
scroll to position [217, 0]
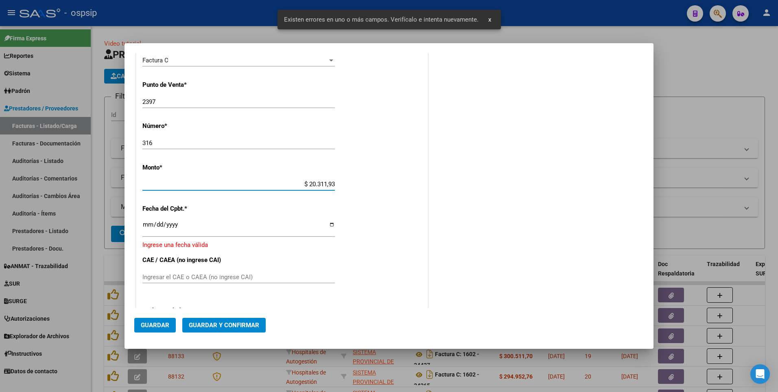
type input "$ 203.119,38"
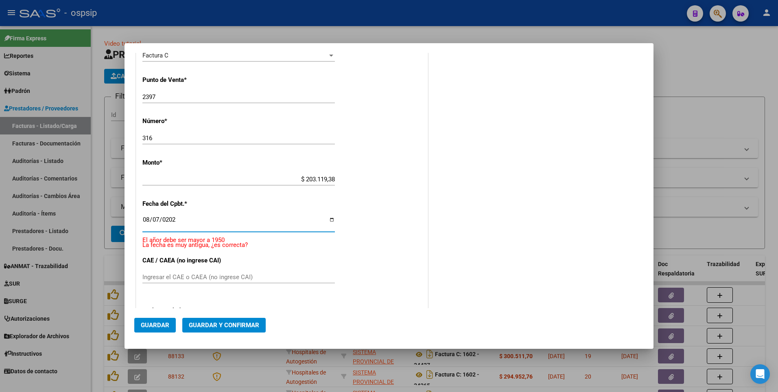
type input "[DATE]"
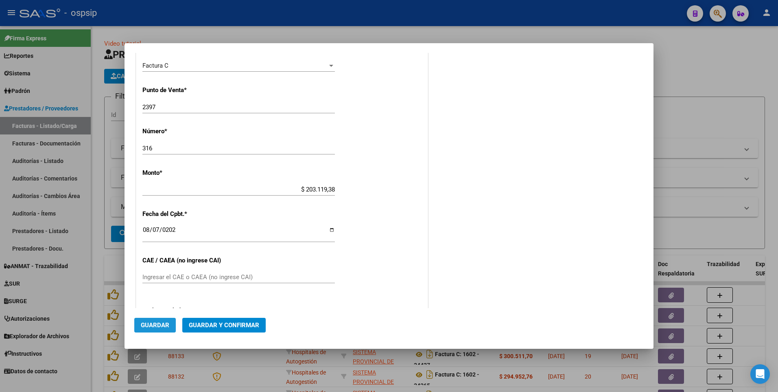
click at [167, 325] on span "Guardar" at bounding box center [155, 324] width 28 height 7
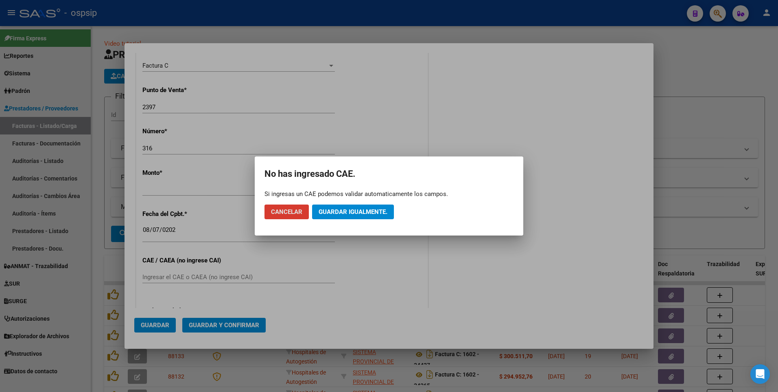
click at [360, 207] on button "Guardar igualmente." at bounding box center [353, 211] width 82 height 15
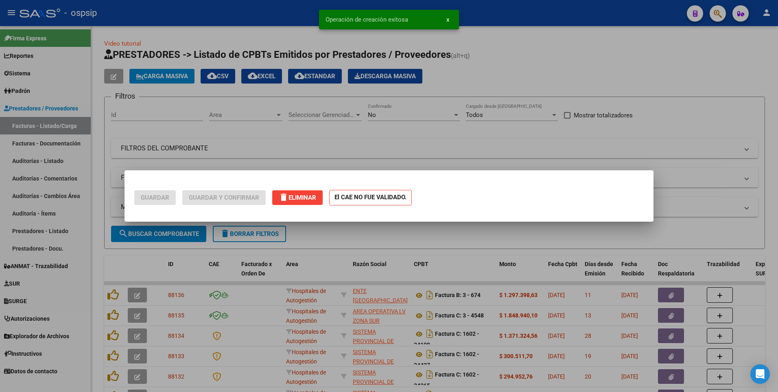
scroll to position [0, 0]
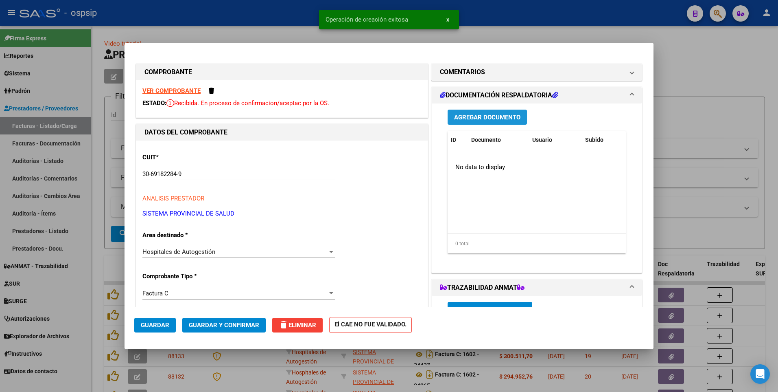
click at [466, 114] on span "Agregar Documento" at bounding box center [487, 117] width 66 height 7
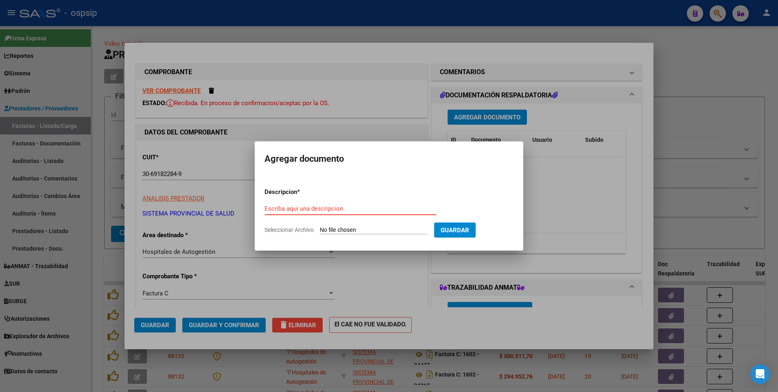
paste input "[EMAIL_ADDRESS][DOMAIN_NAME]"
type input "[EMAIL_ADDRESS][DOMAIN_NAME]"
click at [355, 230] on input "Seleccionar Archivo" at bounding box center [374, 230] width 108 height 8
type input "C:\fakepath\Detalle 2397-316 119708.pdf"
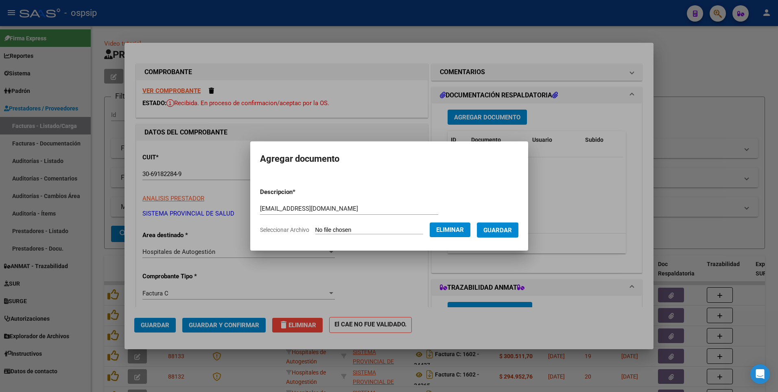
click at [512, 233] on span "Guardar" at bounding box center [498, 229] width 28 height 7
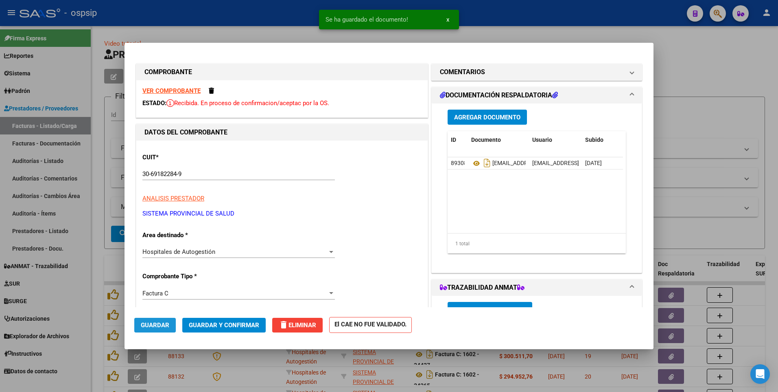
click at [159, 323] on span "Guardar" at bounding box center [155, 324] width 28 height 7
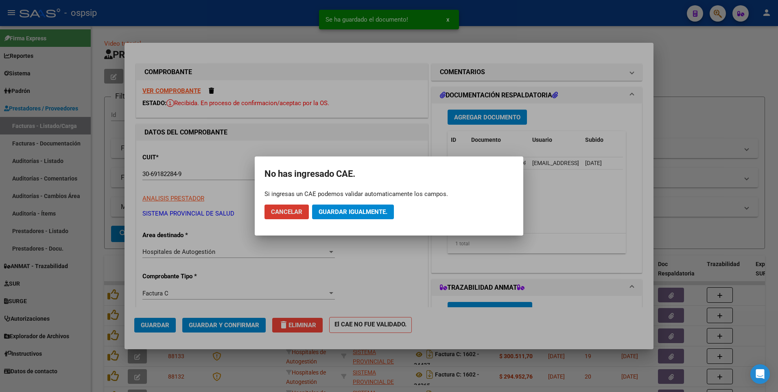
click at [340, 211] on span "Guardar igualmente." at bounding box center [353, 211] width 69 height 7
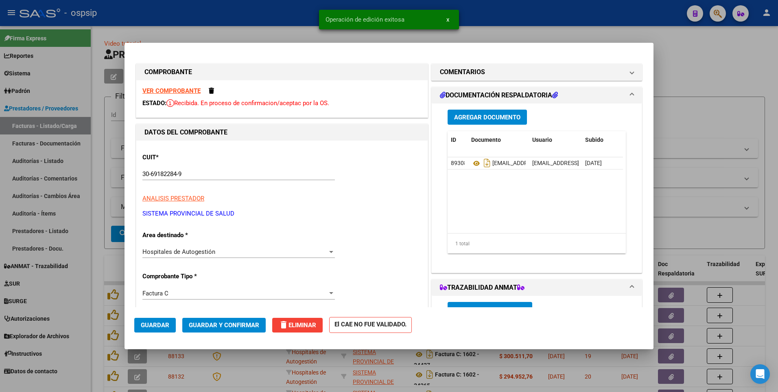
click at [278, 27] on div at bounding box center [389, 196] width 778 height 392
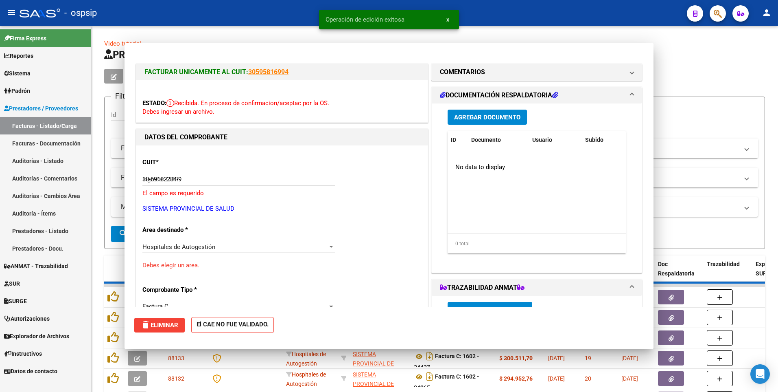
type input "$ 0,00"
